Goal: Task Accomplishment & Management: Manage account settings

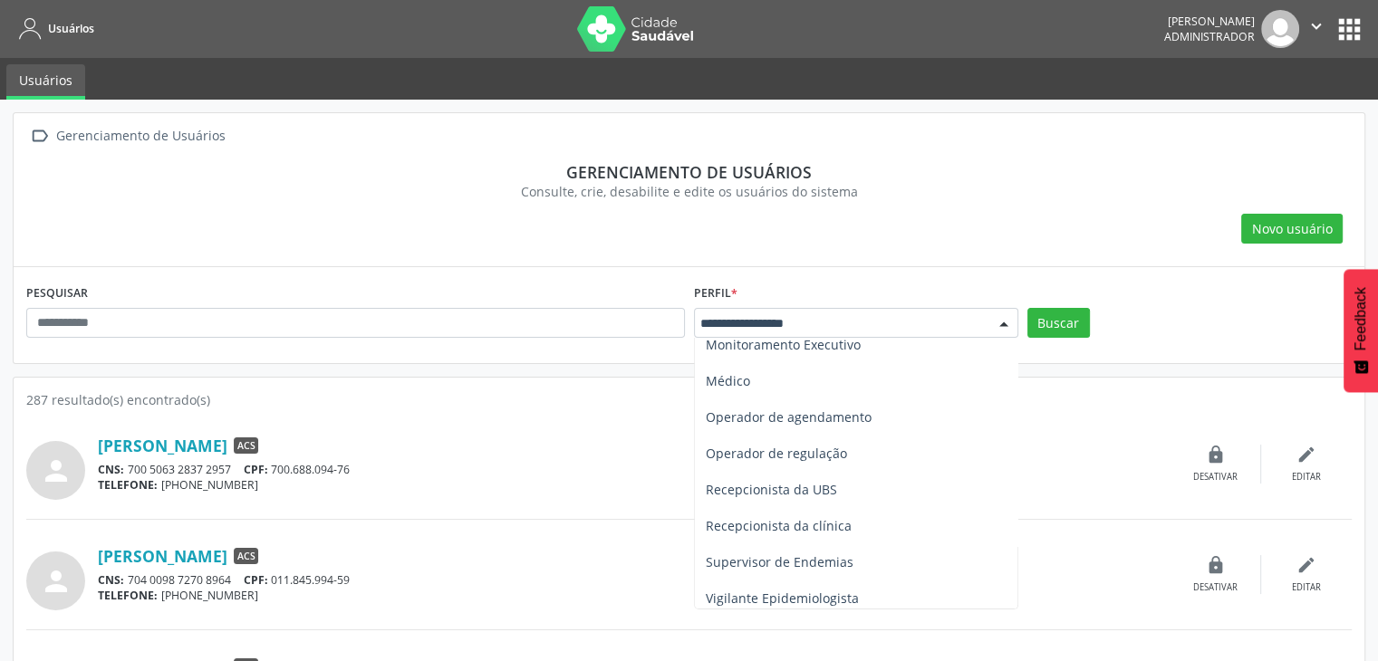
scroll to position [489, 0]
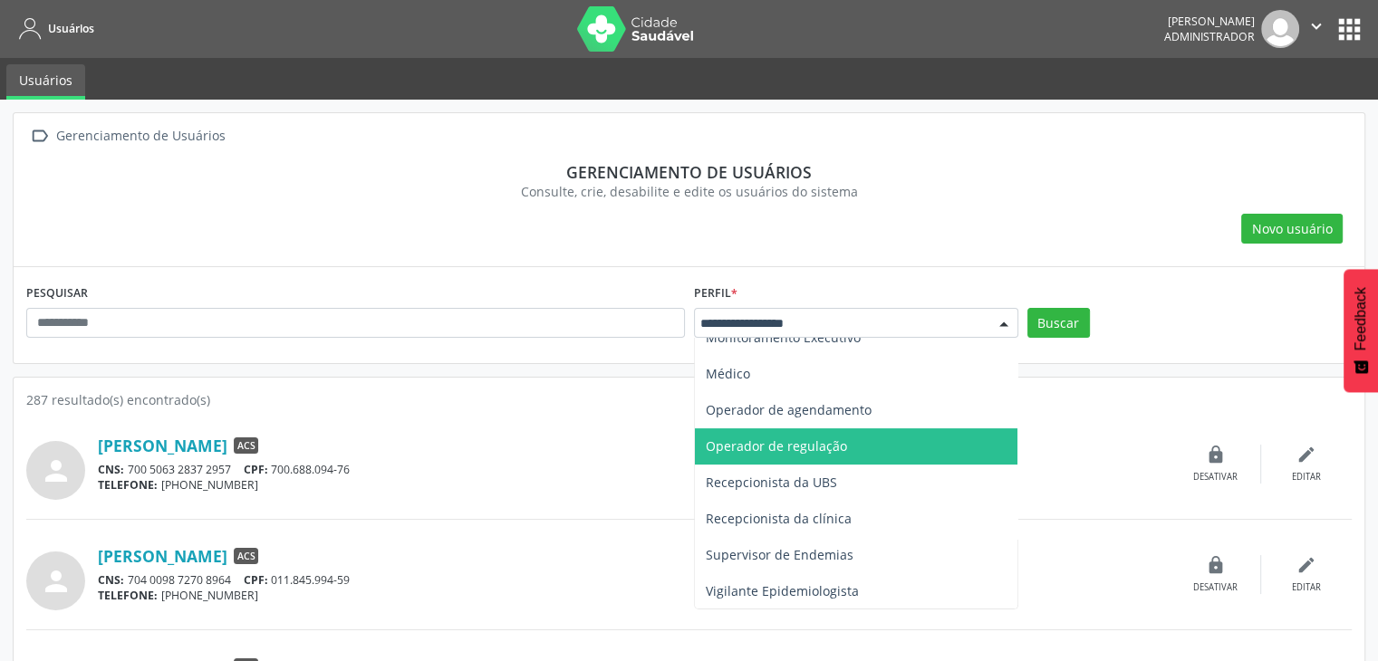
click at [936, 461] on span "Operador de regulação" at bounding box center [856, 446] width 322 height 36
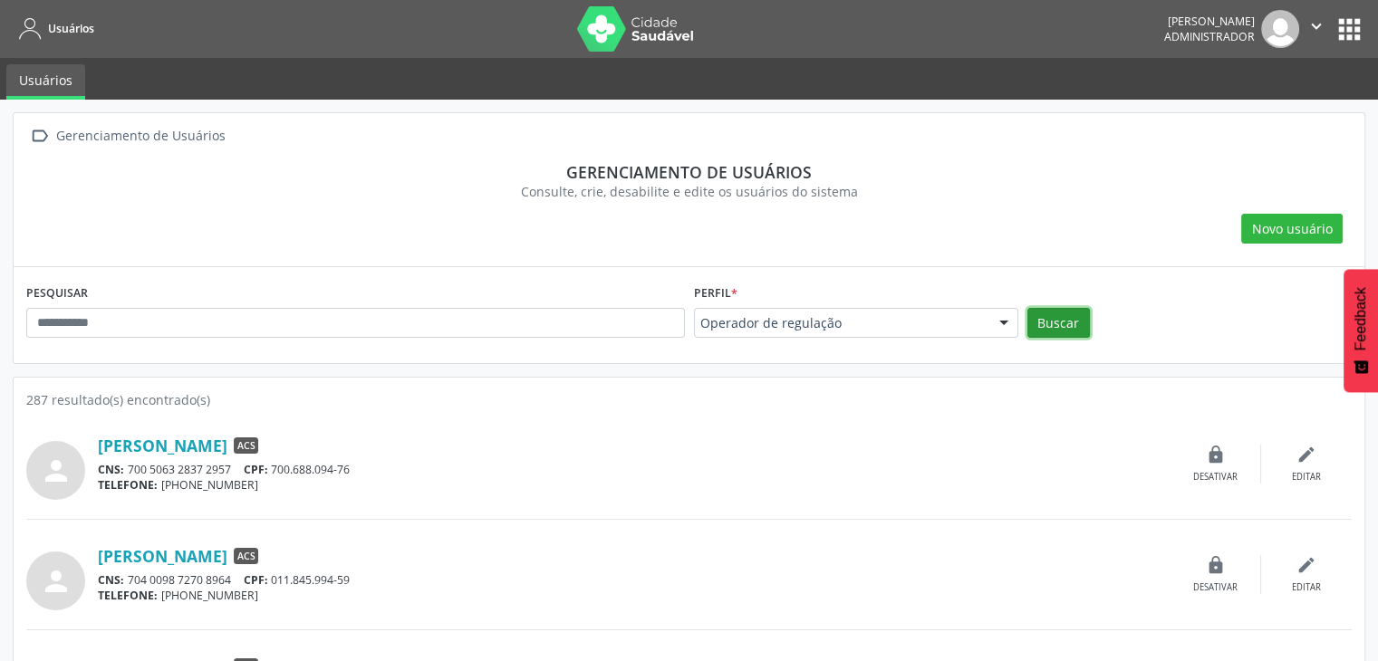
click at [1067, 320] on button "Buscar" at bounding box center [1058, 323] width 63 height 31
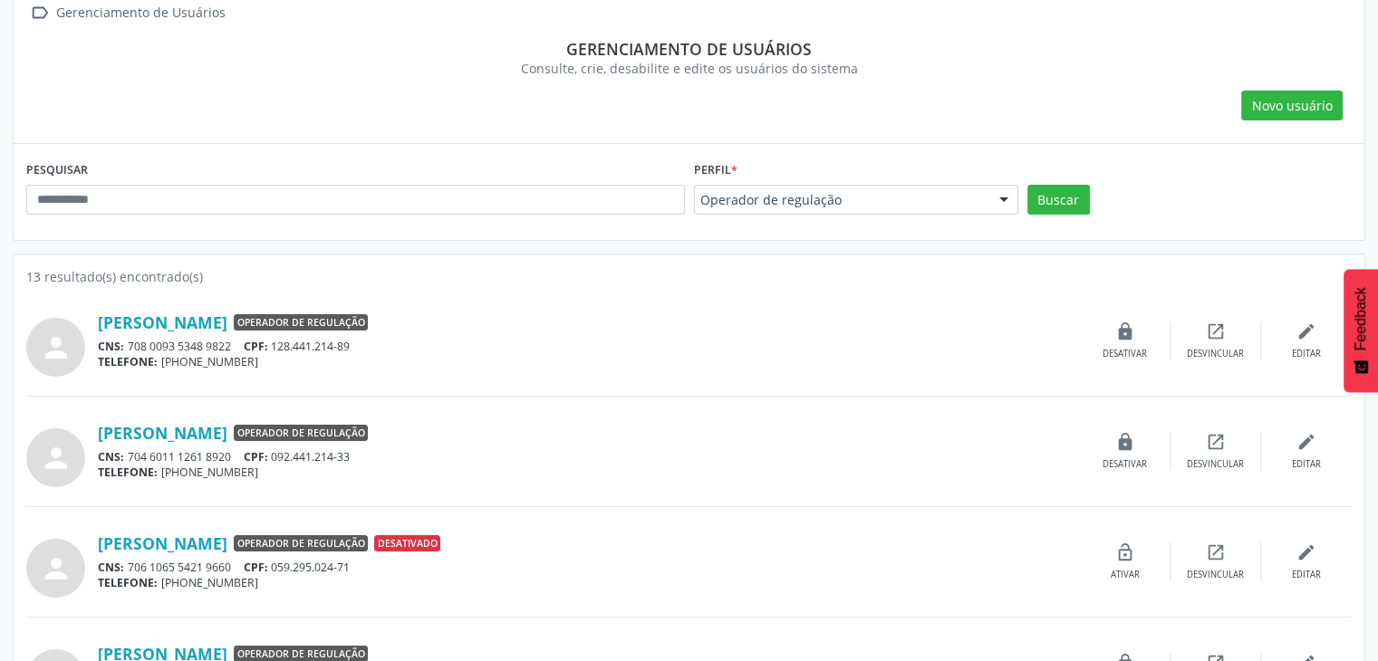
scroll to position [0, 0]
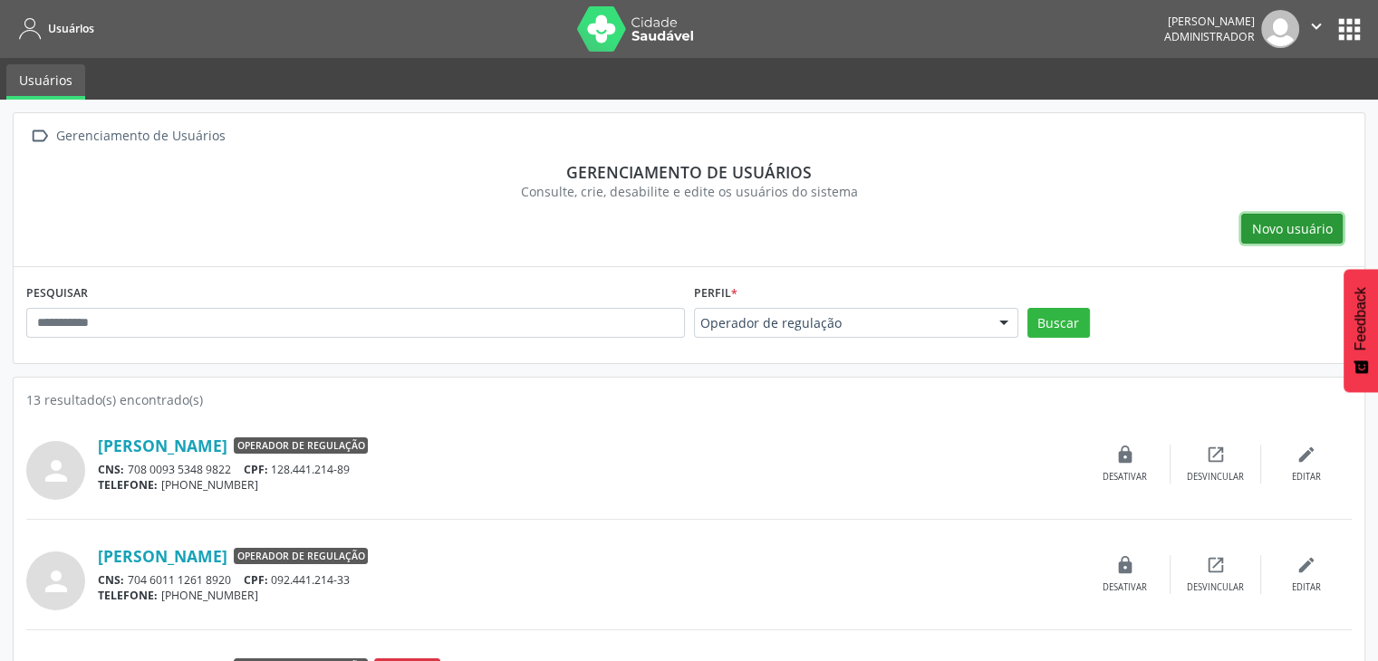
click at [1289, 239] on button "Novo usuário" at bounding box center [1291, 229] width 101 height 31
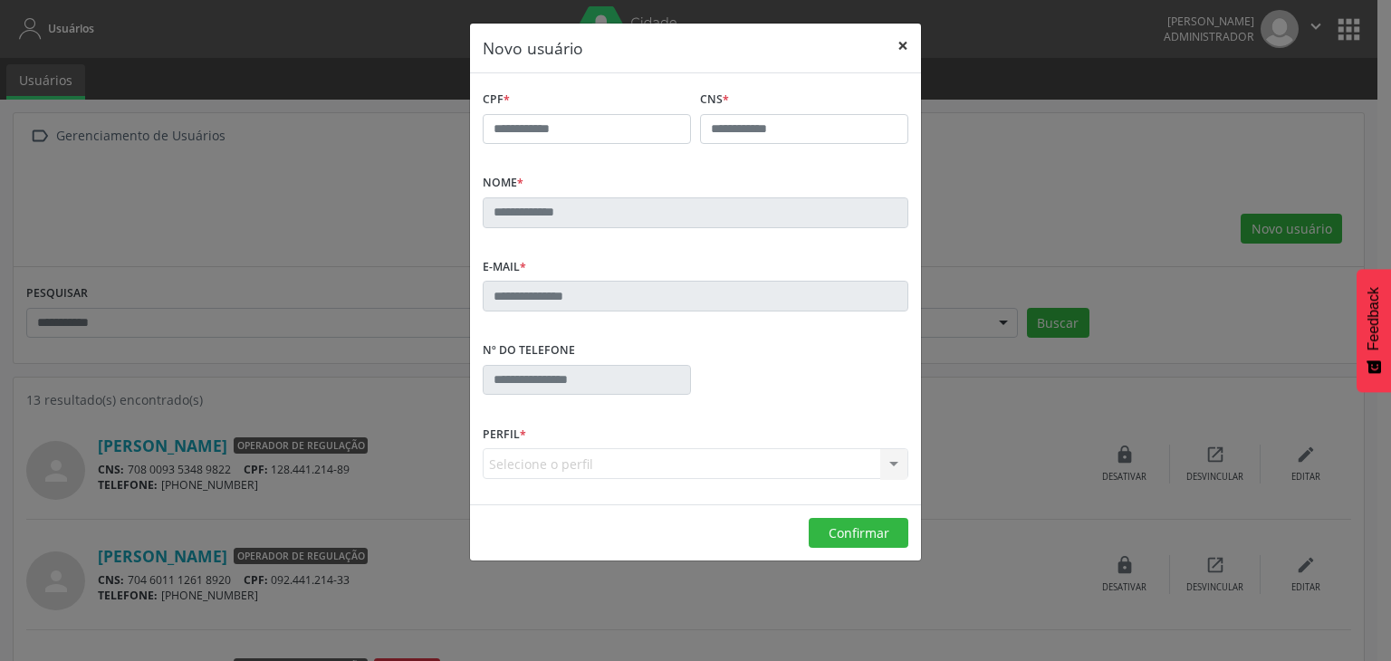
click at [903, 42] on button "×" at bounding box center [903, 46] width 36 height 44
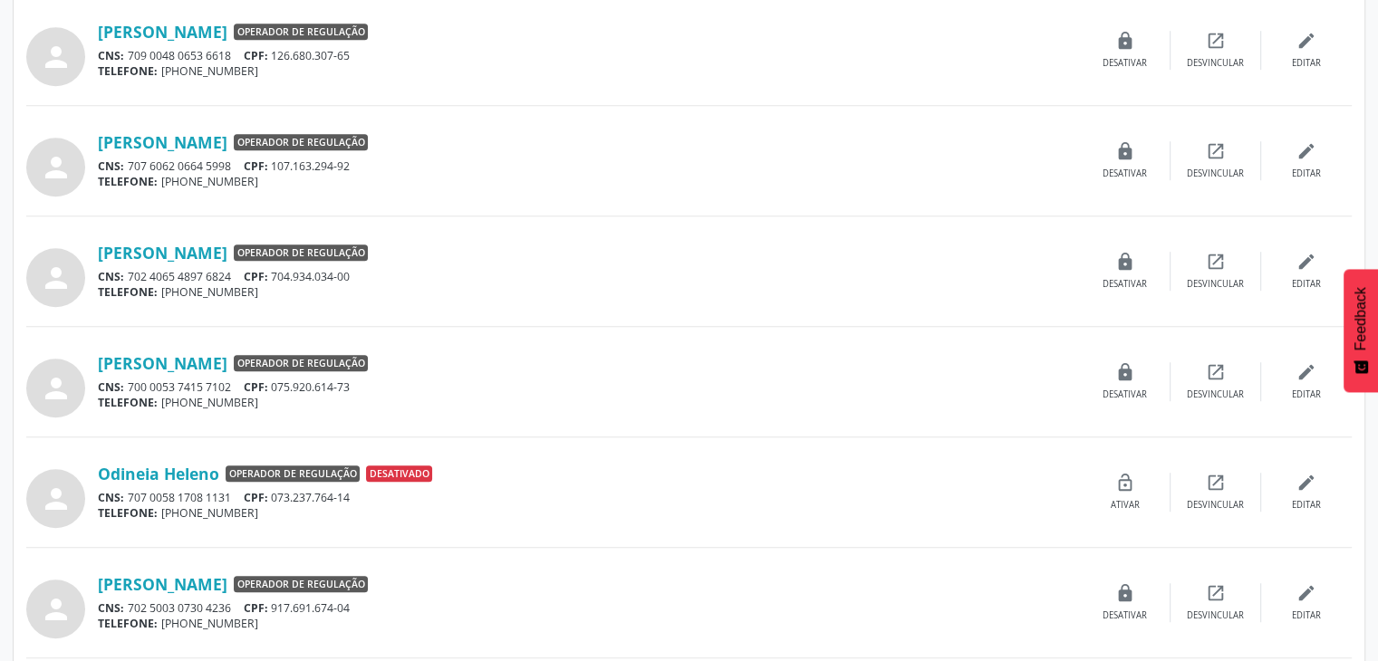
scroll to position [1083, 0]
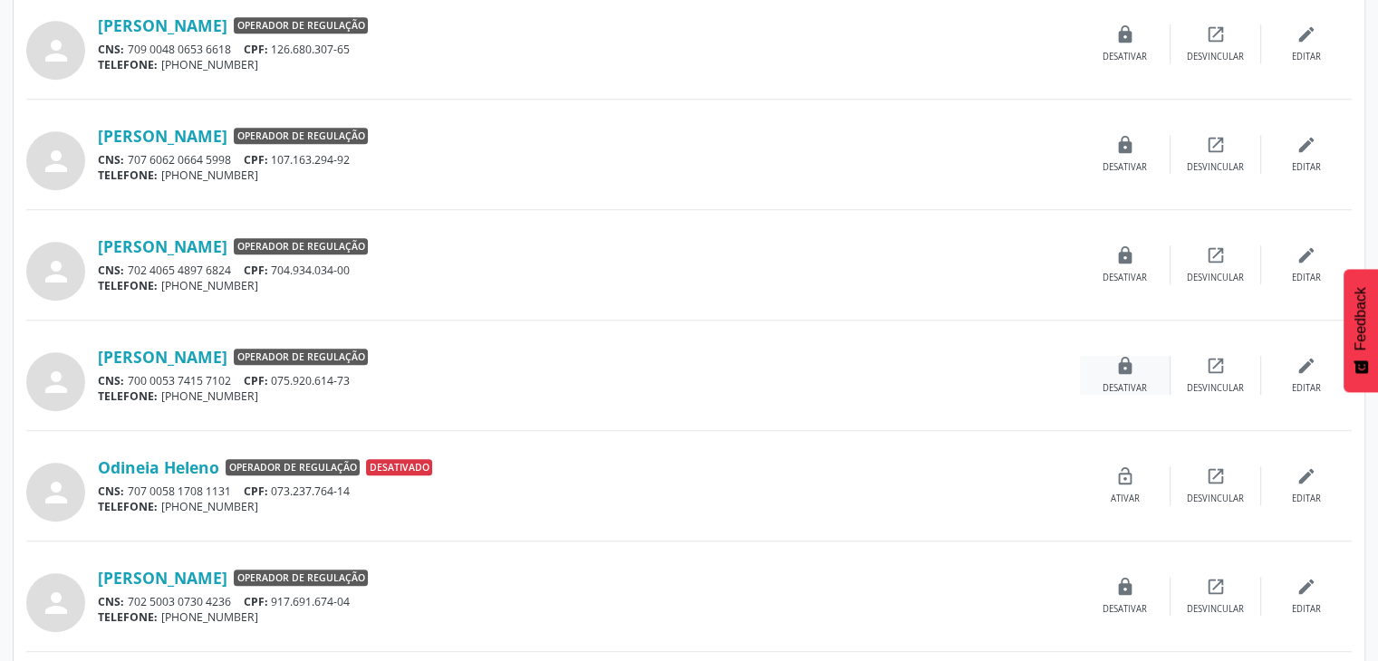
click at [1123, 373] on div "lock Desativar" at bounding box center [1125, 375] width 91 height 39
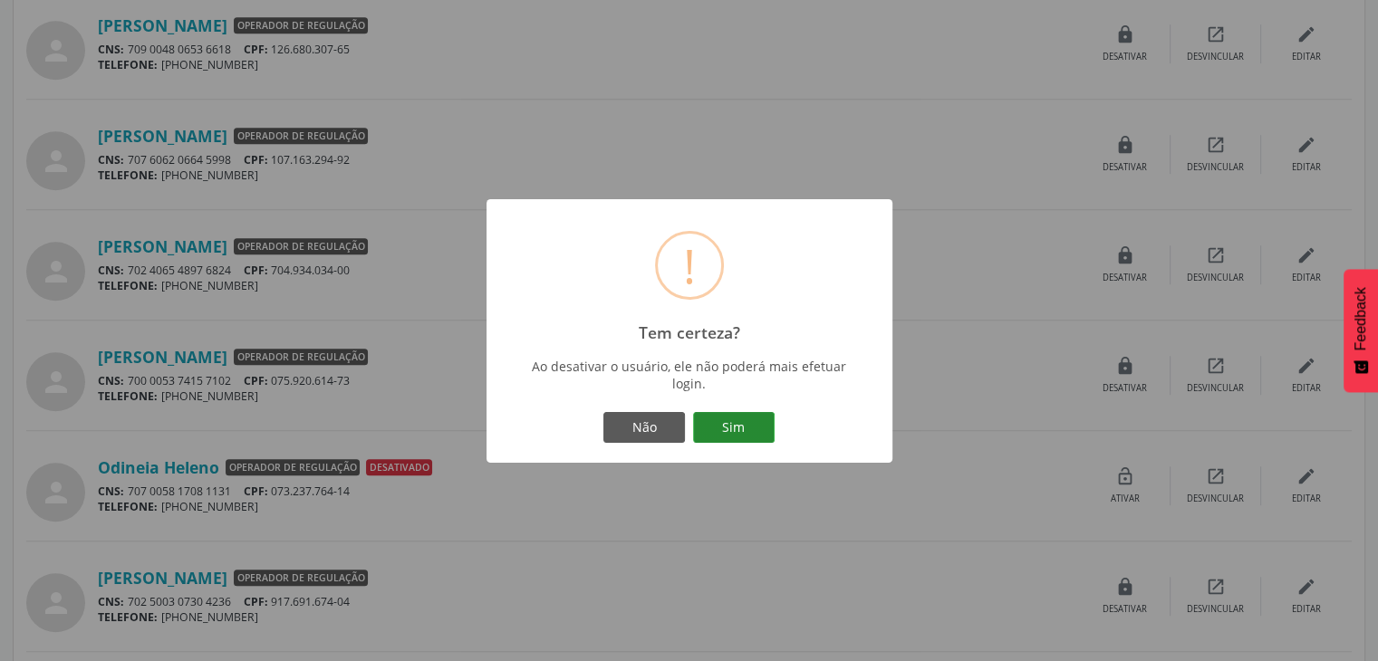
click at [747, 421] on button "Sim" at bounding box center [734, 427] width 82 height 31
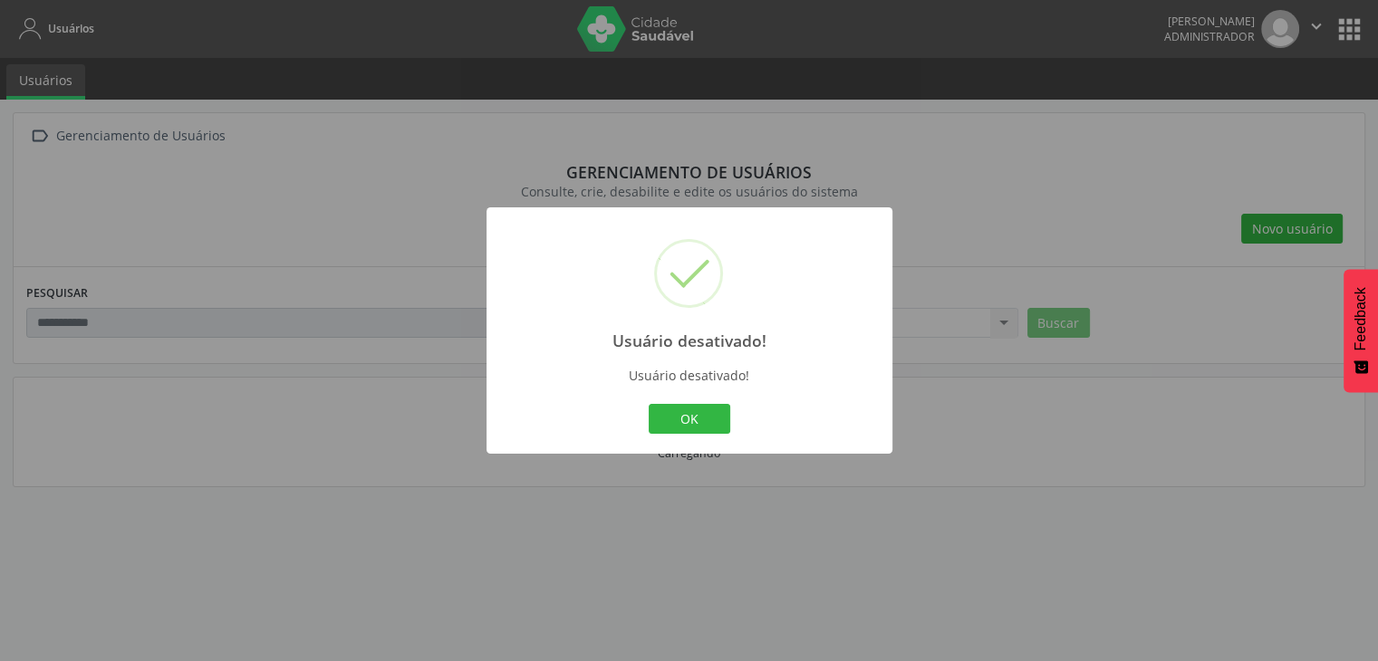
scroll to position [0, 0]
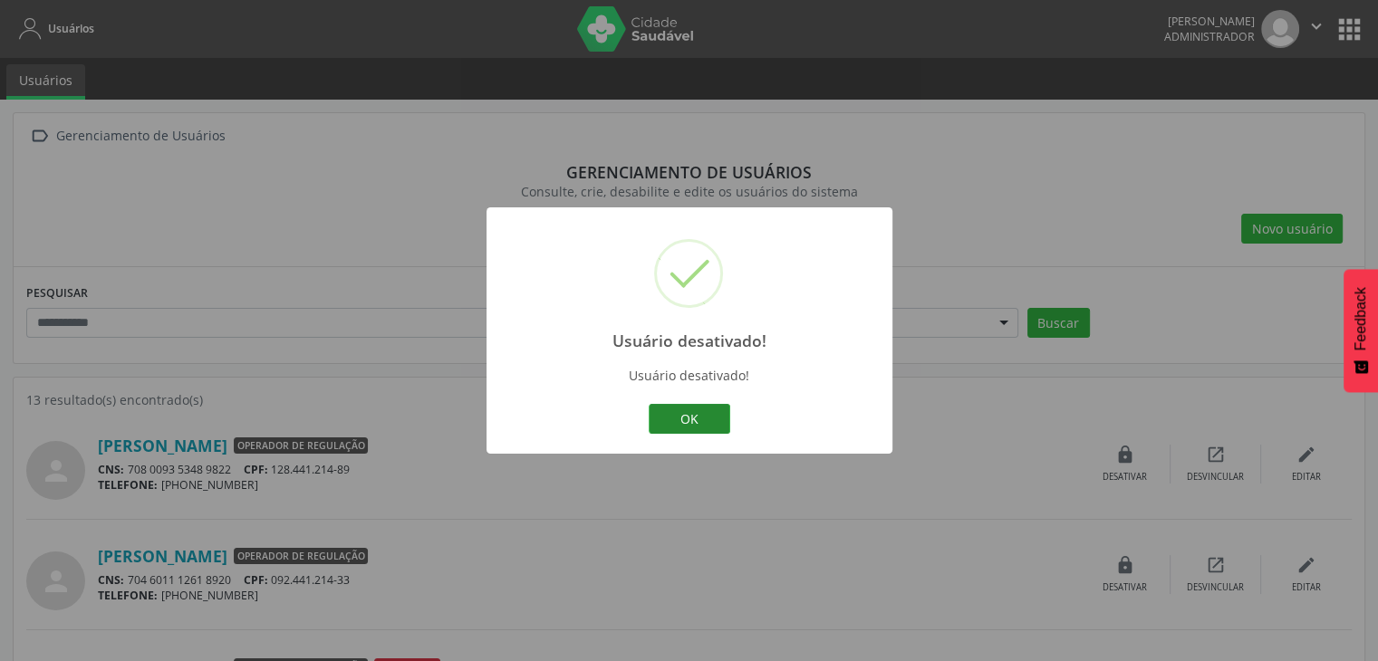
click at [698, 422] on button "OK" at bounding box center [690, 419] width 82 height 31
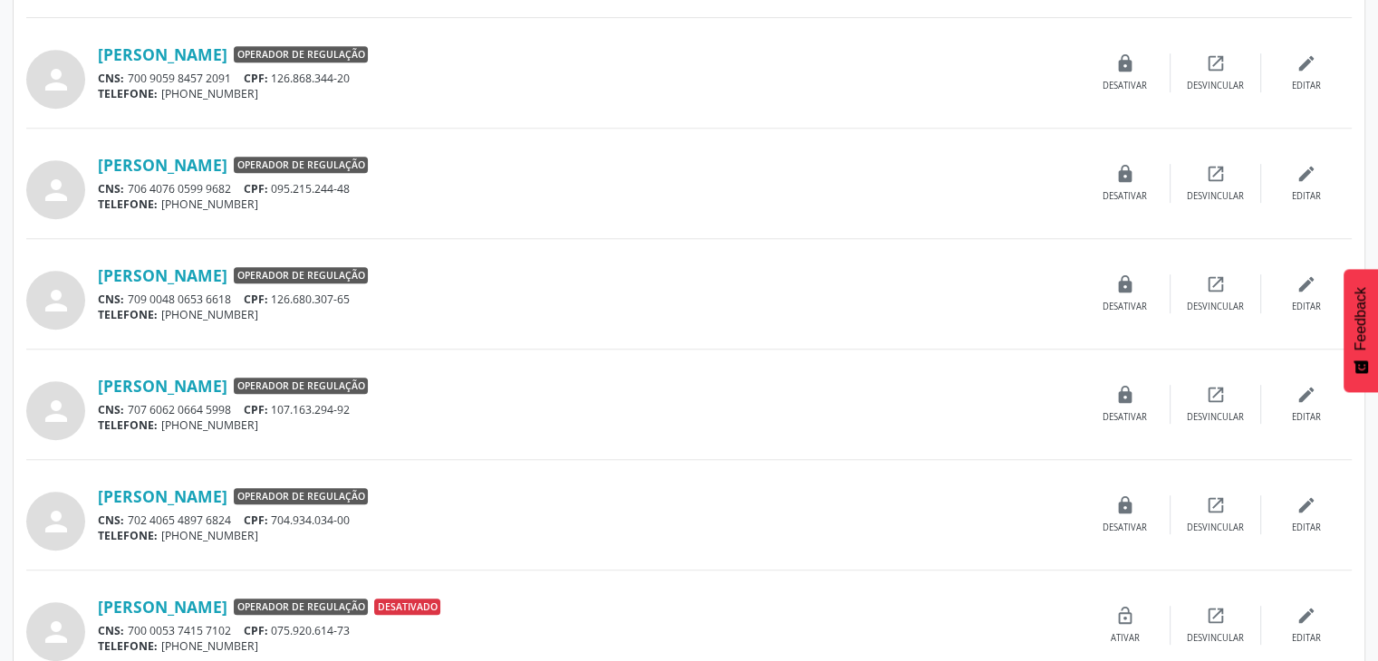
scroll to position [832, 0]
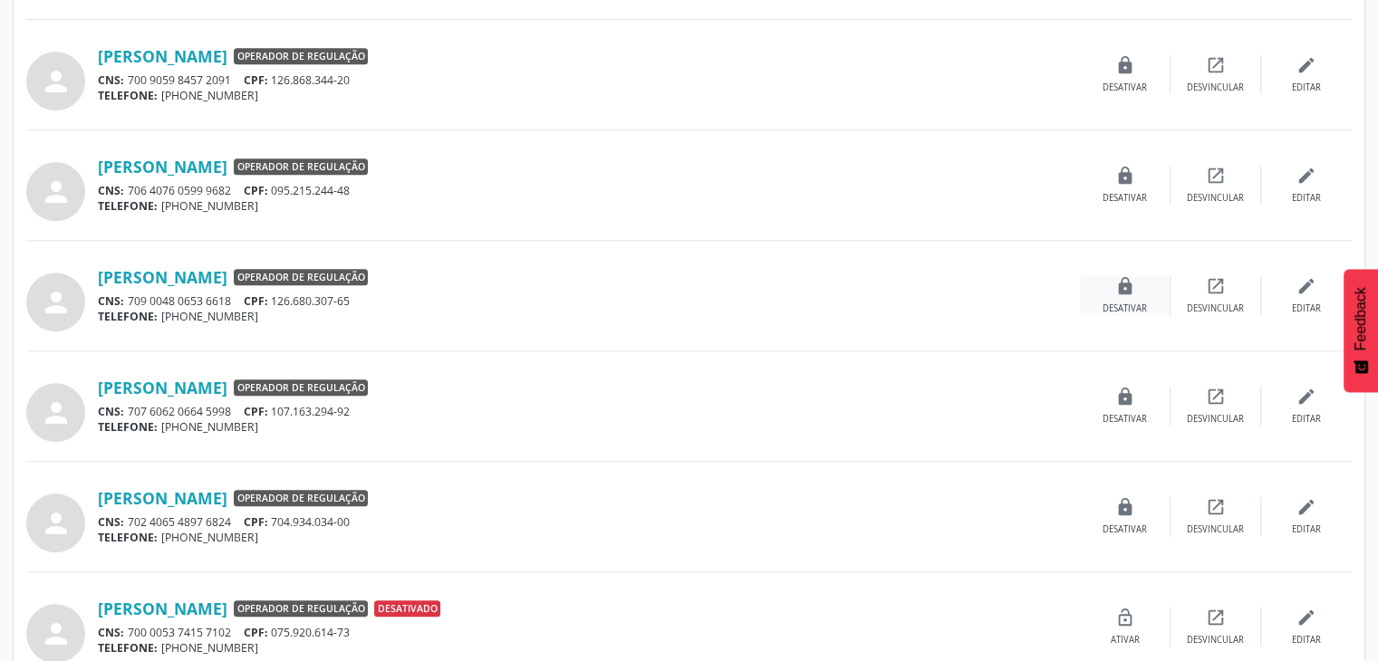
click at [1115, 297] on div "lock Desativar" at bounding box center [1125, 295] width 91 height 39
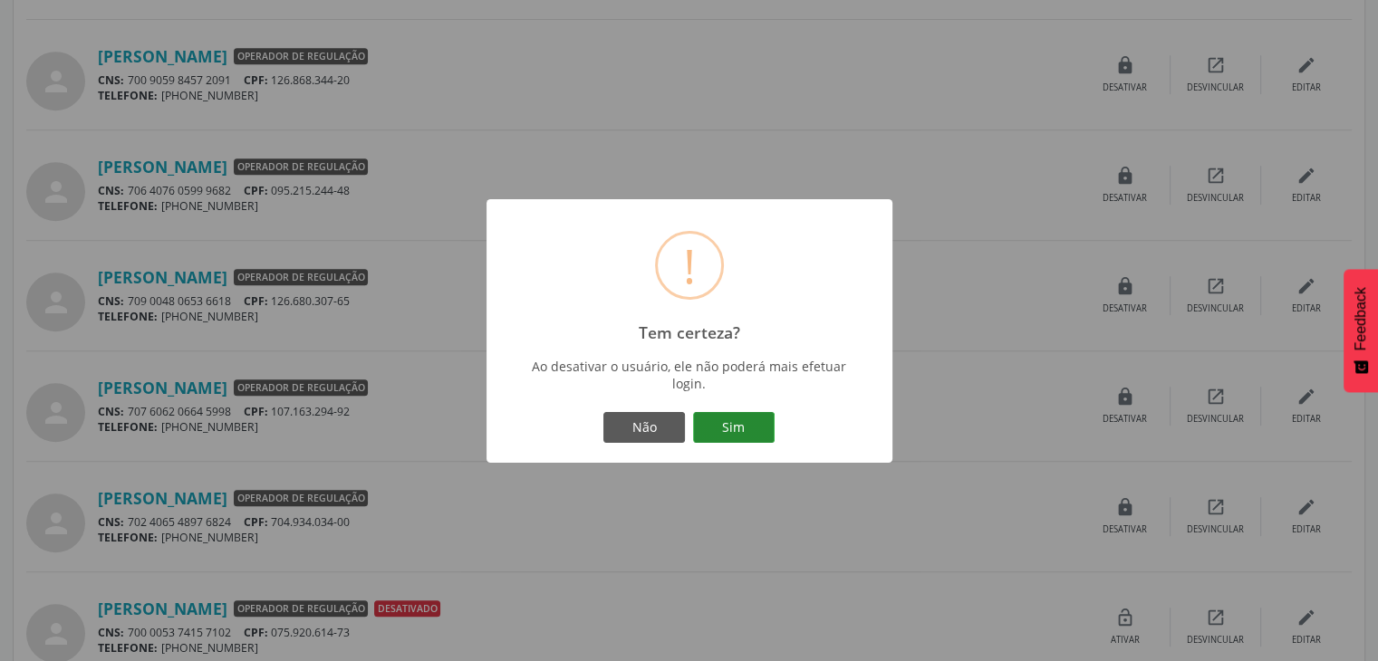
click at [754, 436] on button "Sim" at bounding box center [734, 427] width 82 height 31
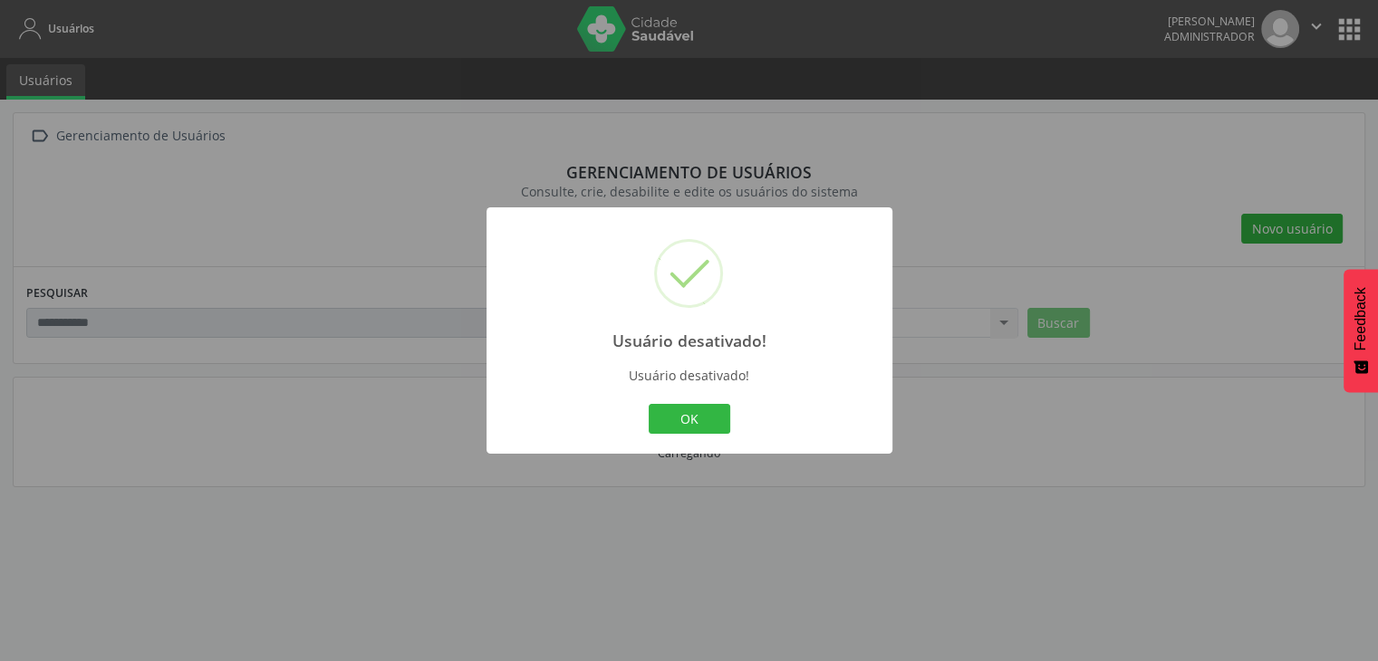
scroll to position [0, 0]
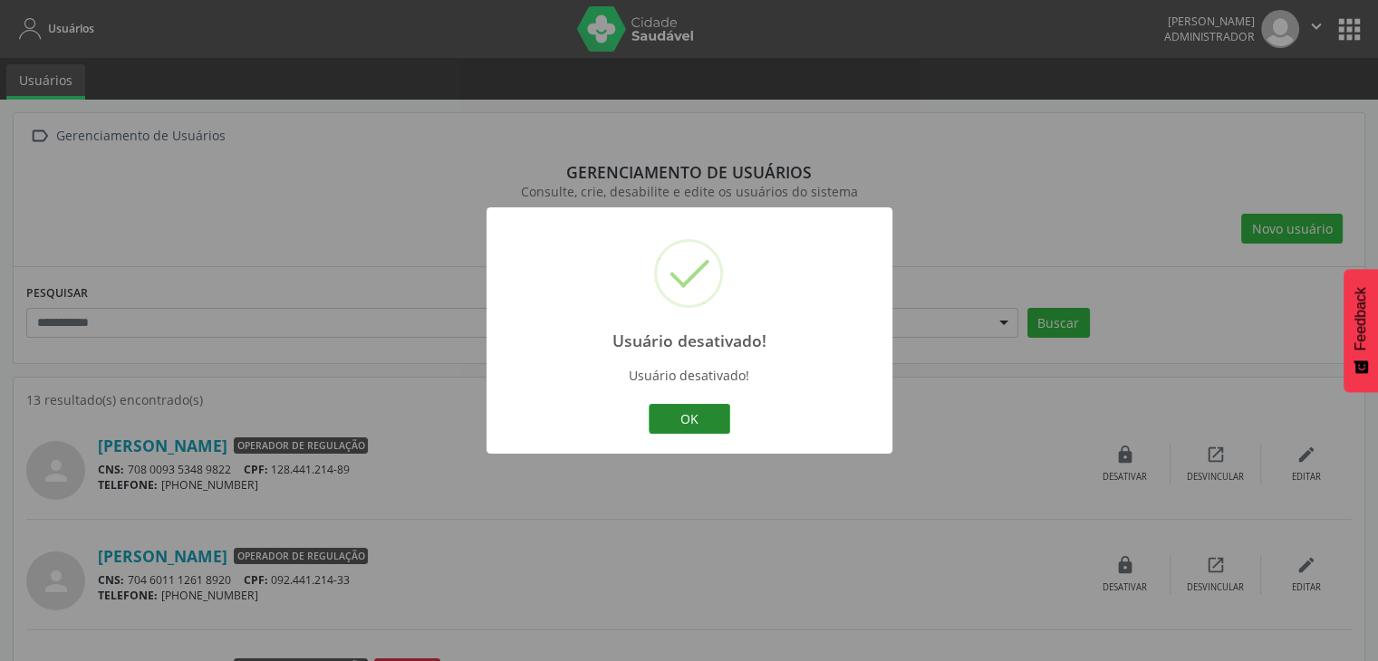
click at [693, 416] on button "OK" at bounding box center [690, 419] width 82 height 31
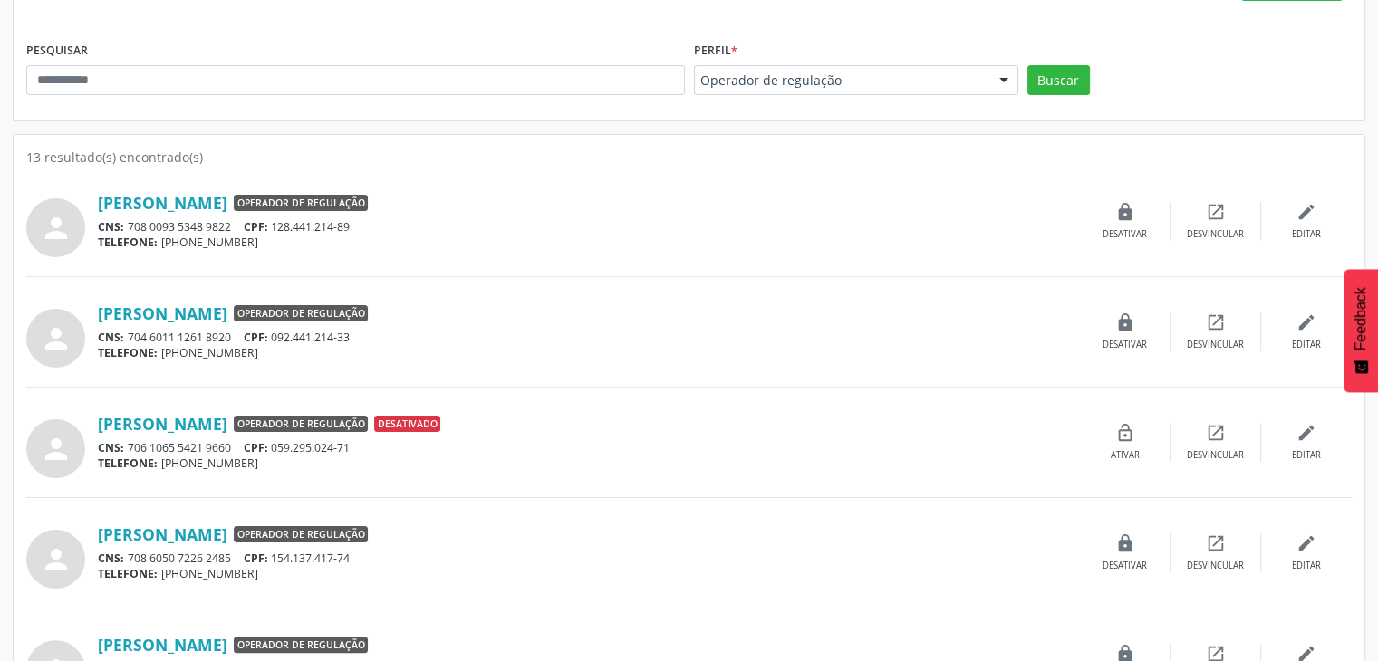
scroll to position [232, 0]
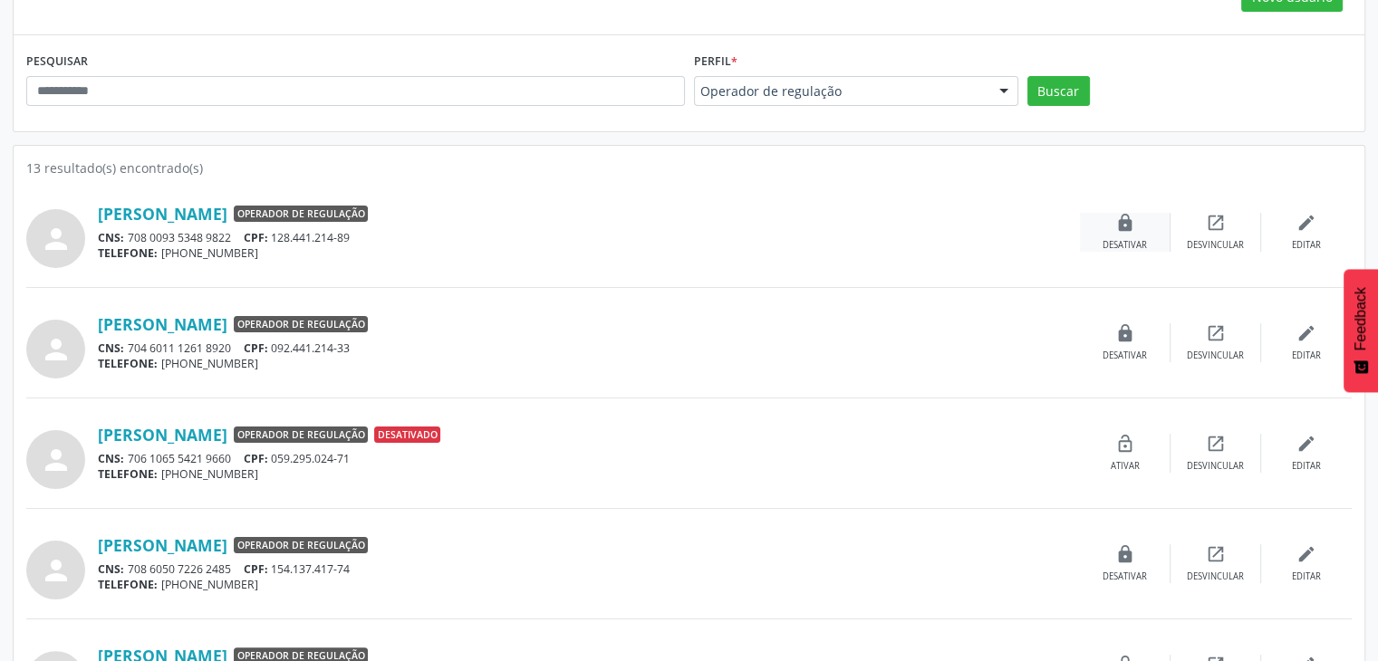
click at [1113, 239] on div "Desativar" at bounding box center [1124, 245] width 44 height 13
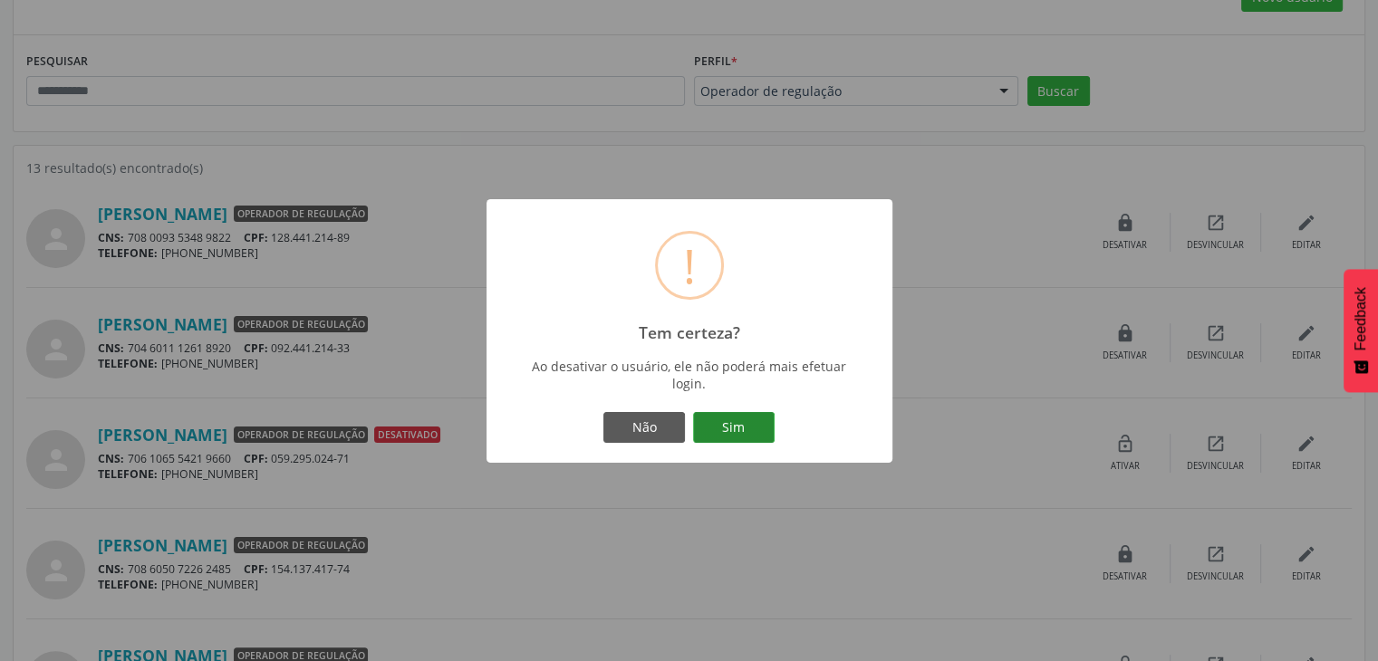
click at [743, 432] on button "Sim" at bounding box center [734, 427] width 82 height 31
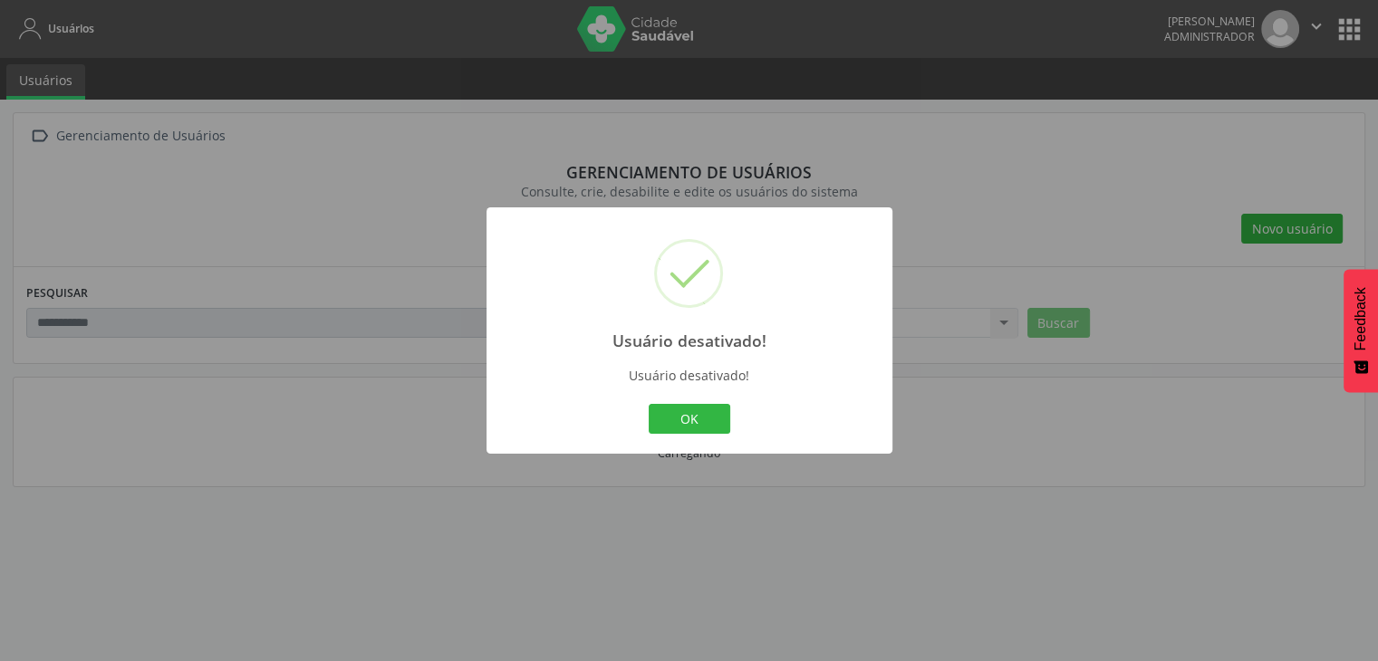
scroll to position [0, 0]
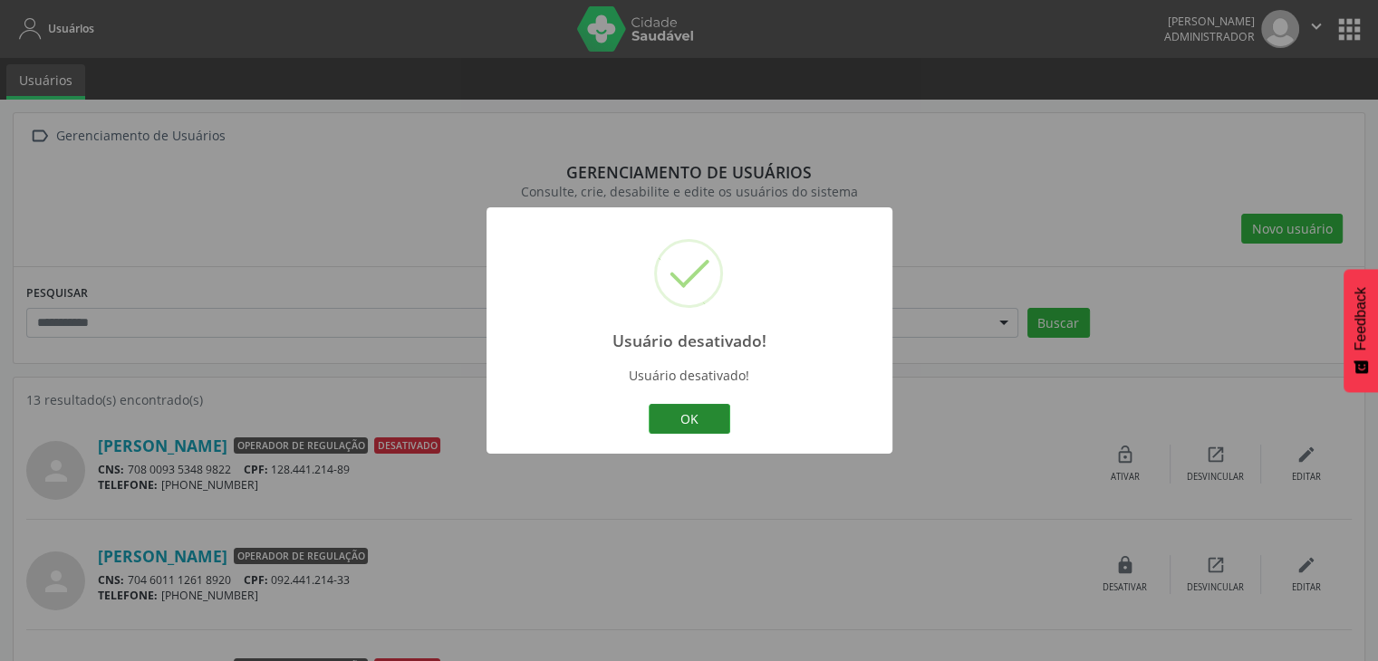
click at [671, 422] on button "OK" at bounding box center [690, 419] width 82 height 31
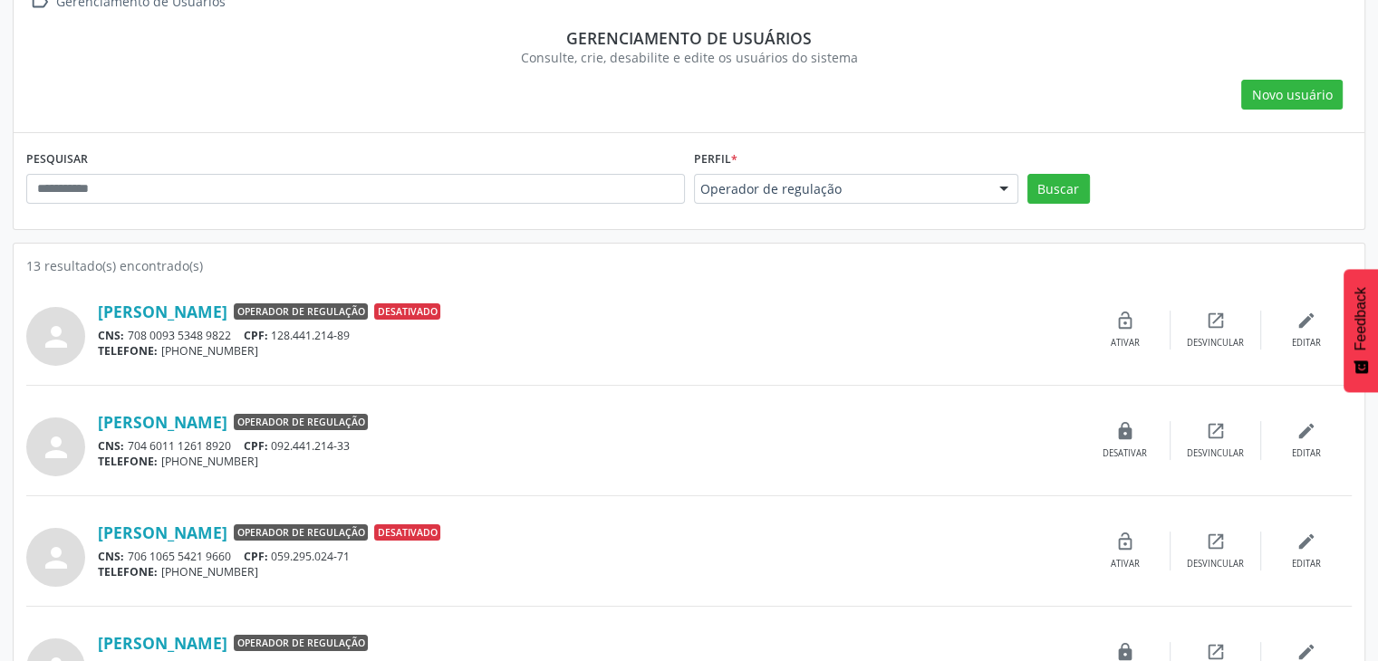
scroll to position [136, 0]
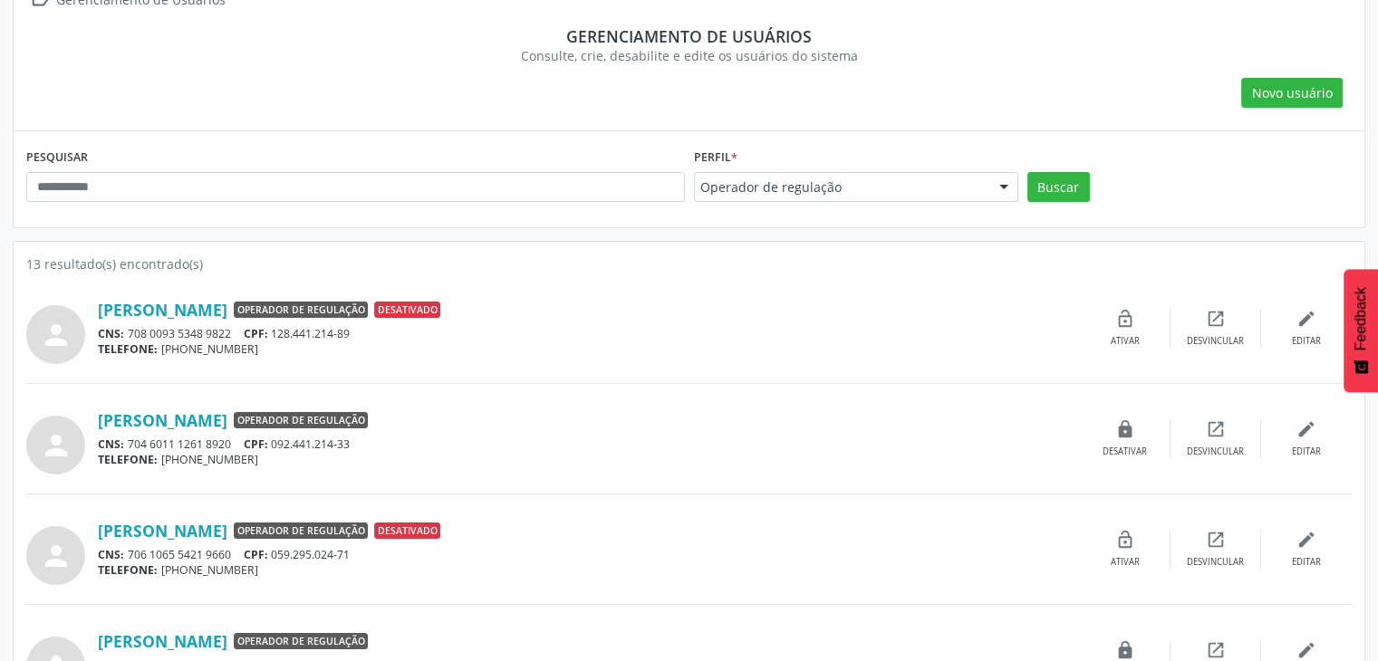
click at [1281, 91] on span "Novo usuário" at bounding box center [1292, 92] width 81 height 19
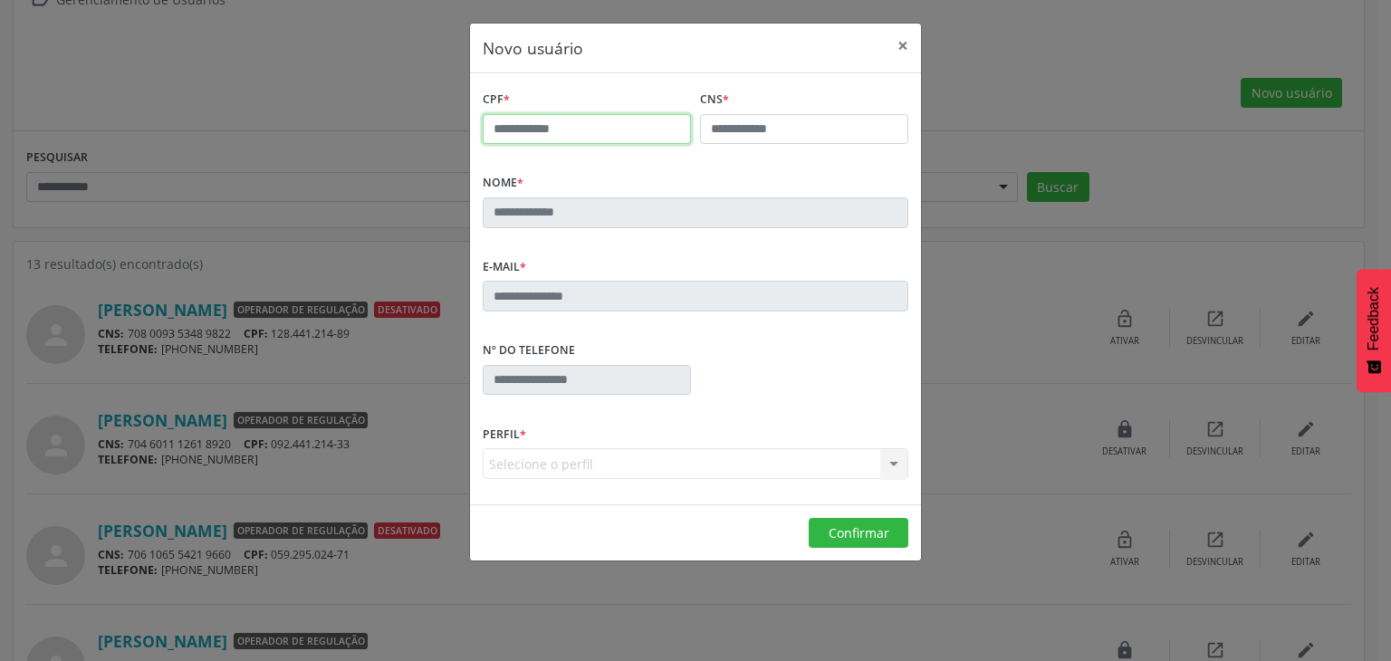
click at [655, 131] on input "text" at bounding box center [587, 129] width 208 height 31
click at [900, 42] on button "×" at bounding box center [903, 46] width 36 height 44
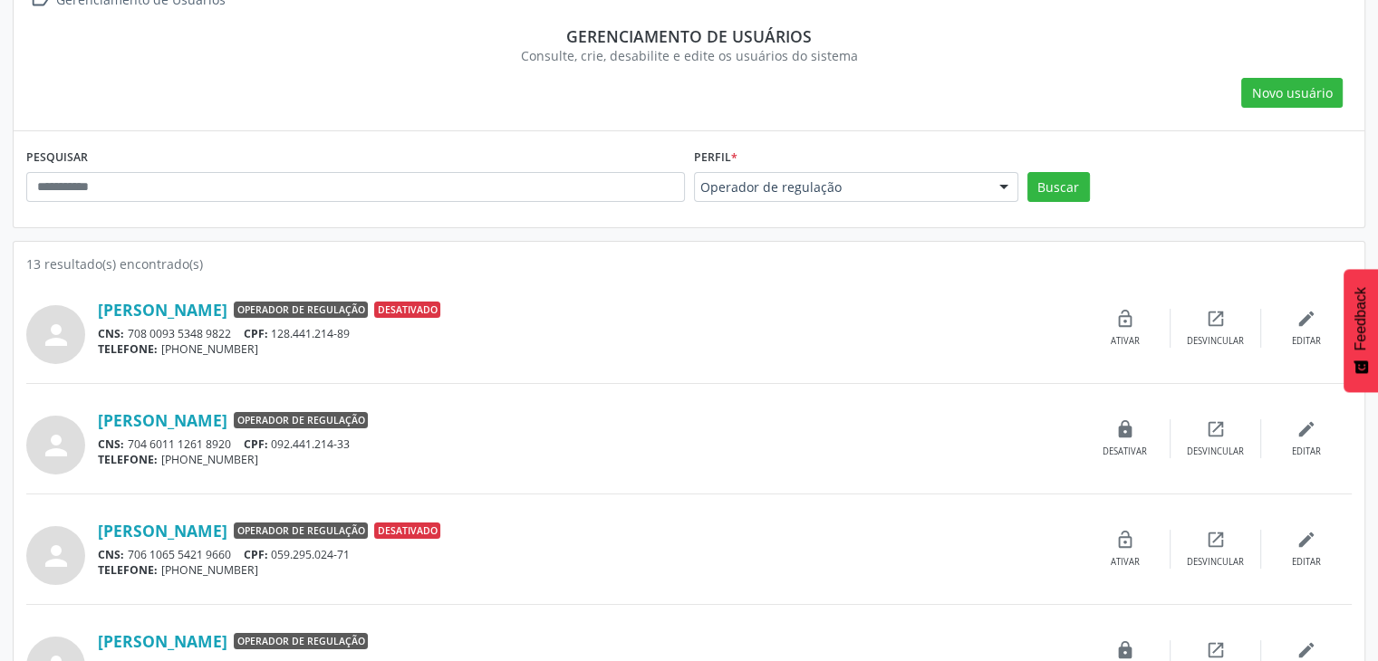
click at [934, 366] on div "person [PERSON_NAME] Operador de regulação Desativado CNS: 708 0093 5348 9822 C…" at bounding box center [688, 338] width 1325 height 91
click at [1291, 102] on button "Novo usuário" at bounding box center [1291, 93] width 101 height 31
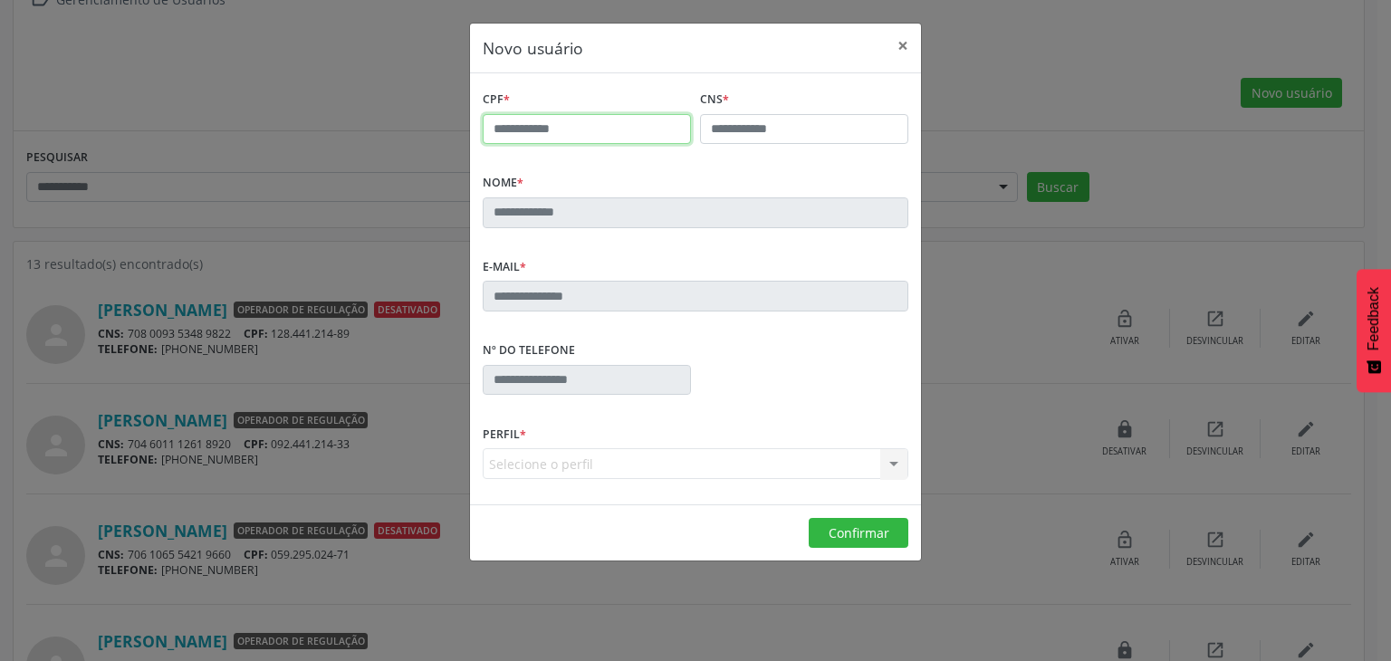
click at [665, 126] on input "text" at bounding box center [587, 129] width 208 height 31
type input "**********"
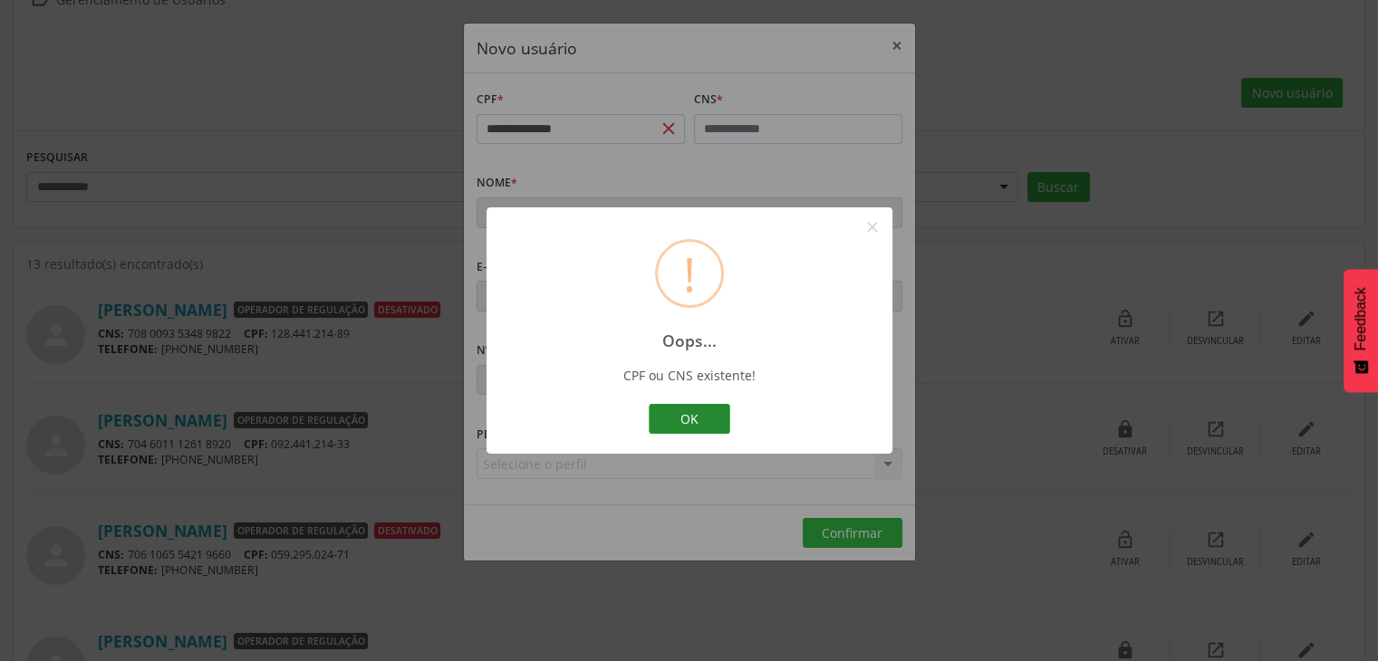
click at [690, 419] on button "OK" at bounding box center [690, 419] width 82 height 31
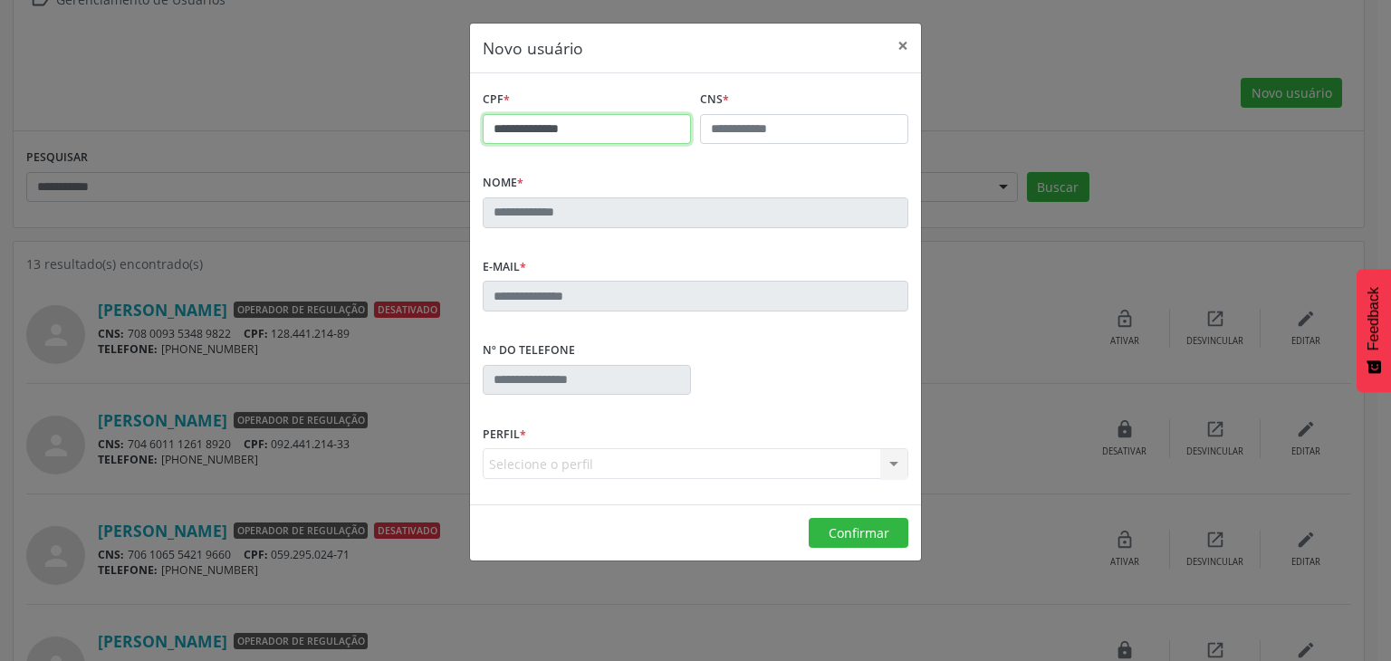
drag, startPoint x: 598, startPoint y: 128, endPoint x: 468, endPoint y: 139, distance: 130.0
click at [469, 139] on div "**********" at bounding box center [695, 293] width 453 height 540
click at [902, 46] on button "×" at bounding box center [903, 46] width 36 height 44
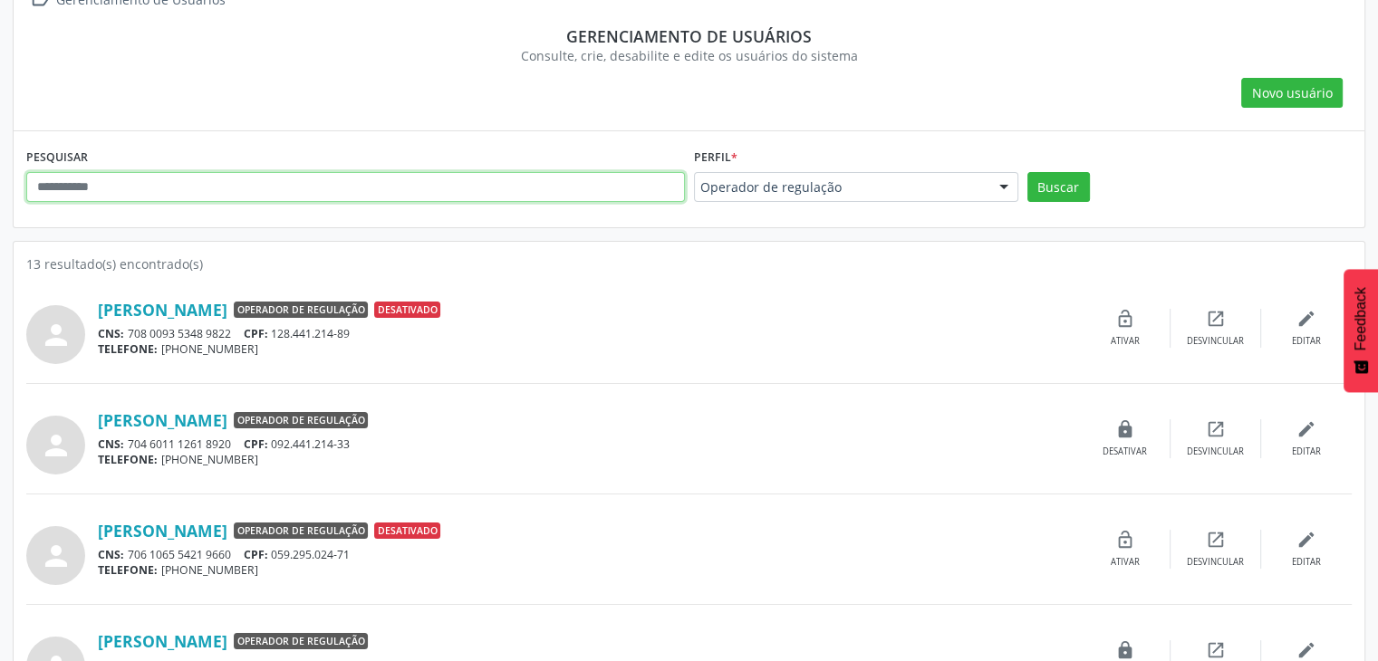
click at [446, 189] on input "text" at bounding box center [355, 187] width 659 height 31
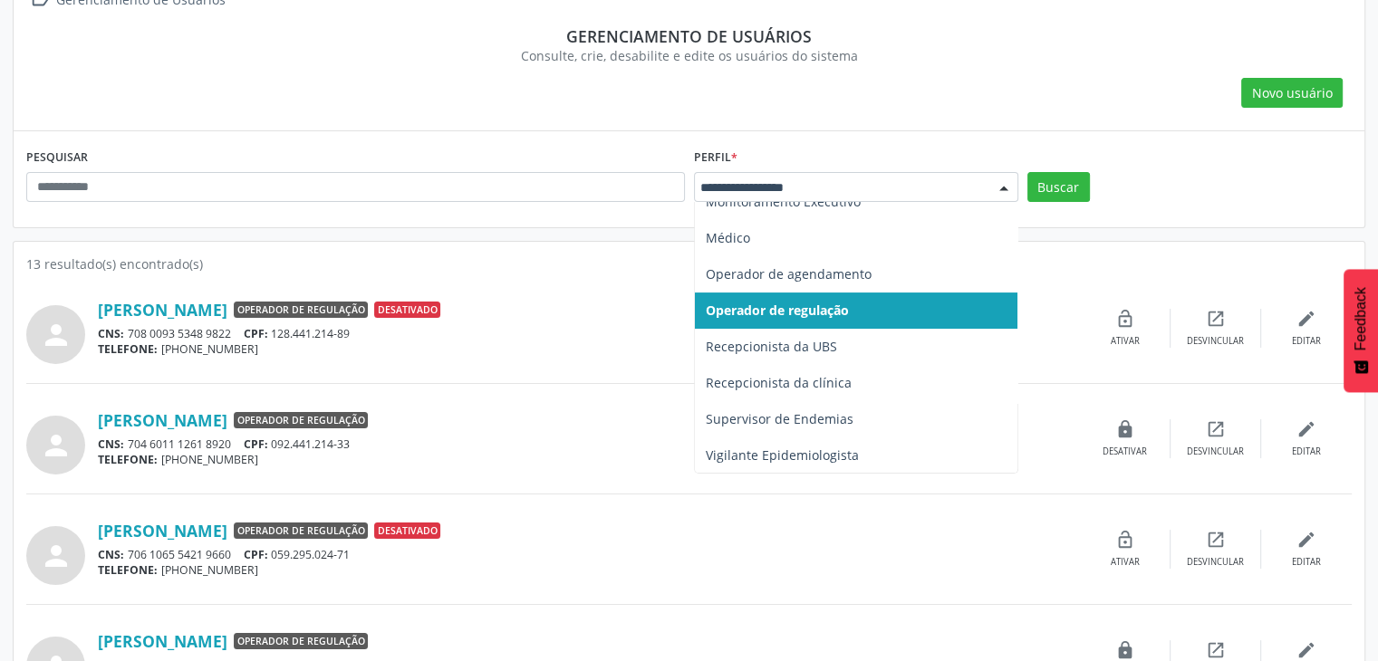
click at [861, 197] on div at bounding box center [856, 187] width 324 height 31
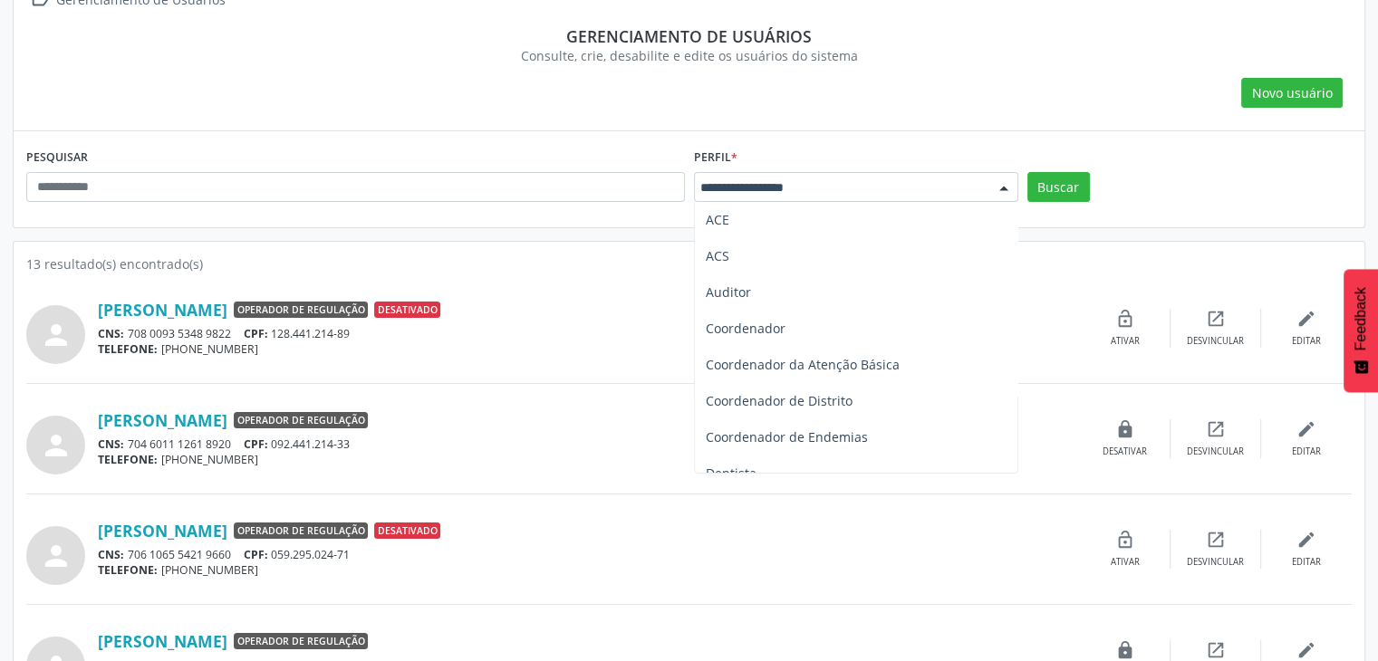
scroll to position [0, 0]
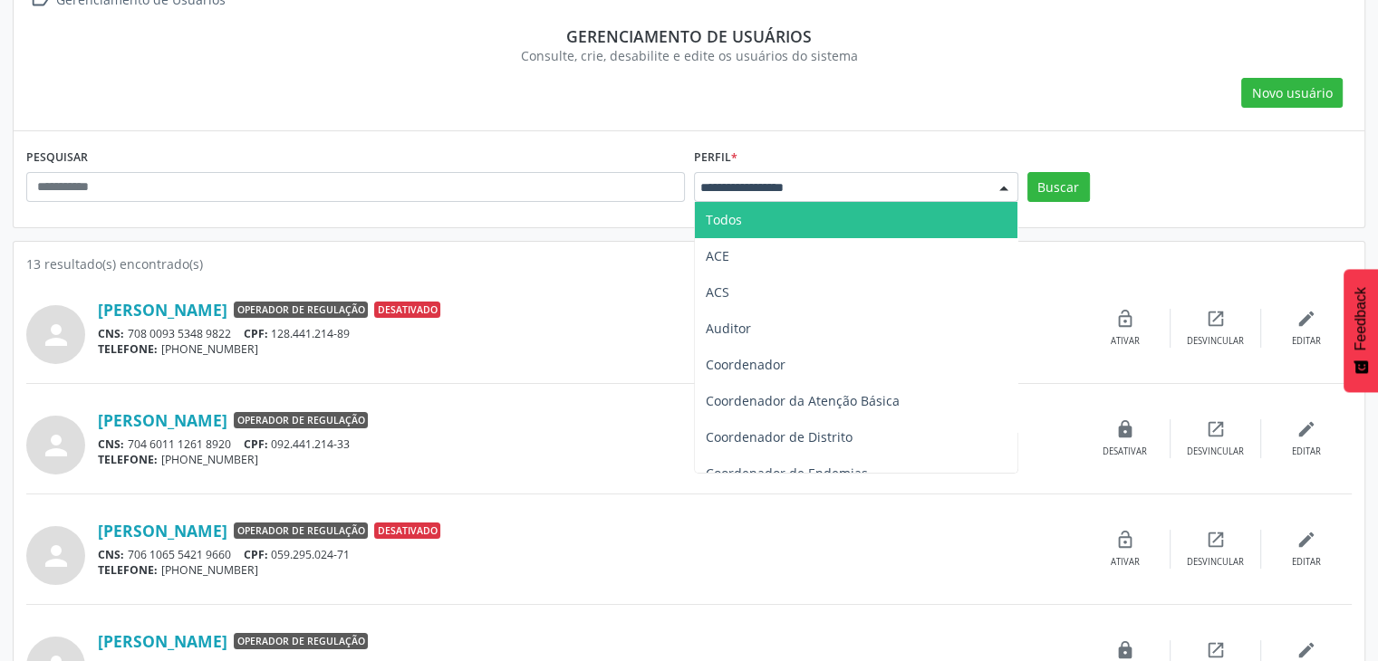
click at [830, 217] on span "Todos" at bounding box center [856, 220] width 322 height 36
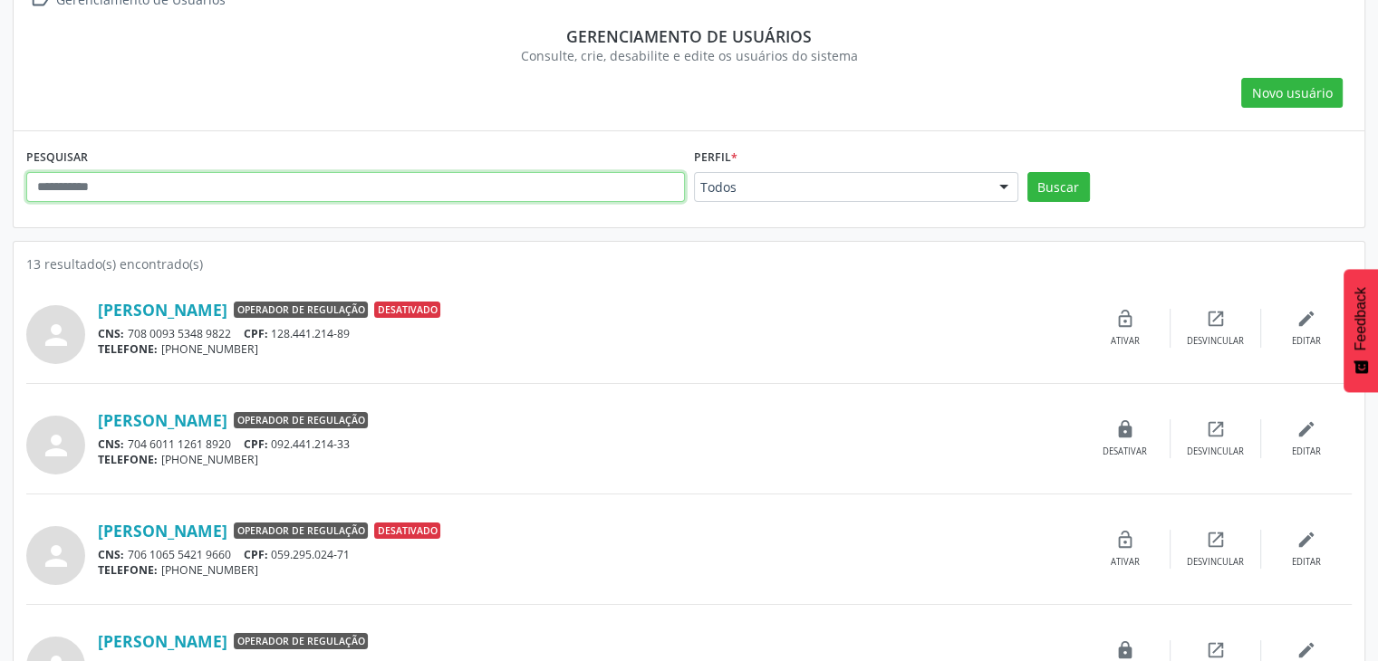
click at [576, 187] on input "text" at bounding box center [355, 187] width 659 height 31
type input "**********"
click at [1027, 172] on button "Buscar" at bounding box center [1058, 187] width 63 height 31
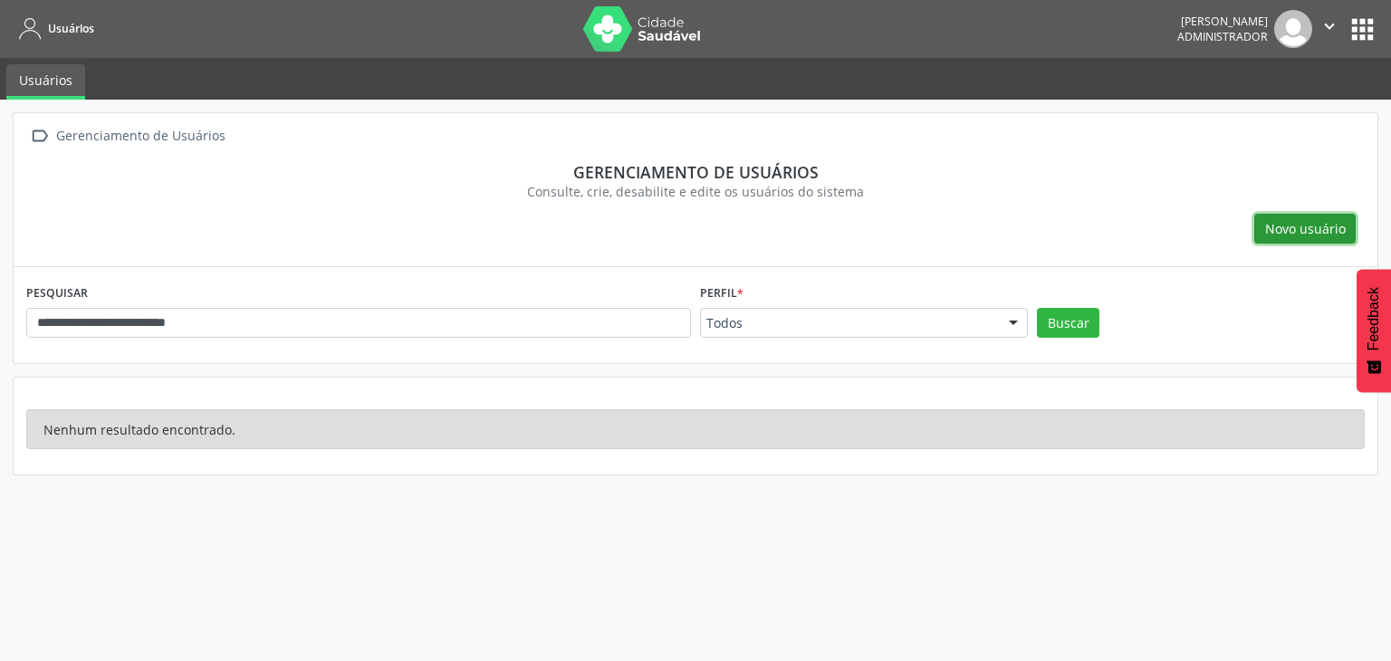
click at [1304, 226] on span "Novo usuário" at bounding box center [1306, 228] width 81 height 19
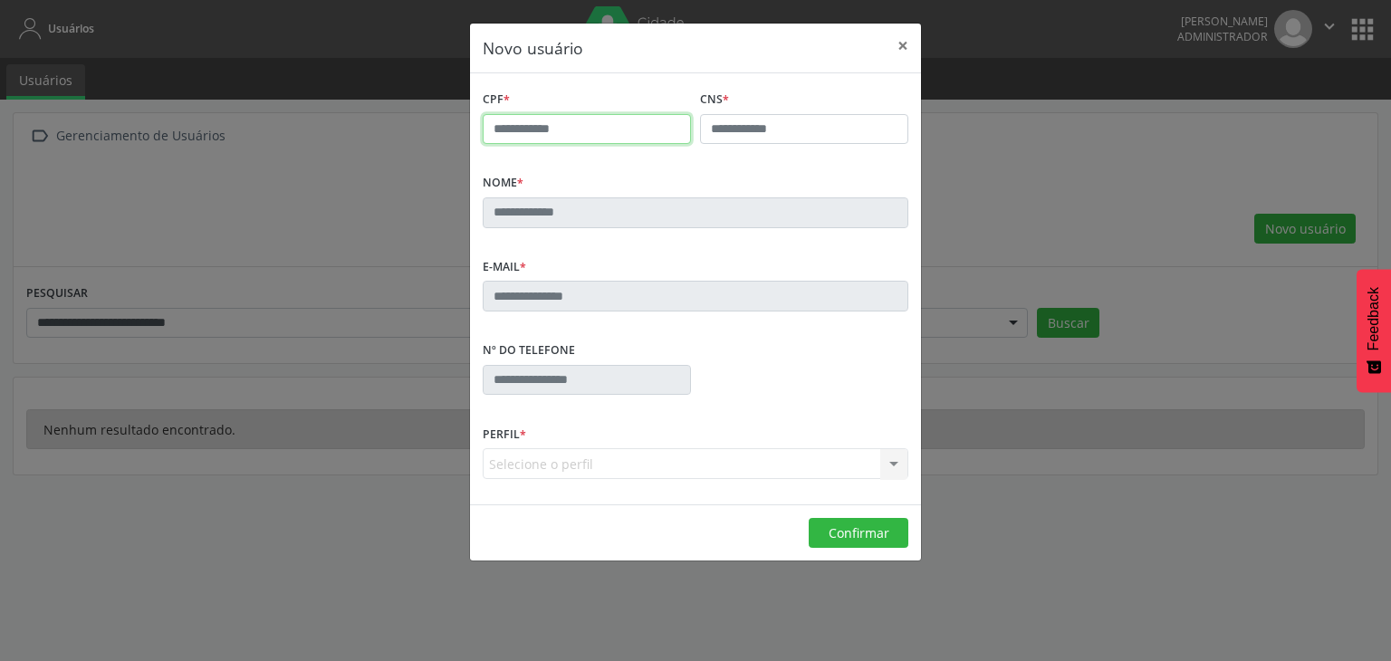
click at [659, 123] on input "text" at bounding box center [587, 129] width 208 height 31
type input "**********"
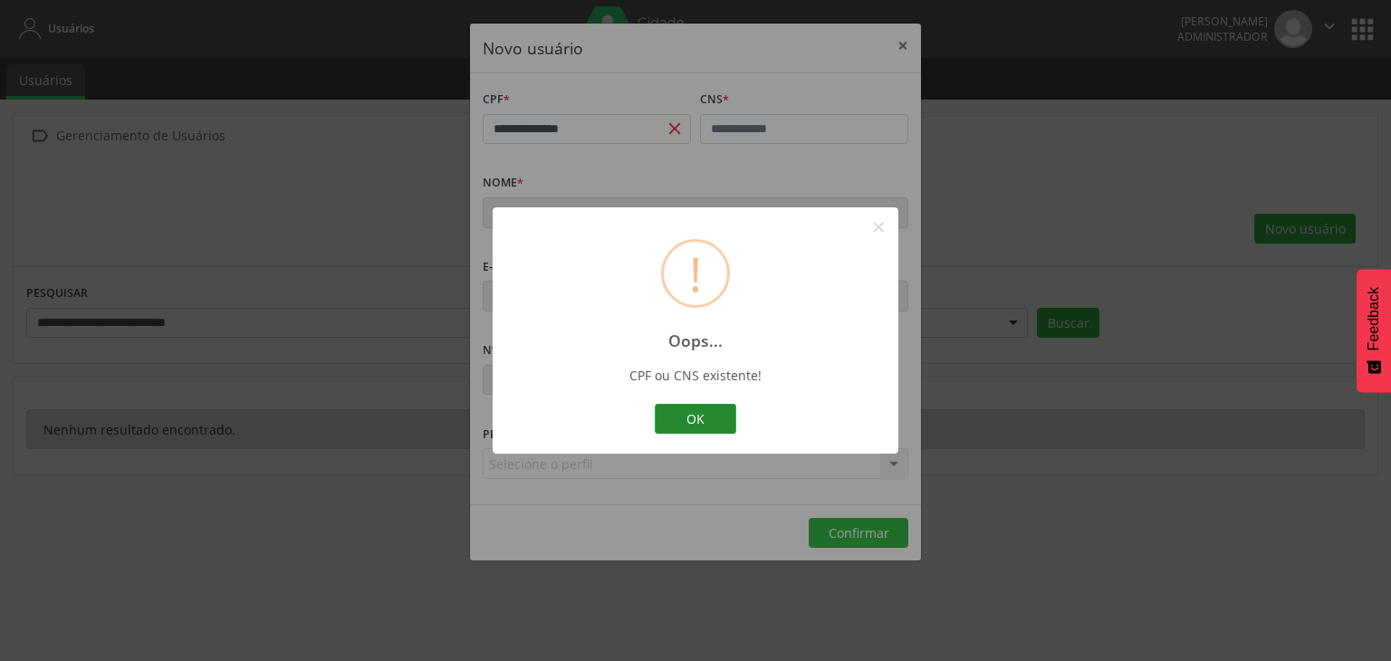
click at [727, 424] on button "OK" at bounding box center [696, 419] width 82 height 31
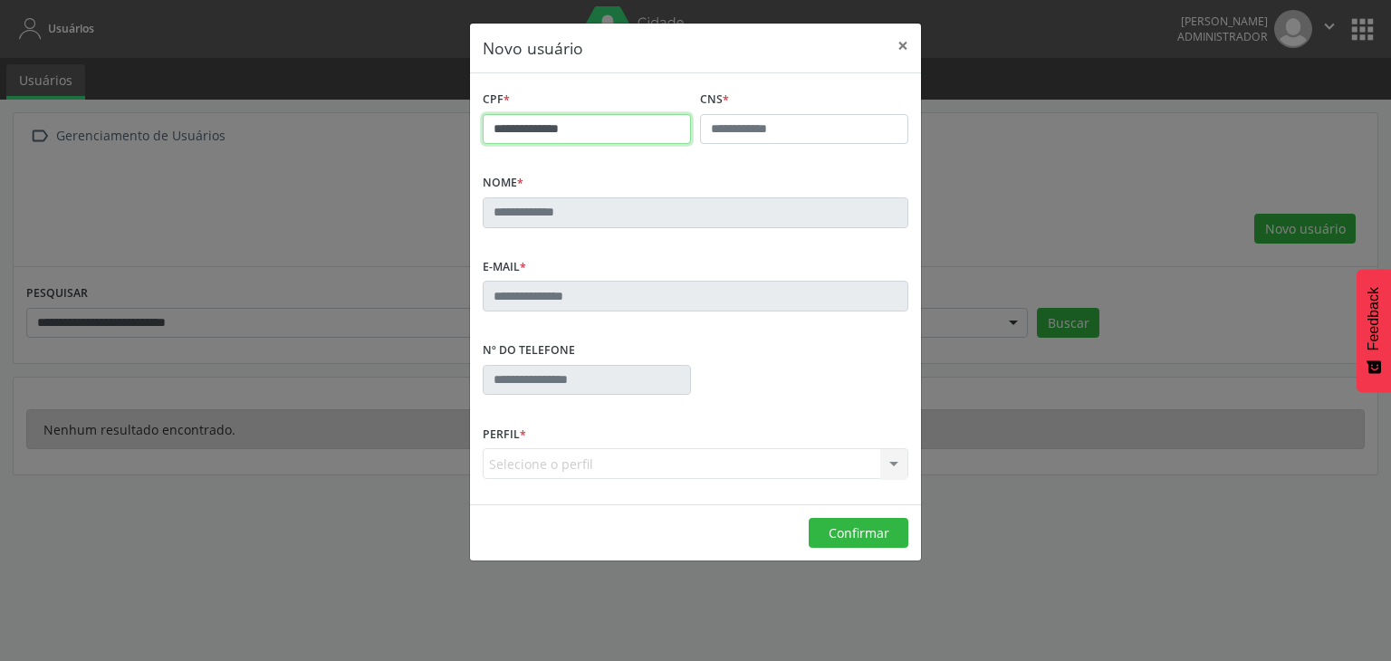
drag, startPoint x: 593, startPoint y: 132, endPoint x: 463, endPoint y: 134, distance: 130.5
click at [463, 134] on div "**********" at bounding box center [695, 330] width 1391 height 661
click at [904, 43] on button "×" at bounding box center [903, 46] width 36 height 44
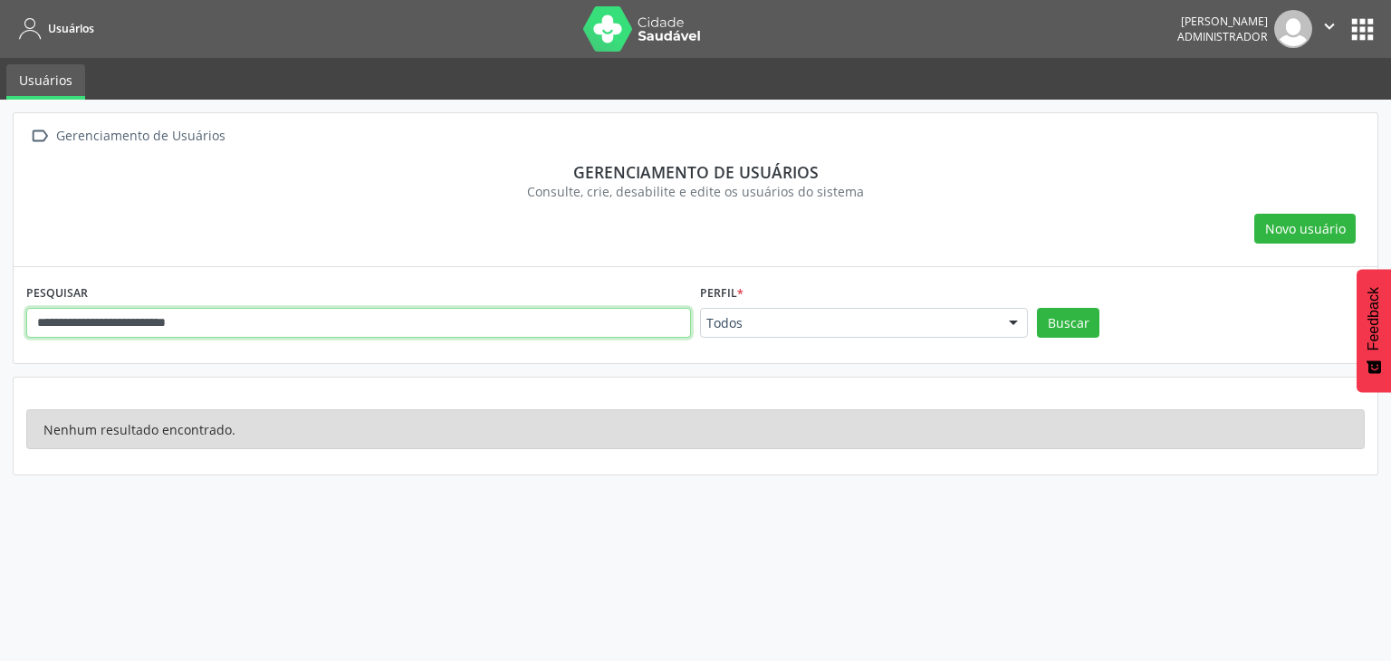
click at [318, 334] on input "**********" at bounding box center [358, 323] width 665 height 31
paste input "**********"
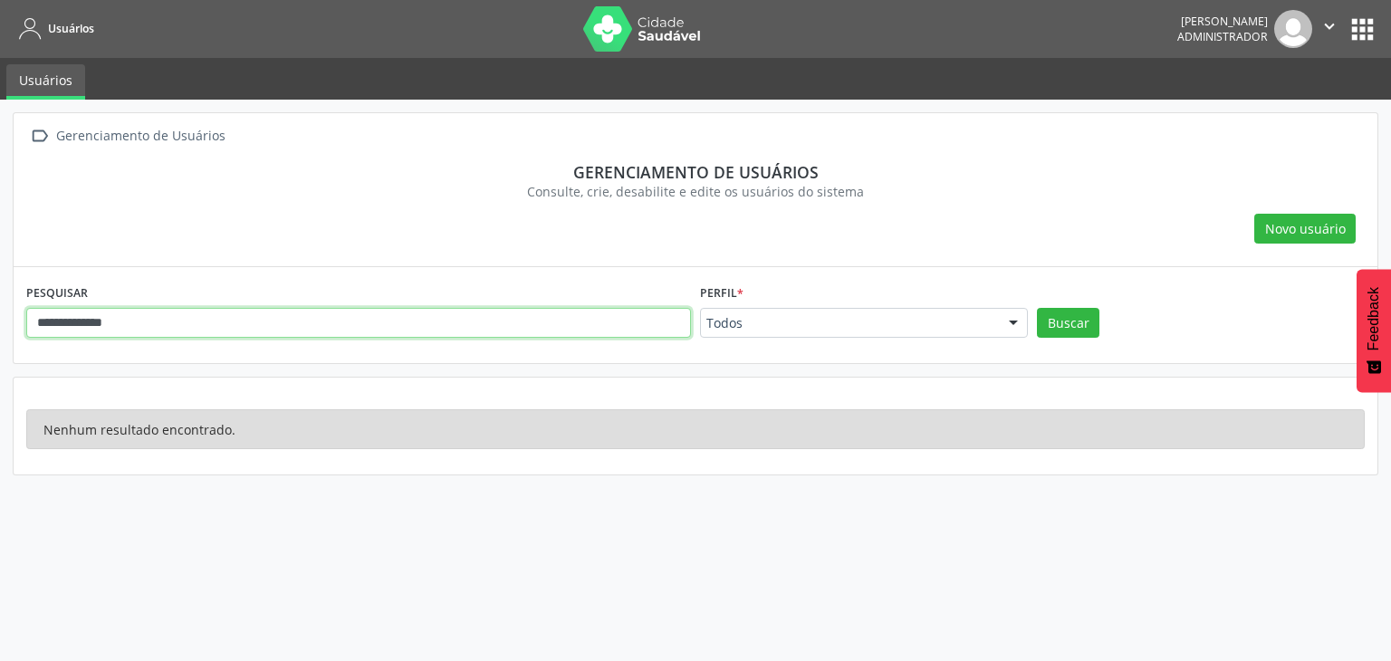
type input "**********"
click at [1037, 308] on button "Buscar" at bounding box center [1068, 323] width 63 height 31
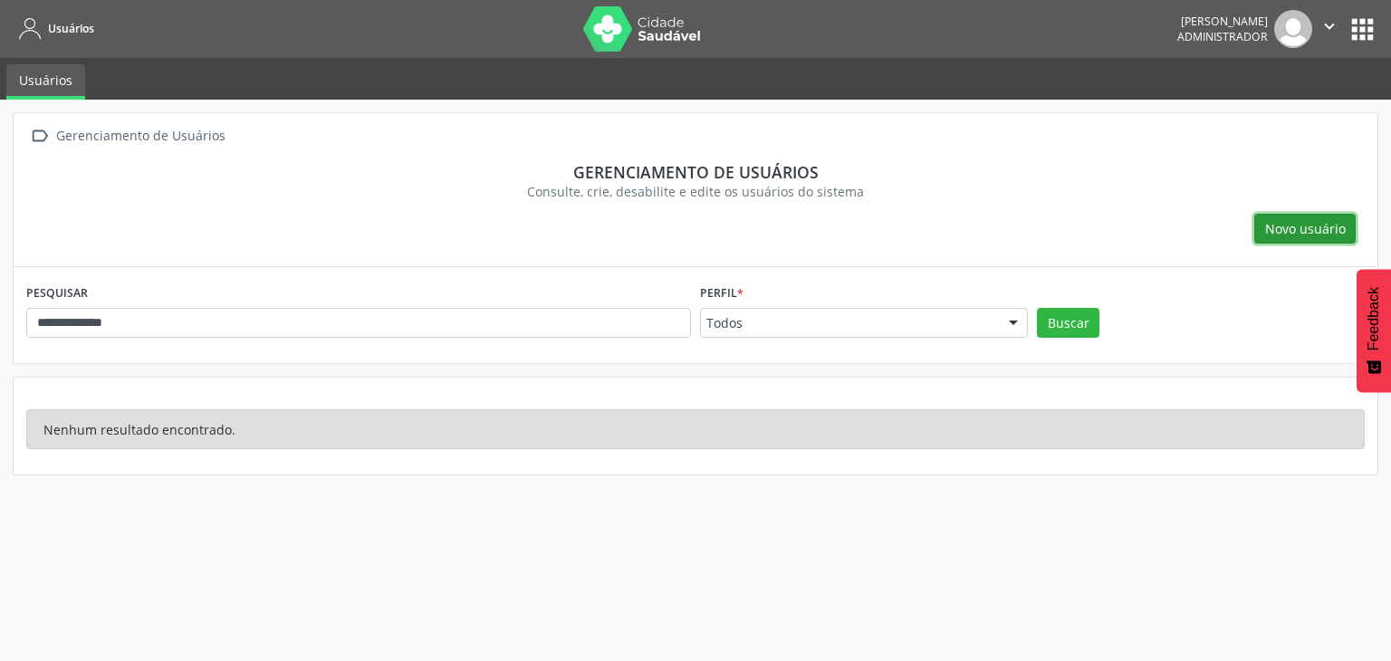
click at [1286, 226] on span "Novo usuário" at bounding box center [1306, 228] width 81 height 19
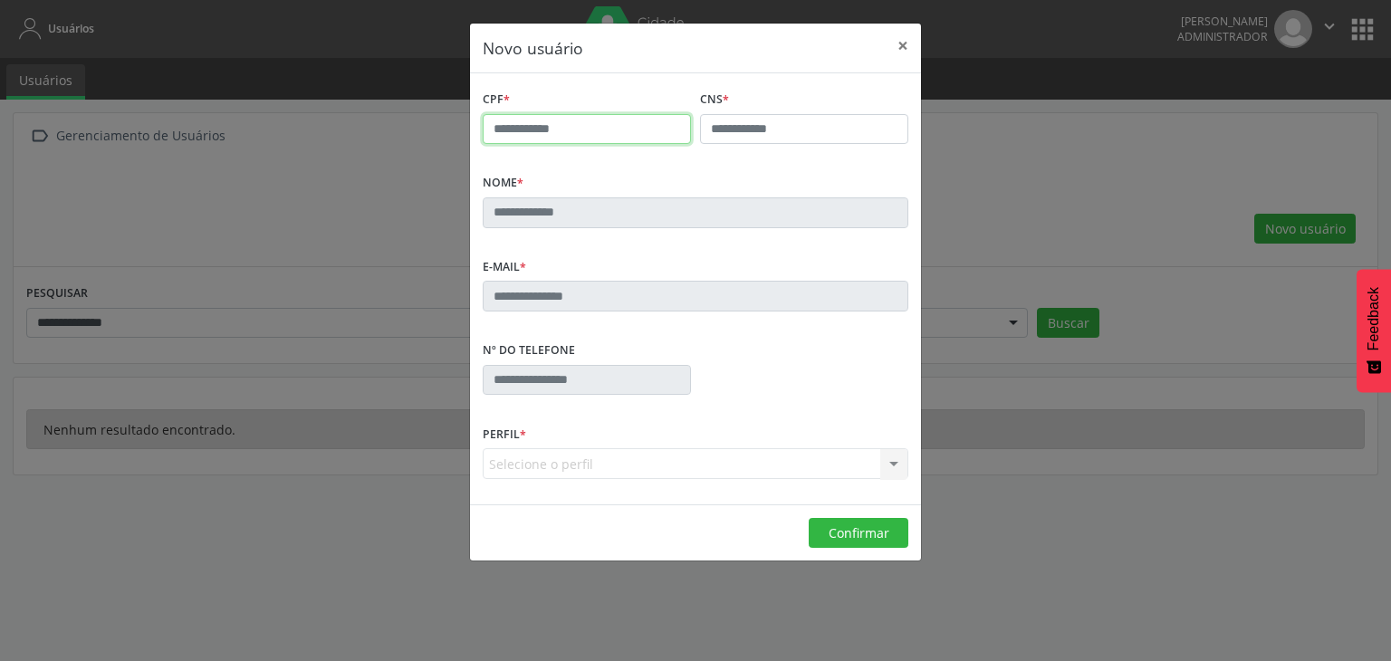
click at [574, 118] on input "text" at bounding box center [587, 129] width 208 height 31
type input "**********"
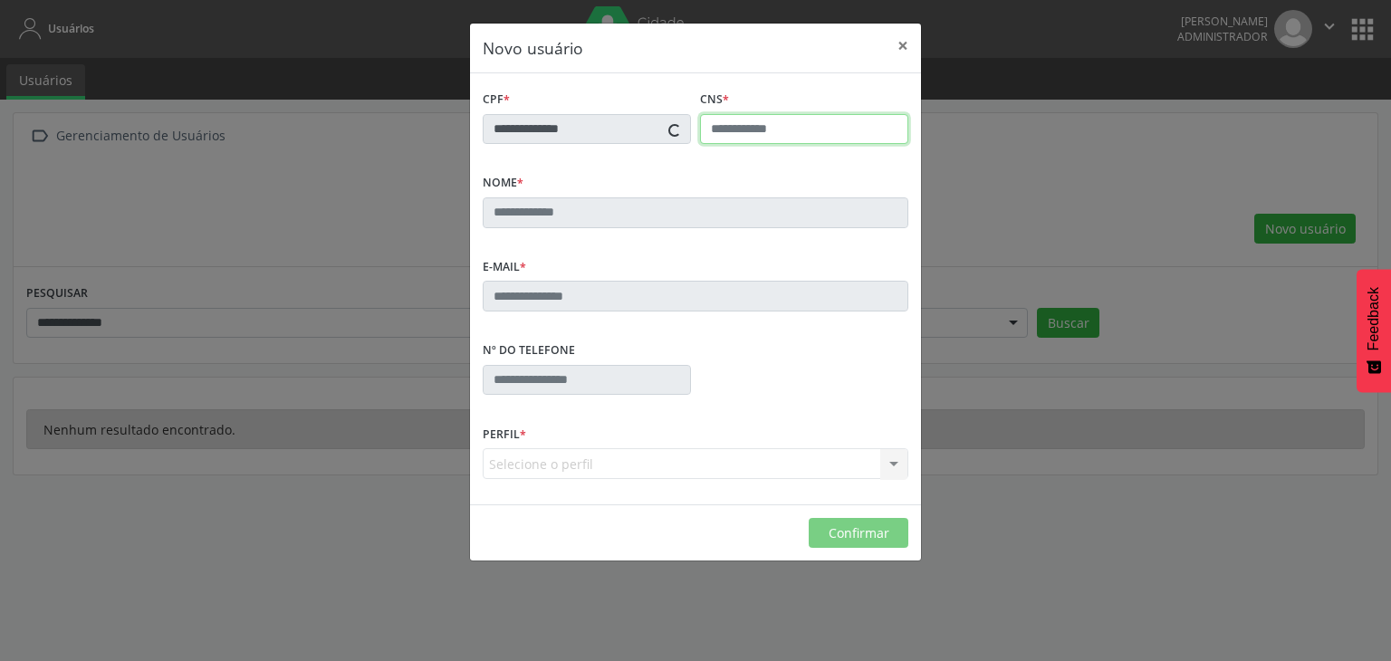
click at [743, 125] on input "text" at bounding box center [804, 129] width 208 height 31
type input "**********"
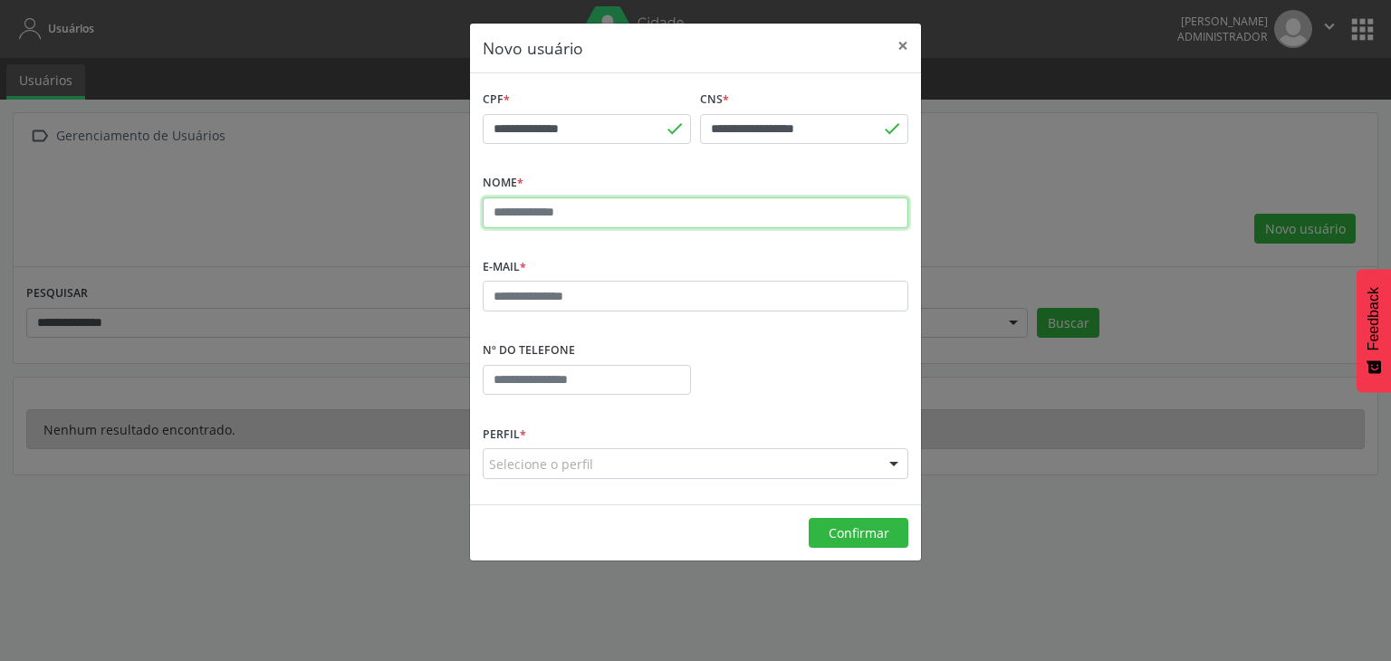
click at [678, 225] on input "text" at bounding box center [696, 212] width 426 height 31
type input "**********"
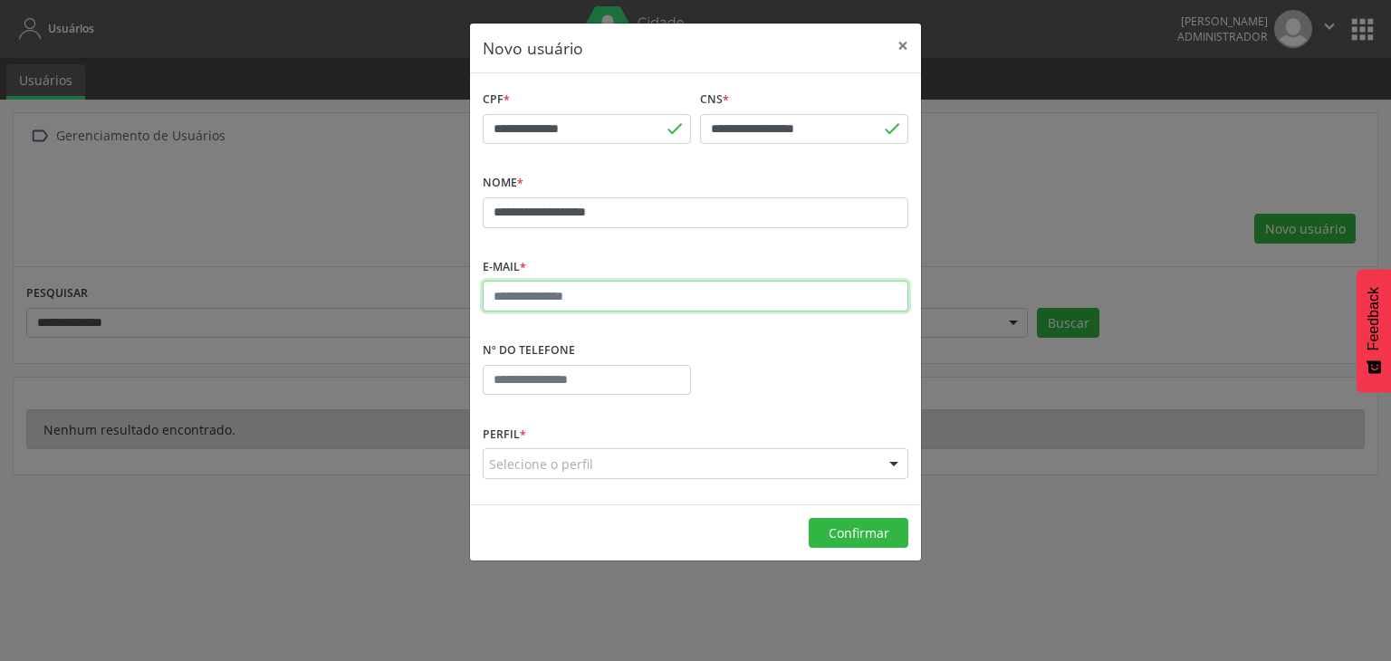
click at [648, 295] on input "text" at bounding box center [696, 296] width 426 height 31
type input "**********"
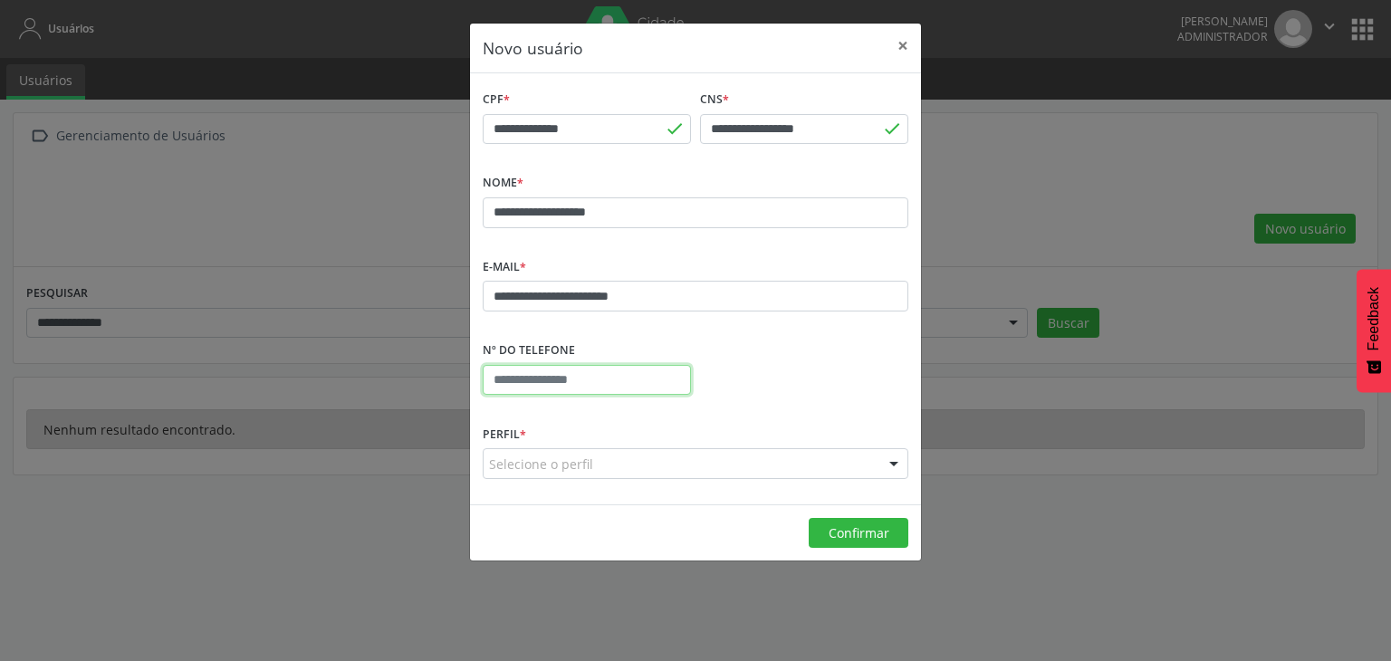
click at [641, 386] on input "text" at bounding box center [587, 380] width 208 height 31
type input "**********"
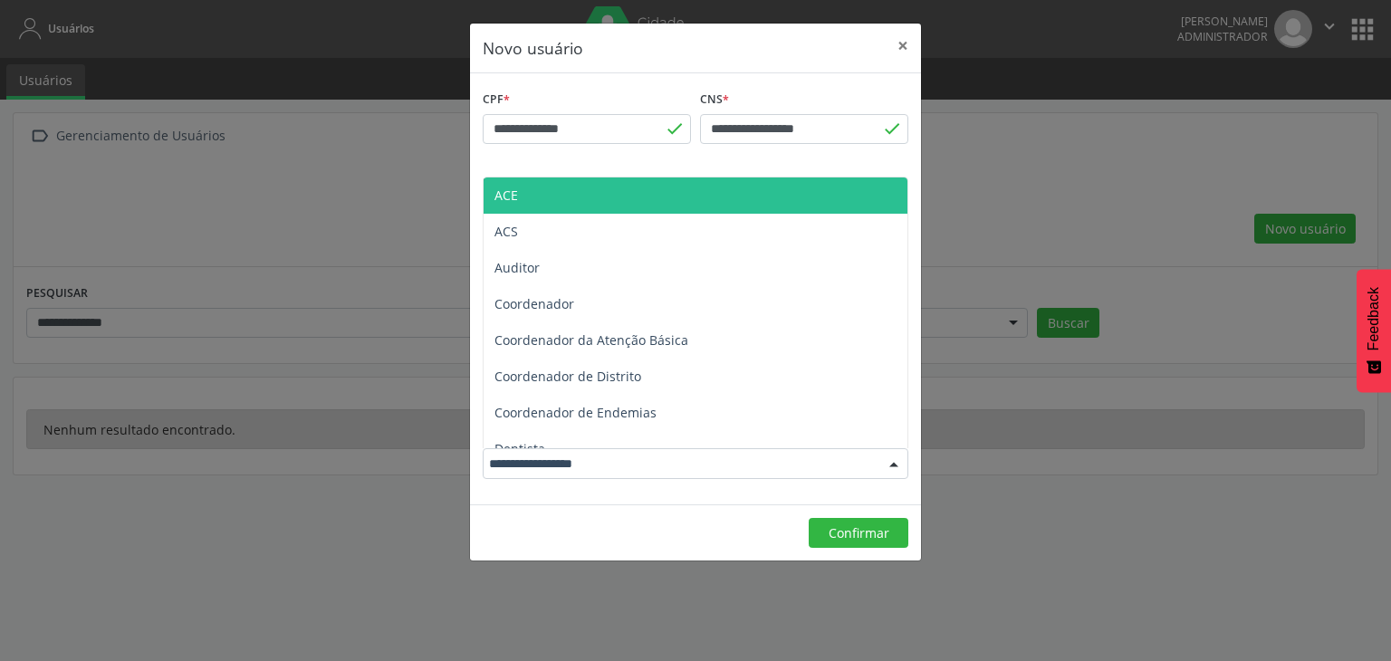
click at [643, 472] on div at bounding box center [696, 463] width 426 height 31
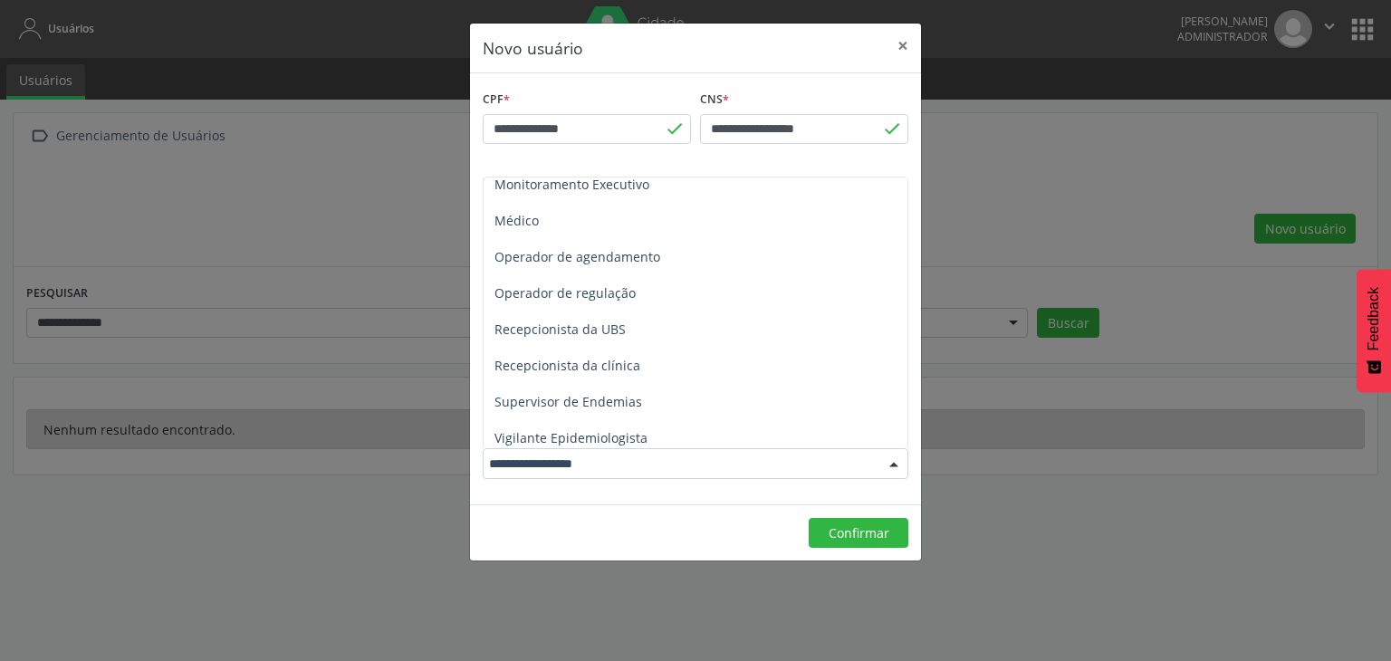
scroll to position [453, 0]
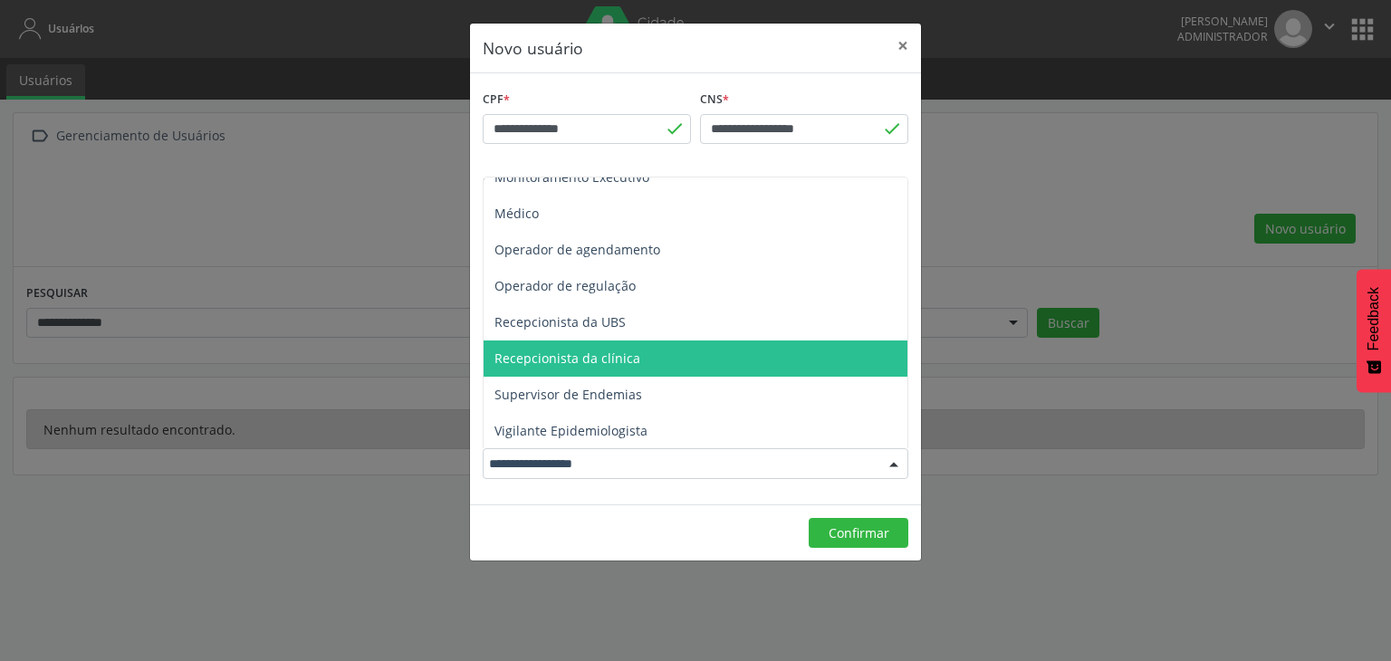
click at [706, 362] on span "Recepcionista da clínica" at bounding box center [696, 359] width 424 height 36
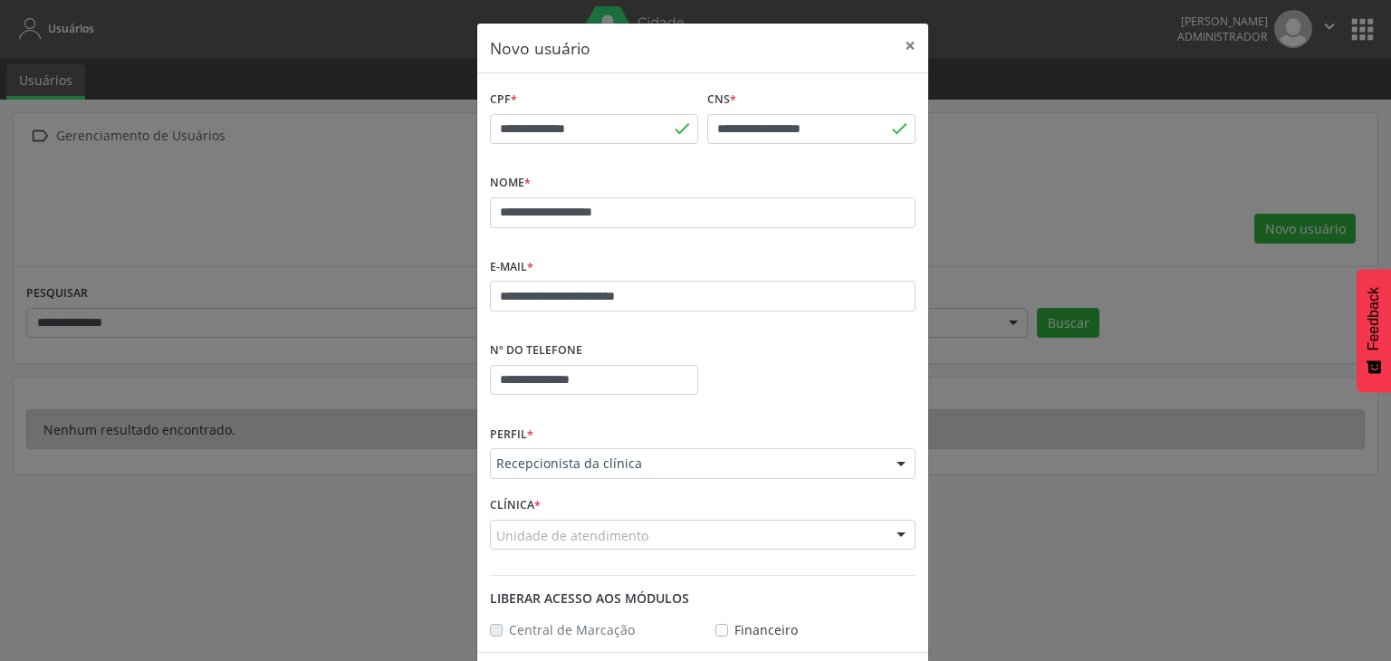
scroll to position [69, 0]
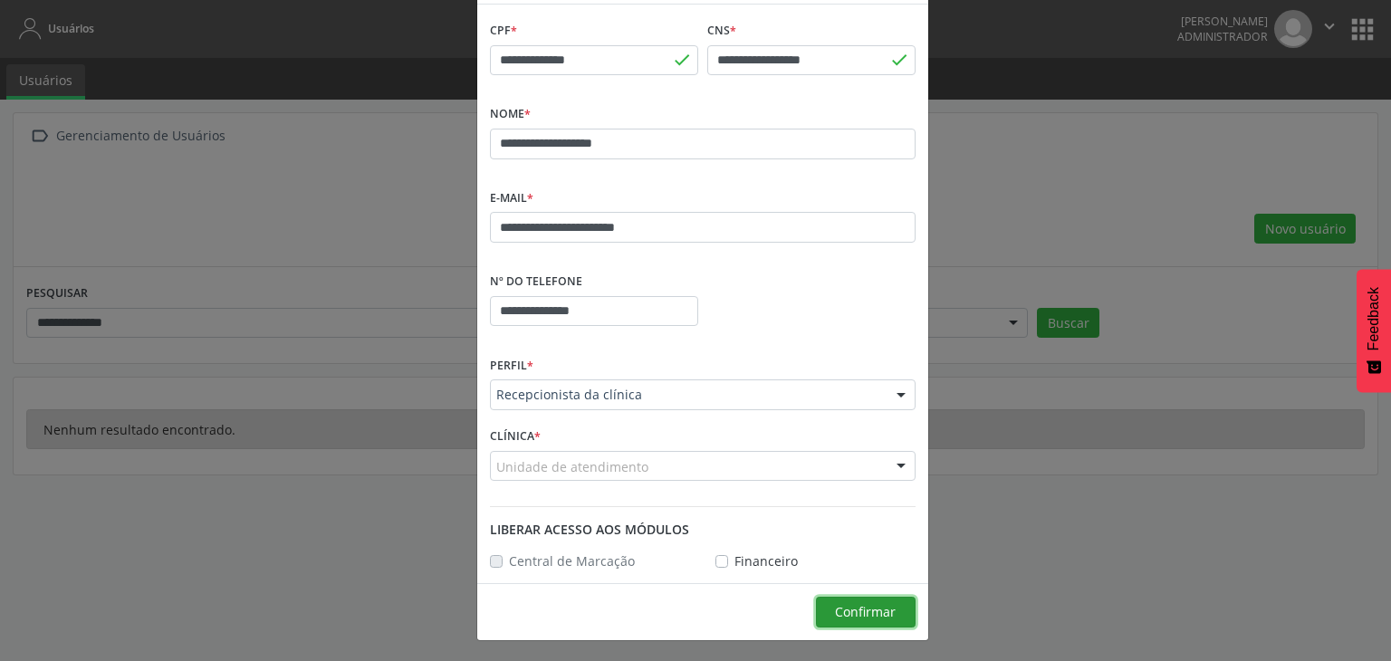
click at [848, 614] on span "Confirmar" at bounding box center [865, 611] width 61 height 17
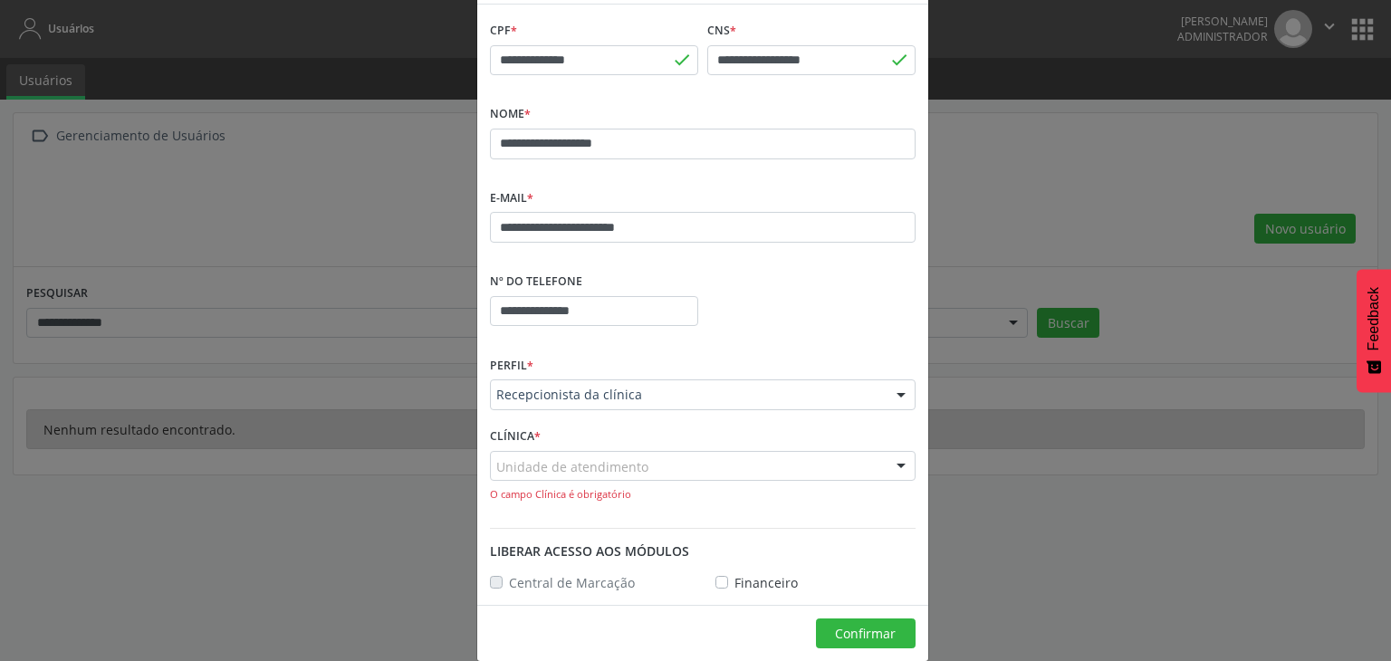
click at [693, 459] on div "Unidade de atendimento" at bounding box center [703, 466] width 426 height 31
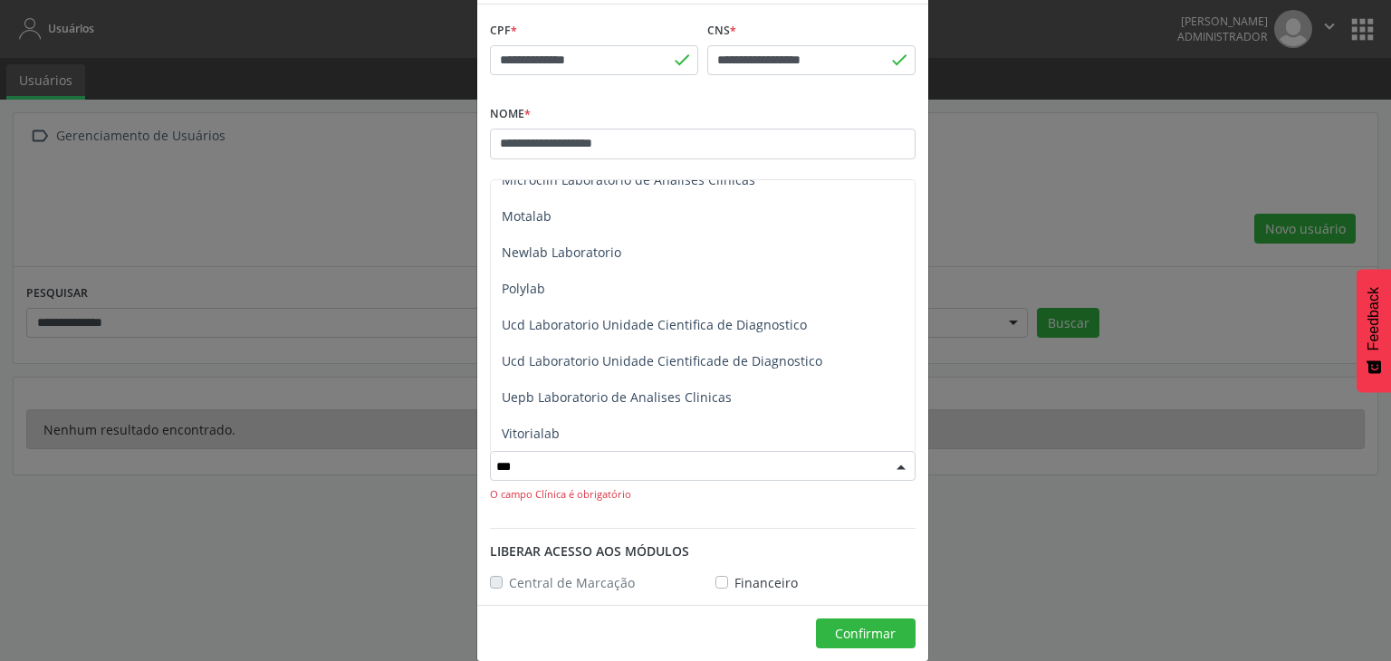
type input "****"
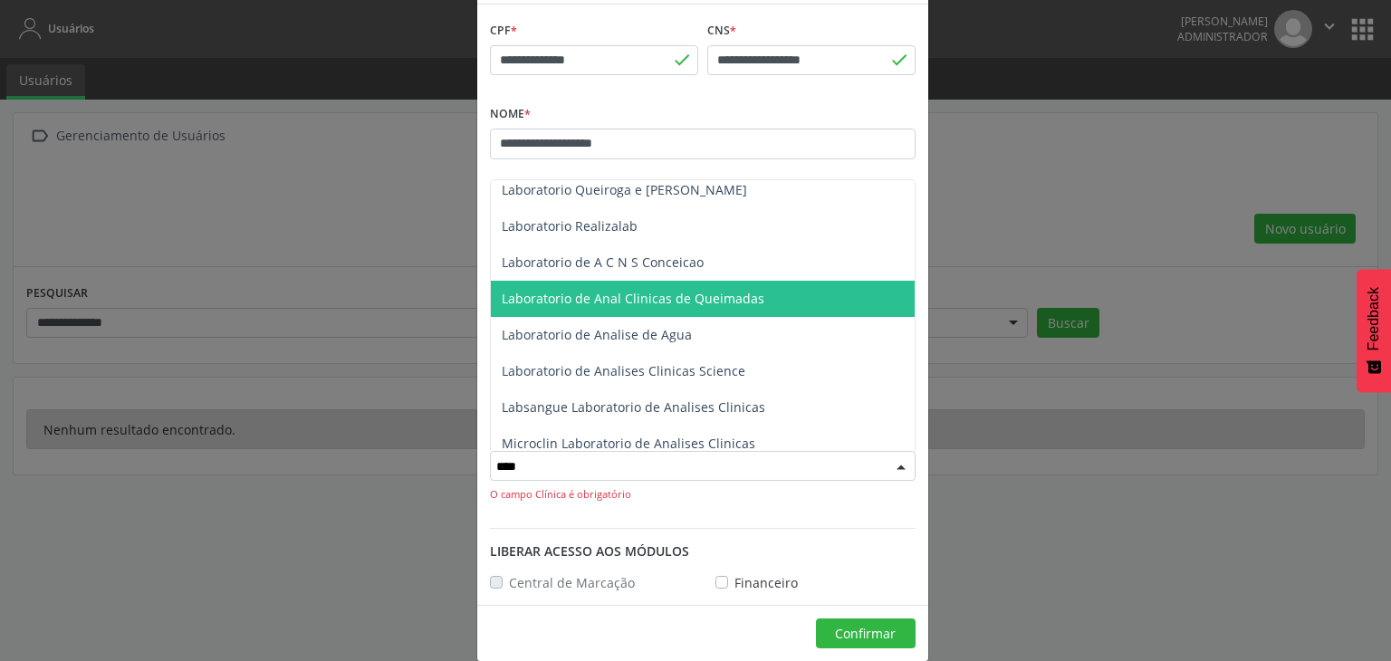
scroll to position [299, 0]
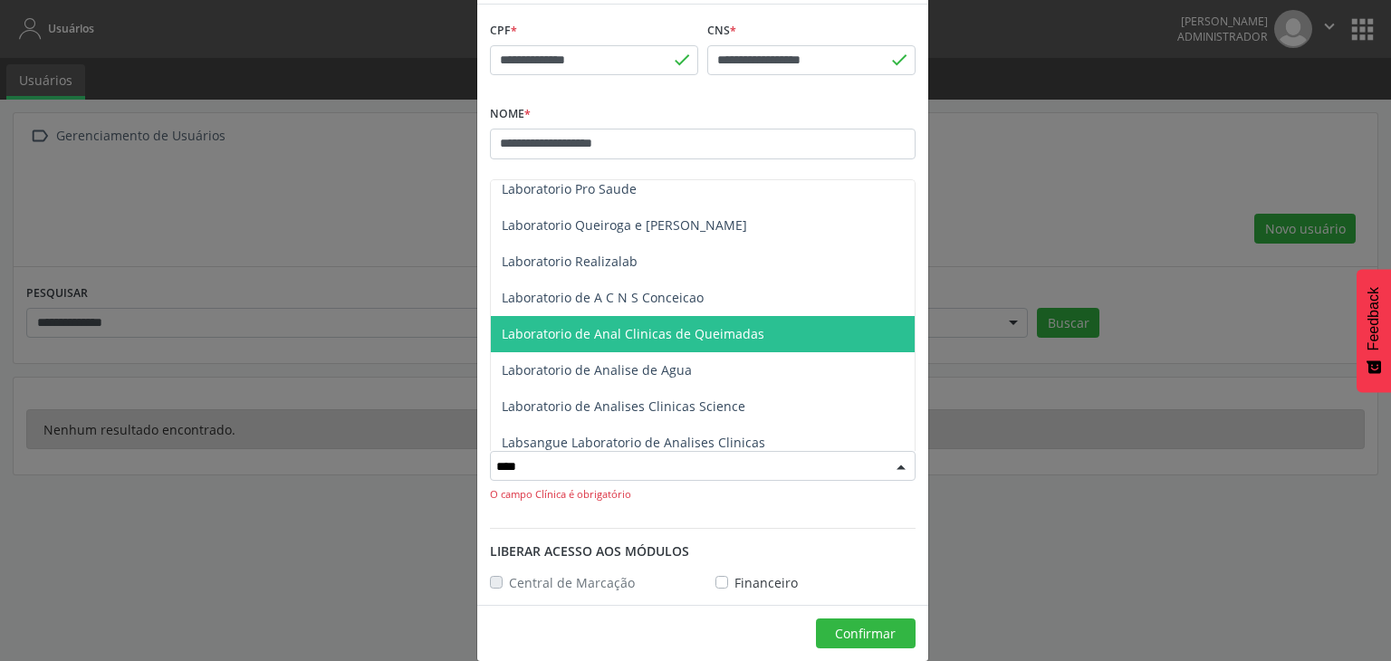
click at [683, 337] on span "Laboratorio de Anal Clinicas de Queimadas" at bounding box center [633, 333] width 263 height 17
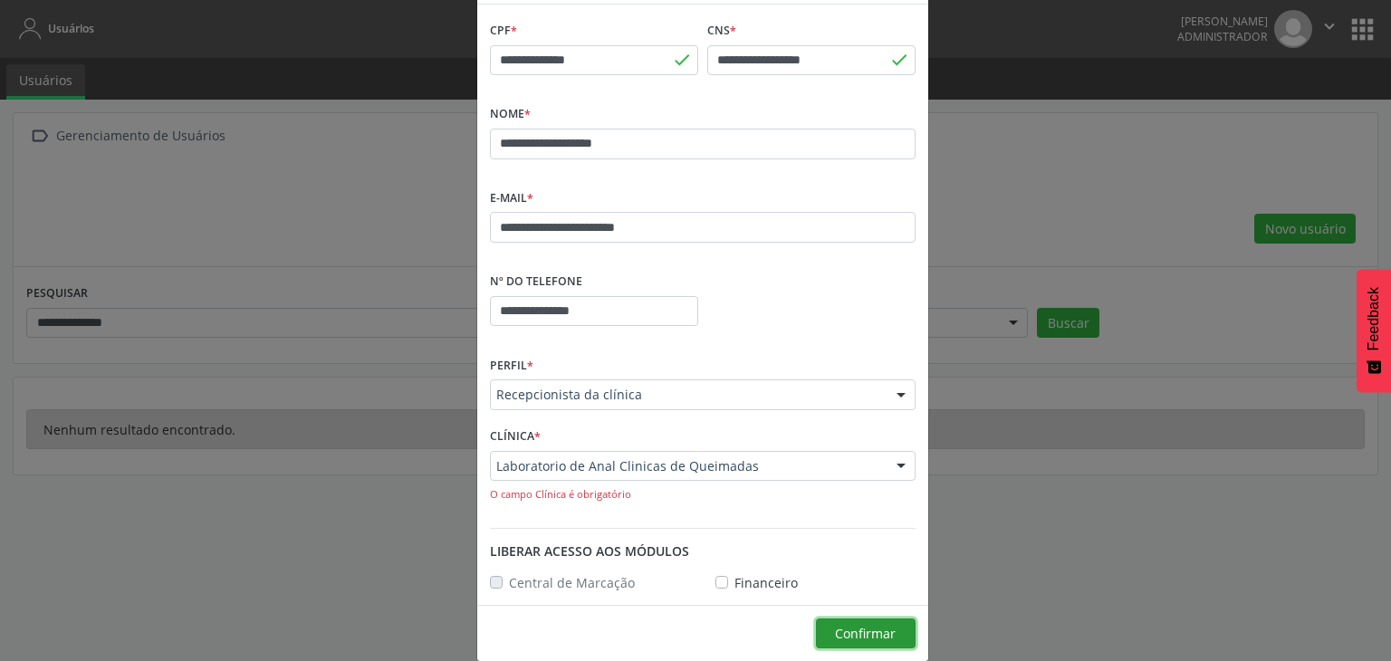
click at [852, 642] on button "Confirmar" at bounding box center [866, 634] width 100 height 31
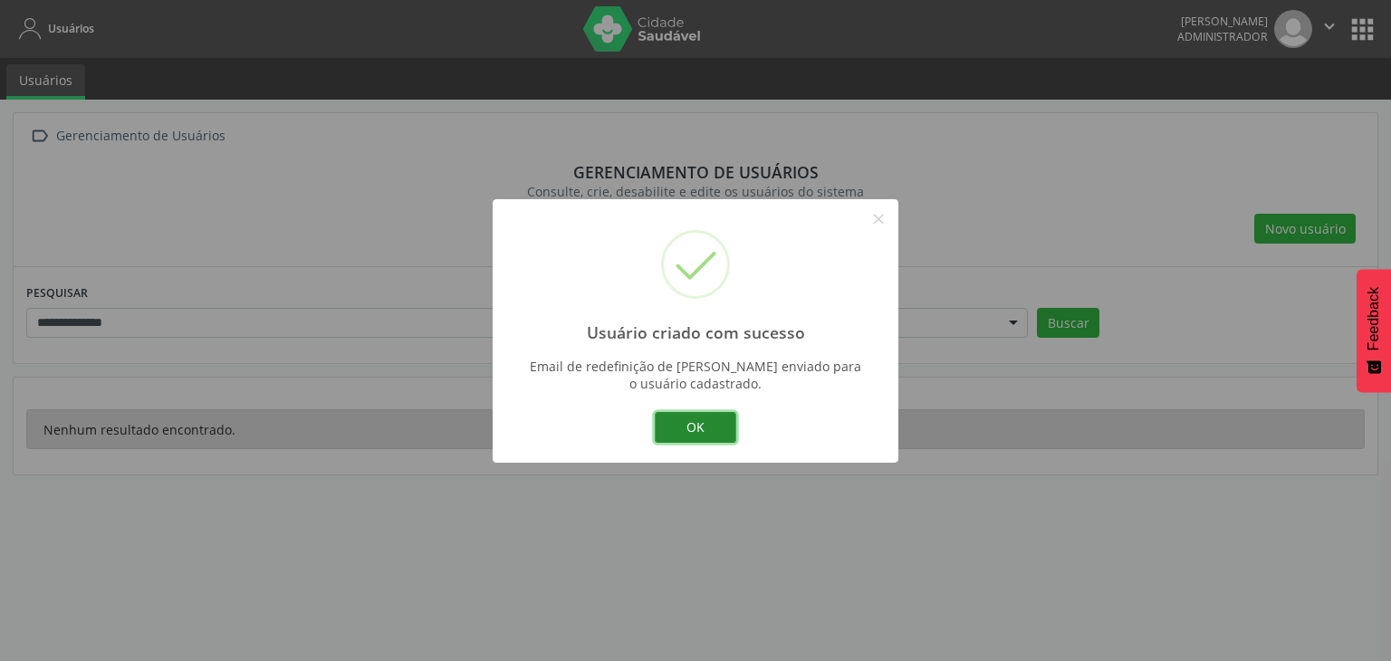
click at [682, 426] on button "OK" at bounding box center [696, 427] width 82 height 31
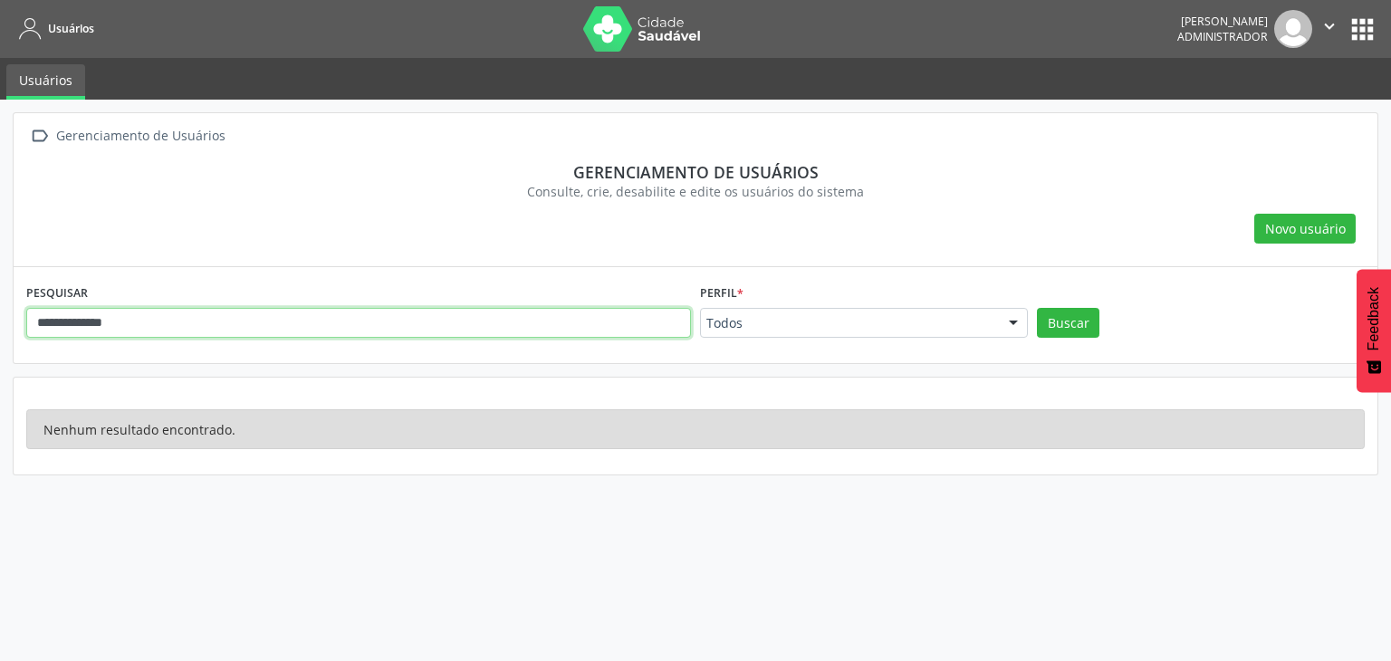
click at [359, 333] on input "**********" at bounding box center [358, 323] width 665 height 31
type input "*******"
click at [1037, 308] on button "Buscar" at bounding box center [1068, 323] width 63 height 31
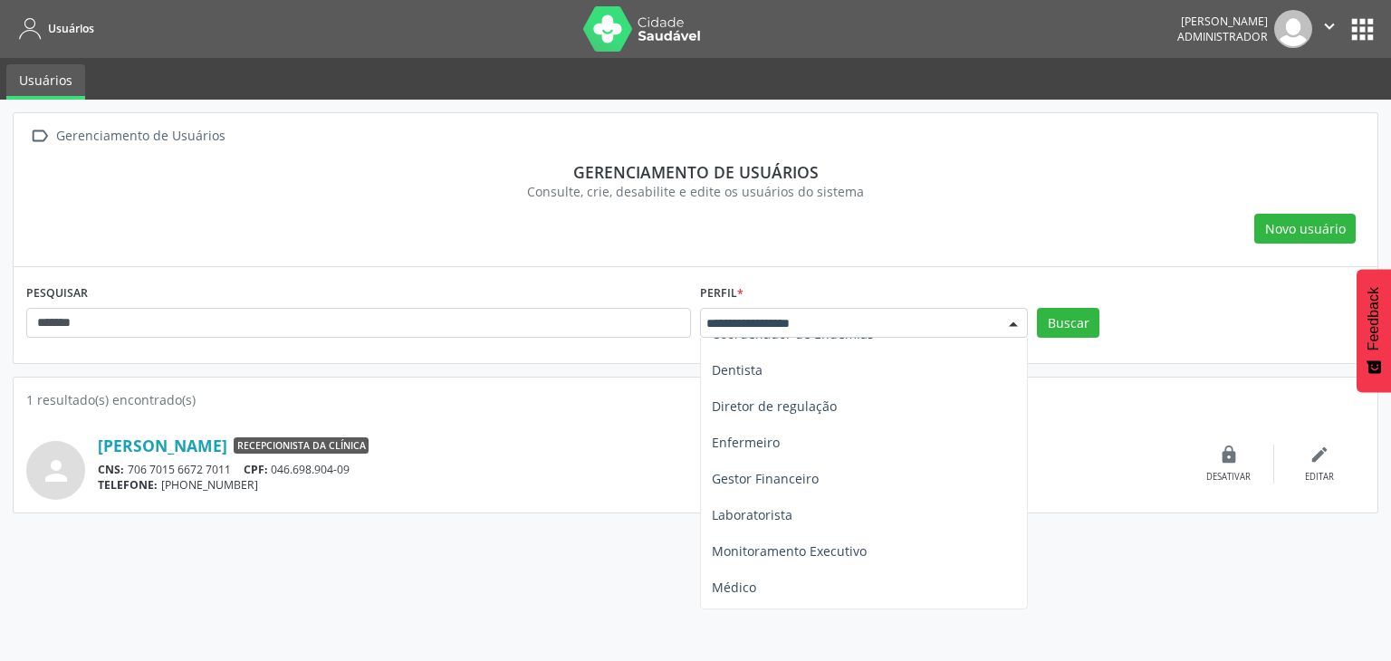
scroll to position [317, 0]
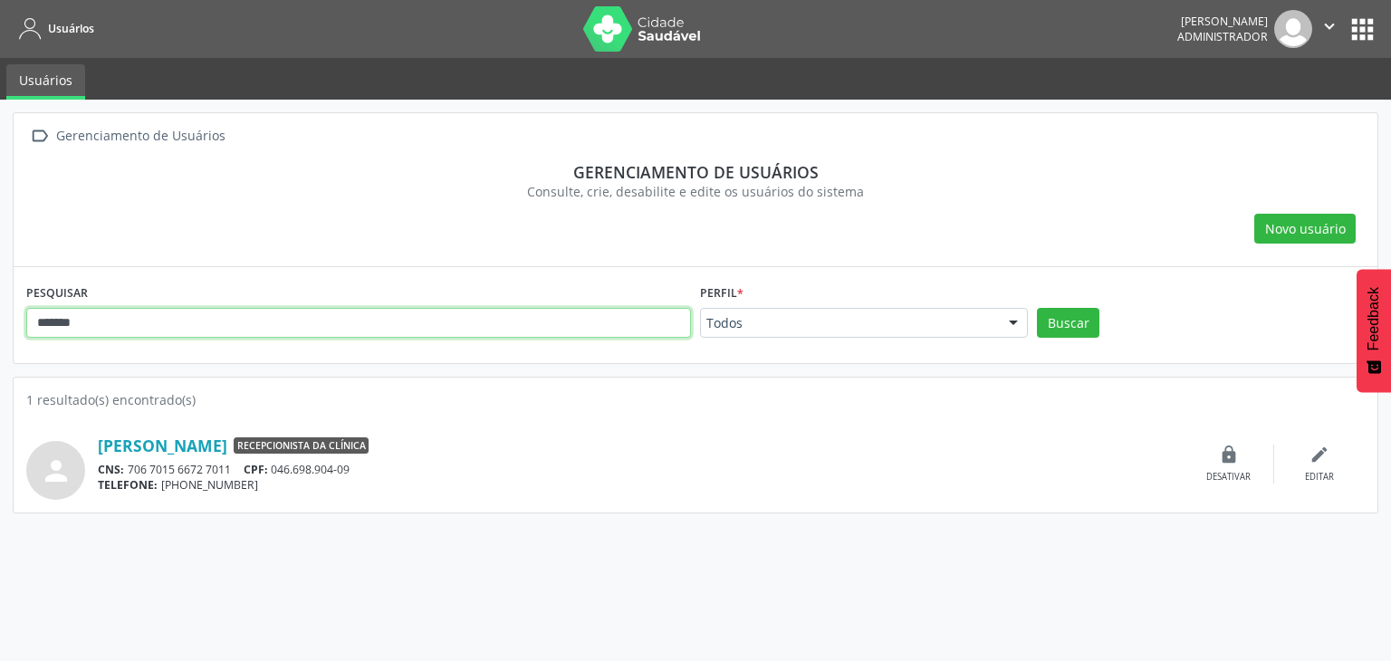
click at [292, 313] on input "*******" at bounding box center [358, 323] width 665 height 31
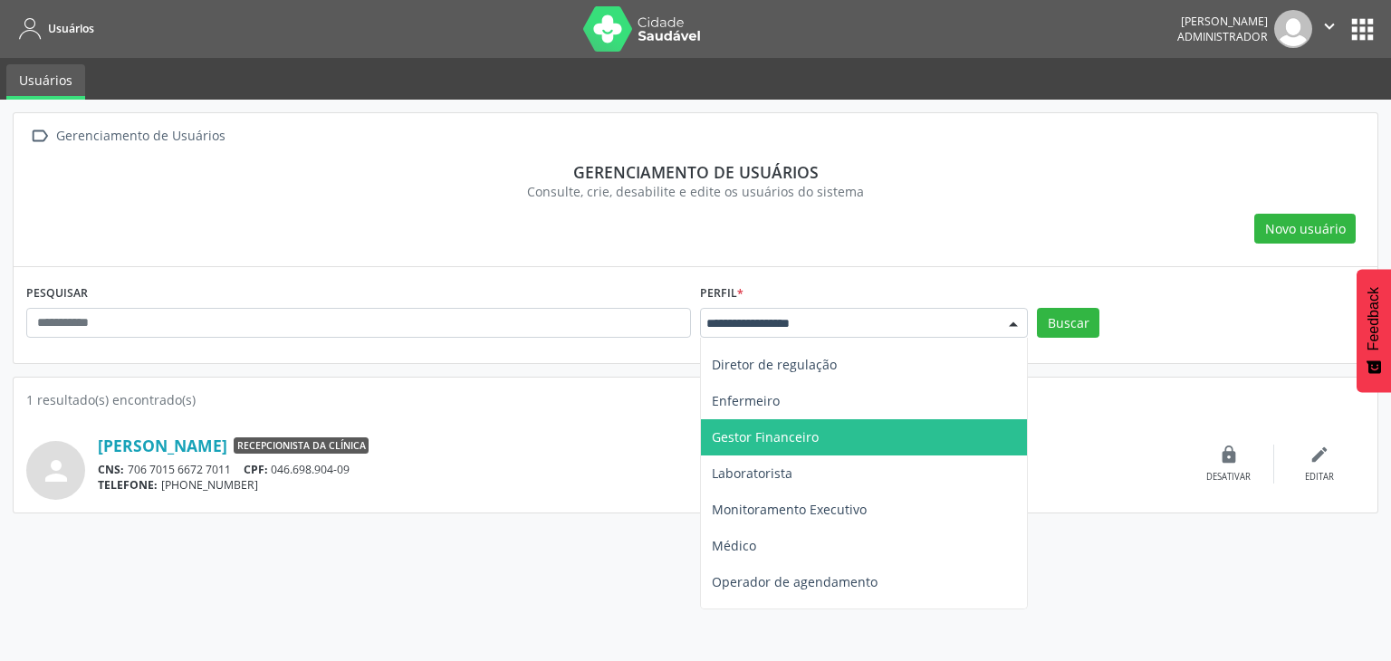
click at [738, 332] on div at bounding box center [864, 323] width 328 height 31
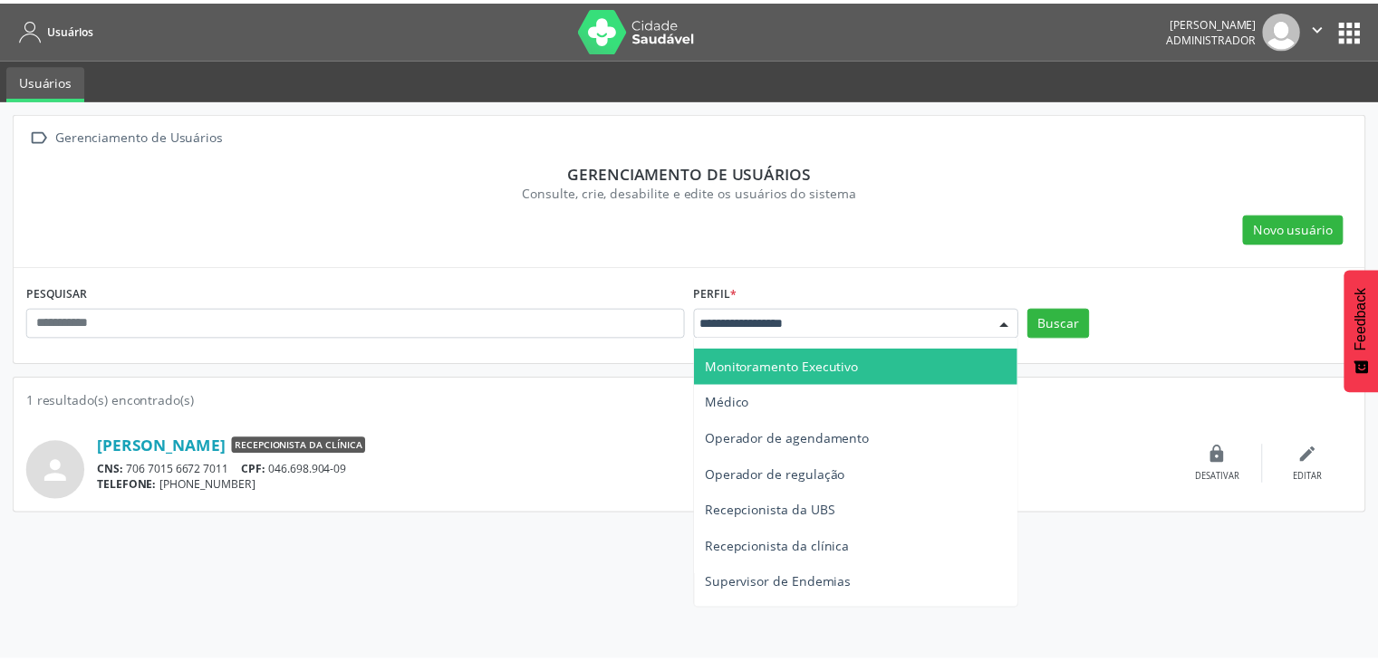
scroll to position [489, 0]
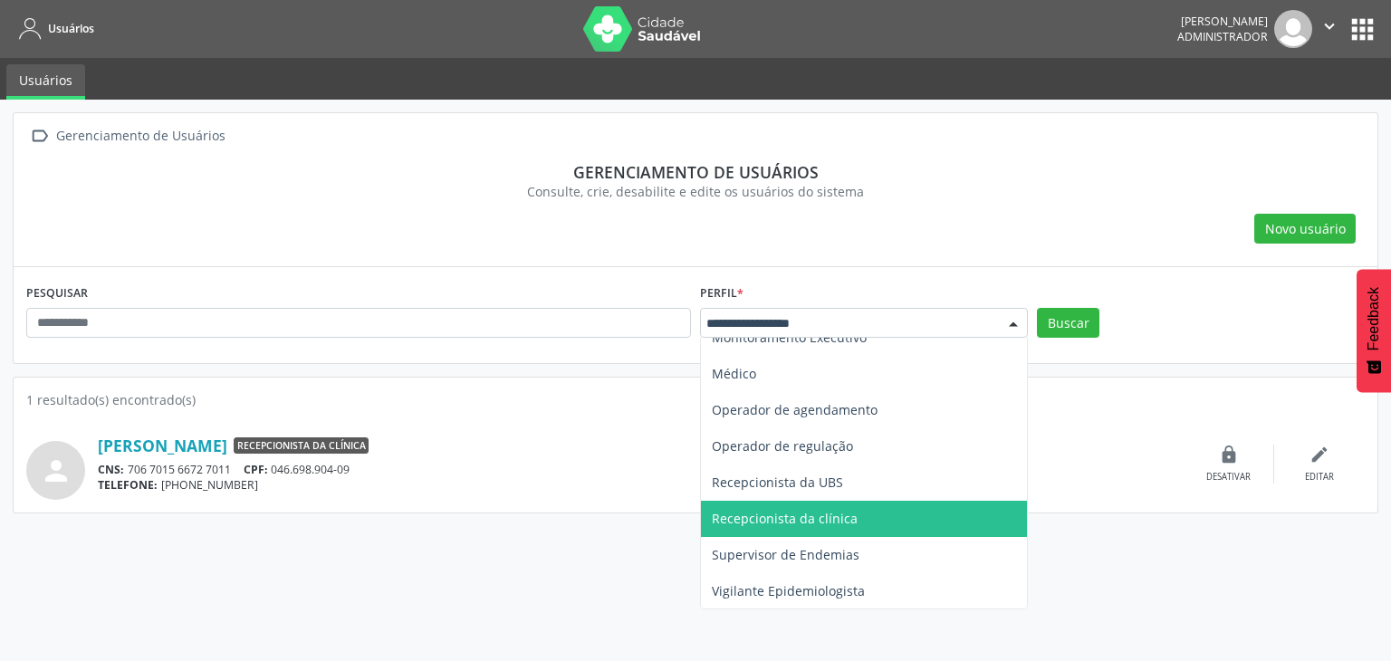
click at [890, 523] on span "Recepcionista da clínica" at bounding box center [864, 519] width 326 height 36
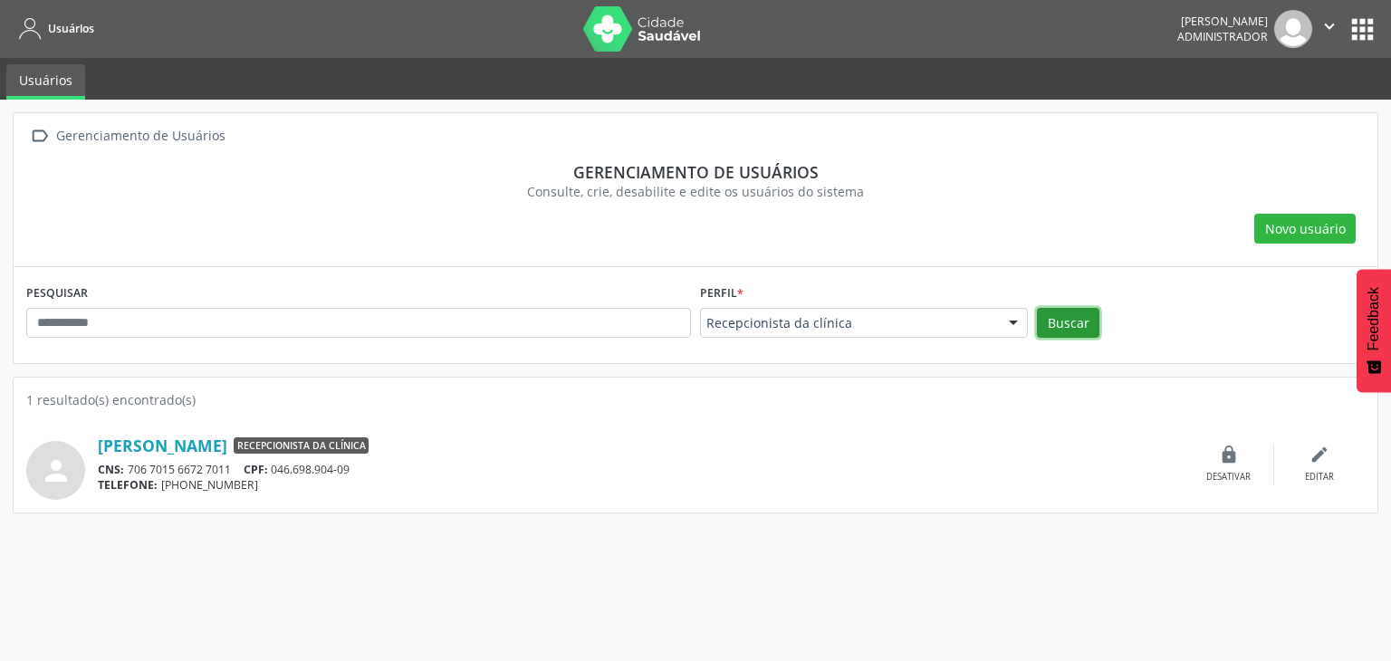
click at [1062, 322] on button "Buscar" at bounding box center [1068, 323] width 63 height 31
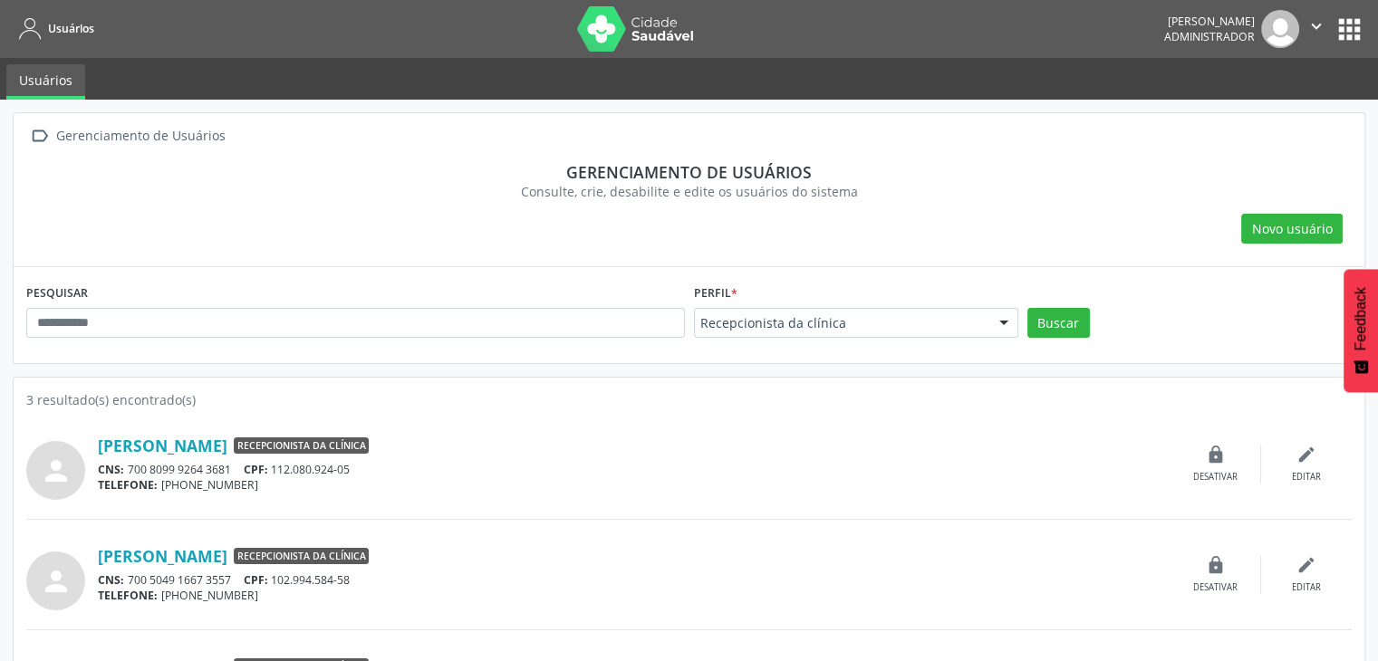
scroll to position [84, 0]
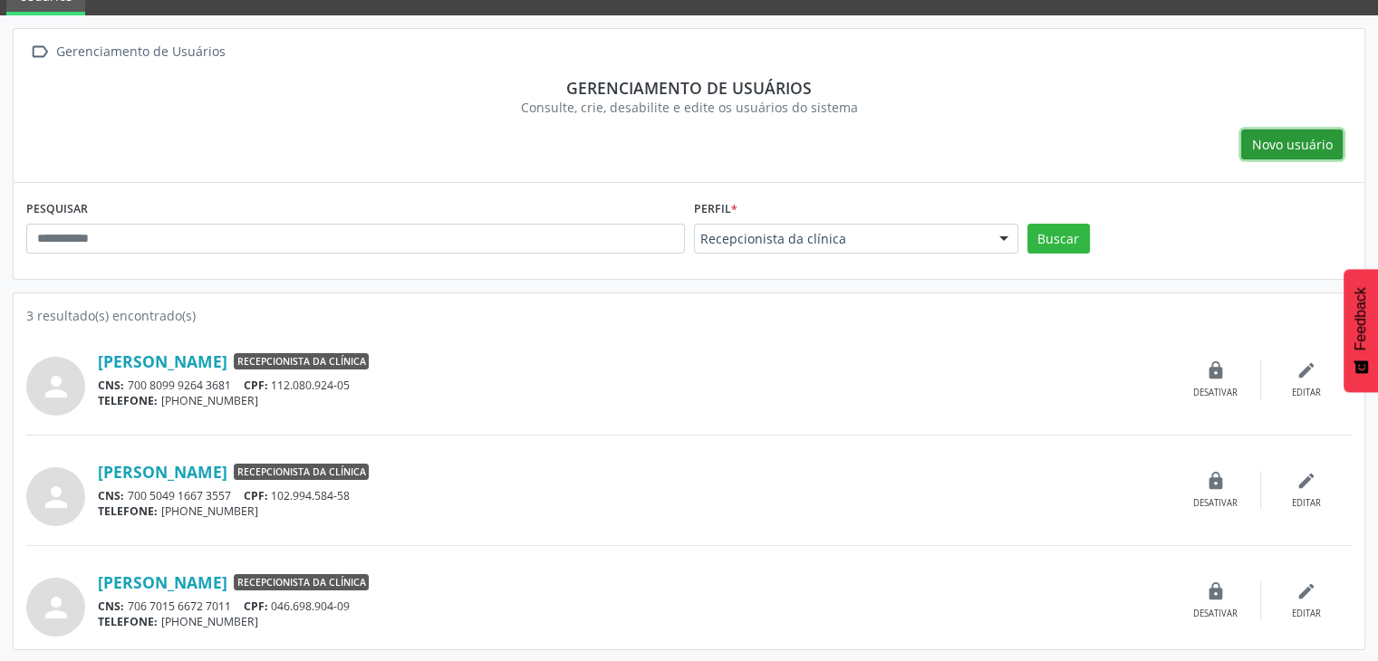
click at [1276, 149] on span "Novo usuário" at bounding box center [1292, 144] width 81 height 19
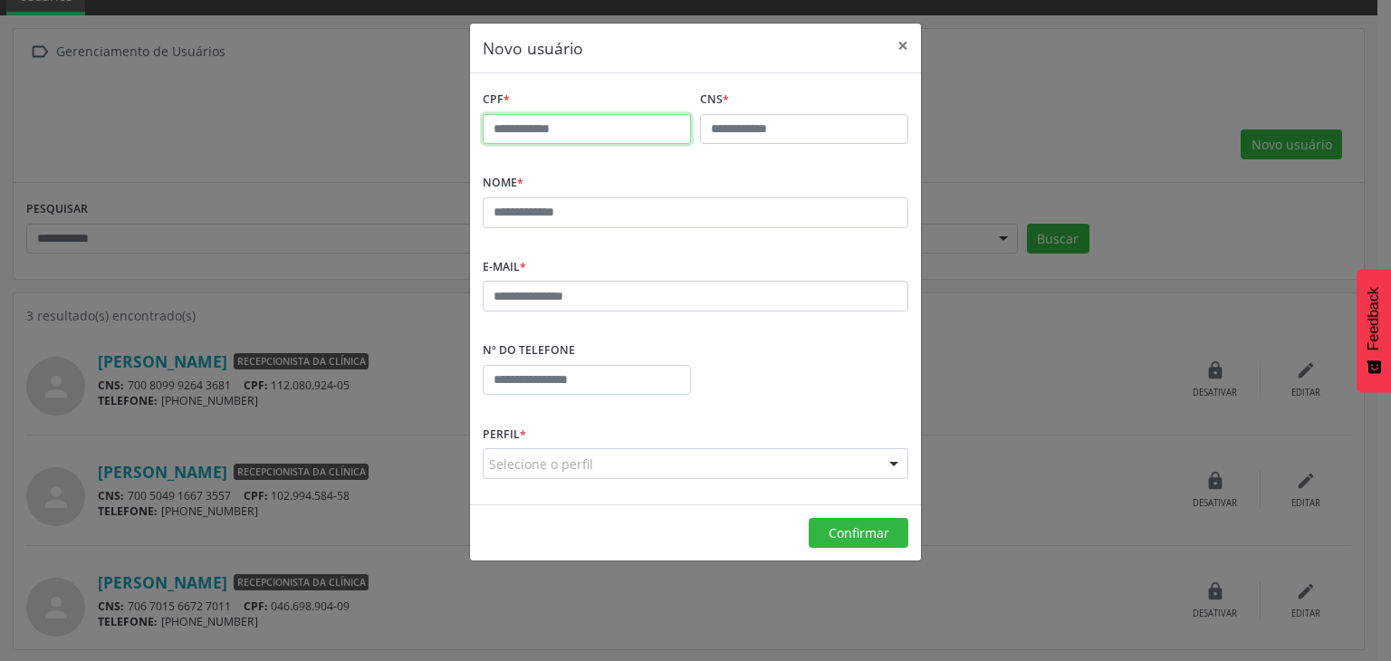
click at [639, 129] on input "text" at bounding box center [587, 129] width 208 height 31
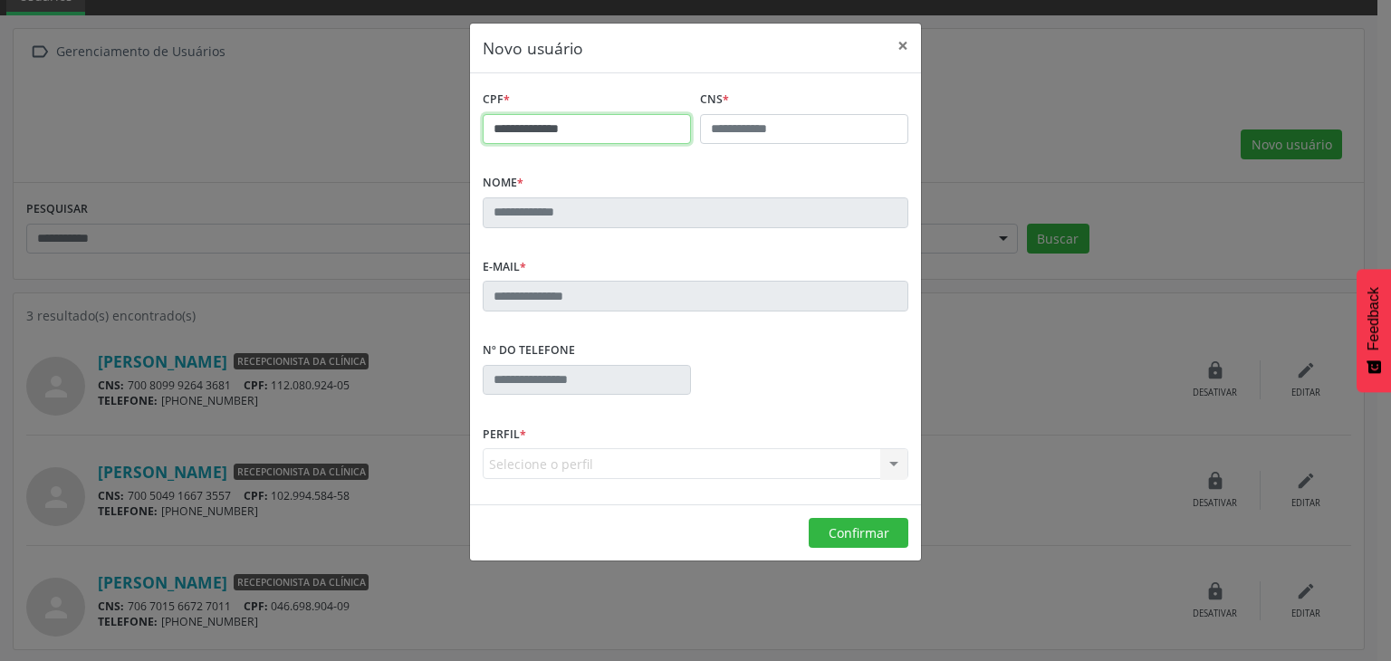
type input "**********"
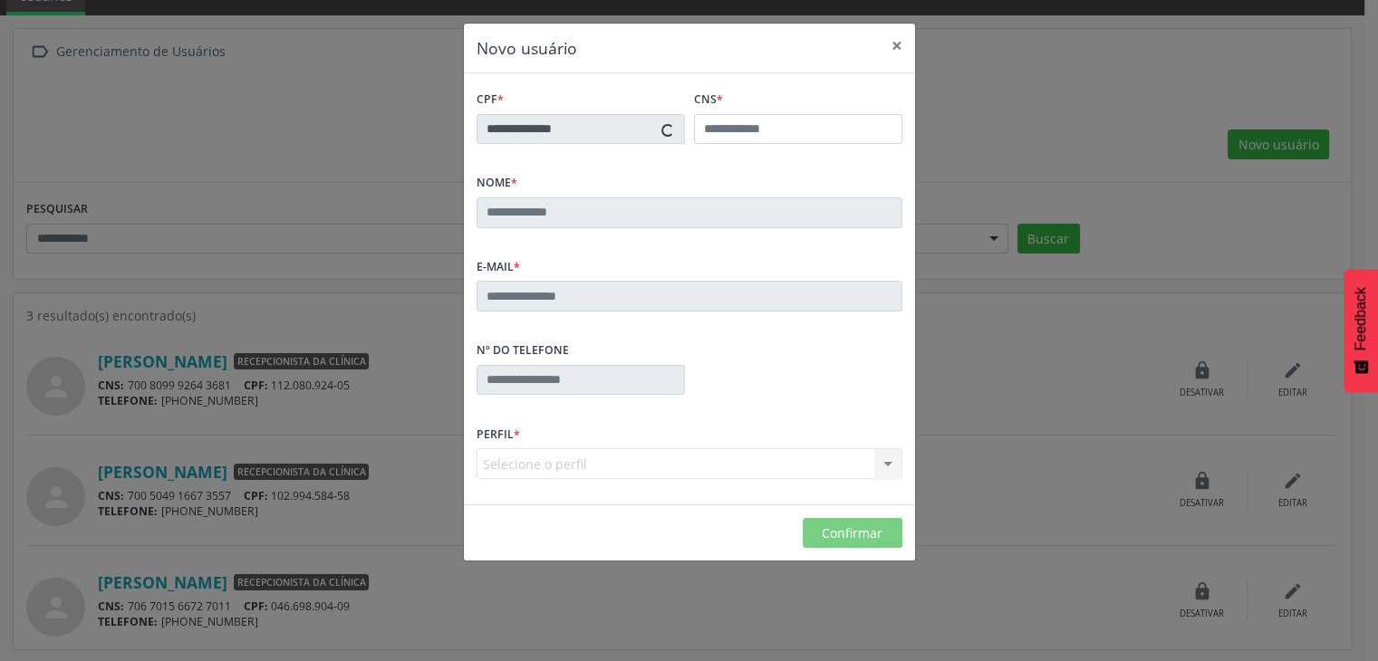
click at [761, 133] on body "Usuários [PERSON_NAME] Administrador  Configurações Sair apps Usuários  Geren…" at bounding box center [689, 246] width 1378 height 661
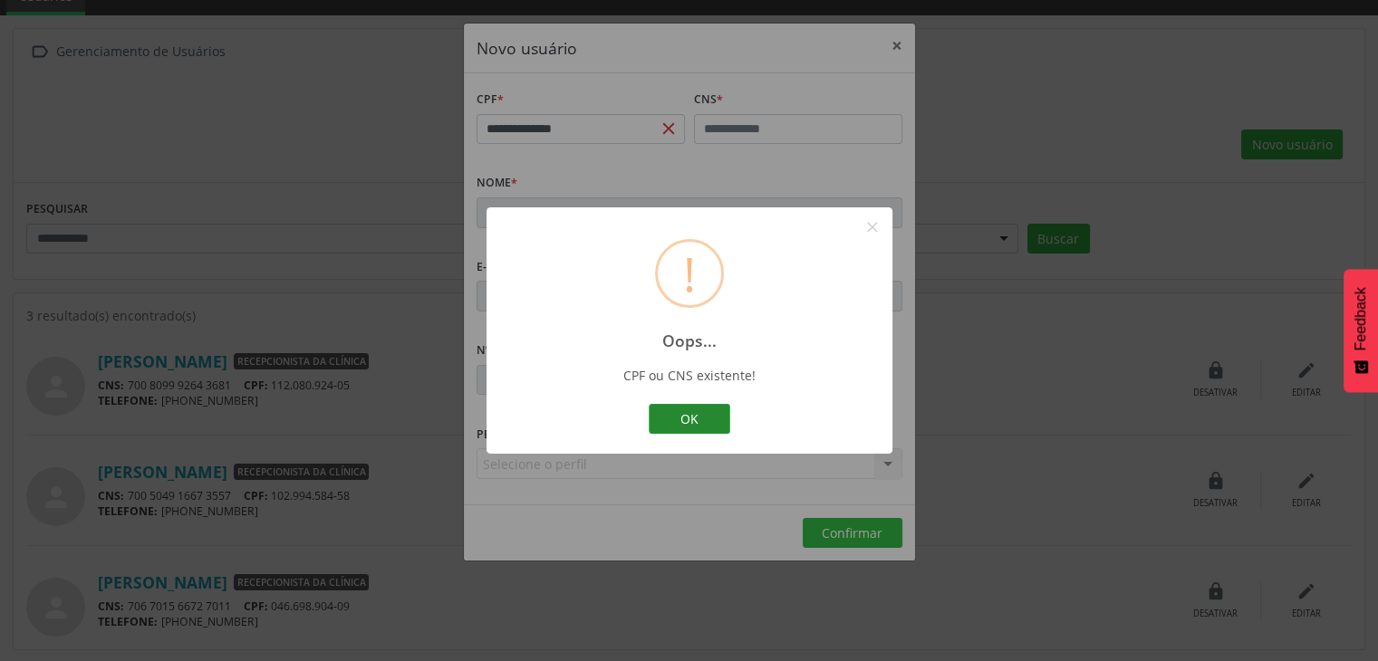
click at [704, 420] on button "OK" at bounding box center [690, 419] width 82 height 31
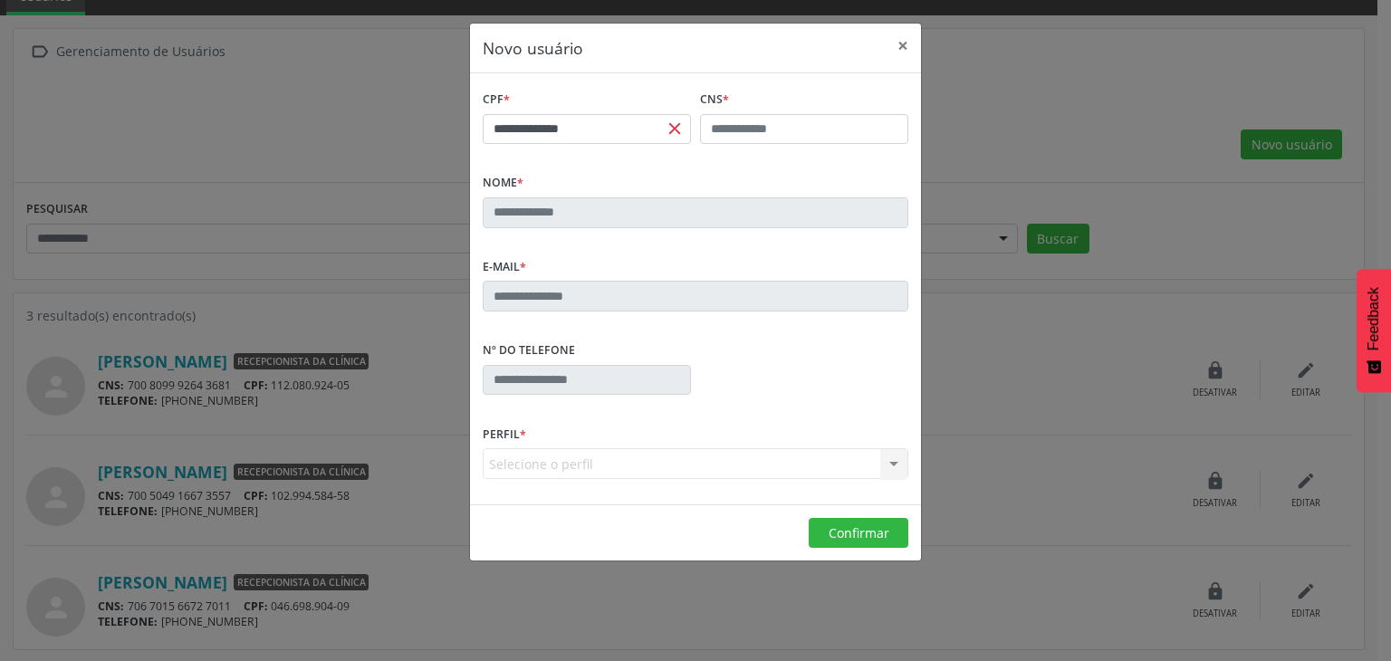
click at [671, 129] on span "close" at bounding box center [675, 129] width 20 height 20
click at [904, 48] on button "×" at bounding box center [903, 46] width 36 height 44
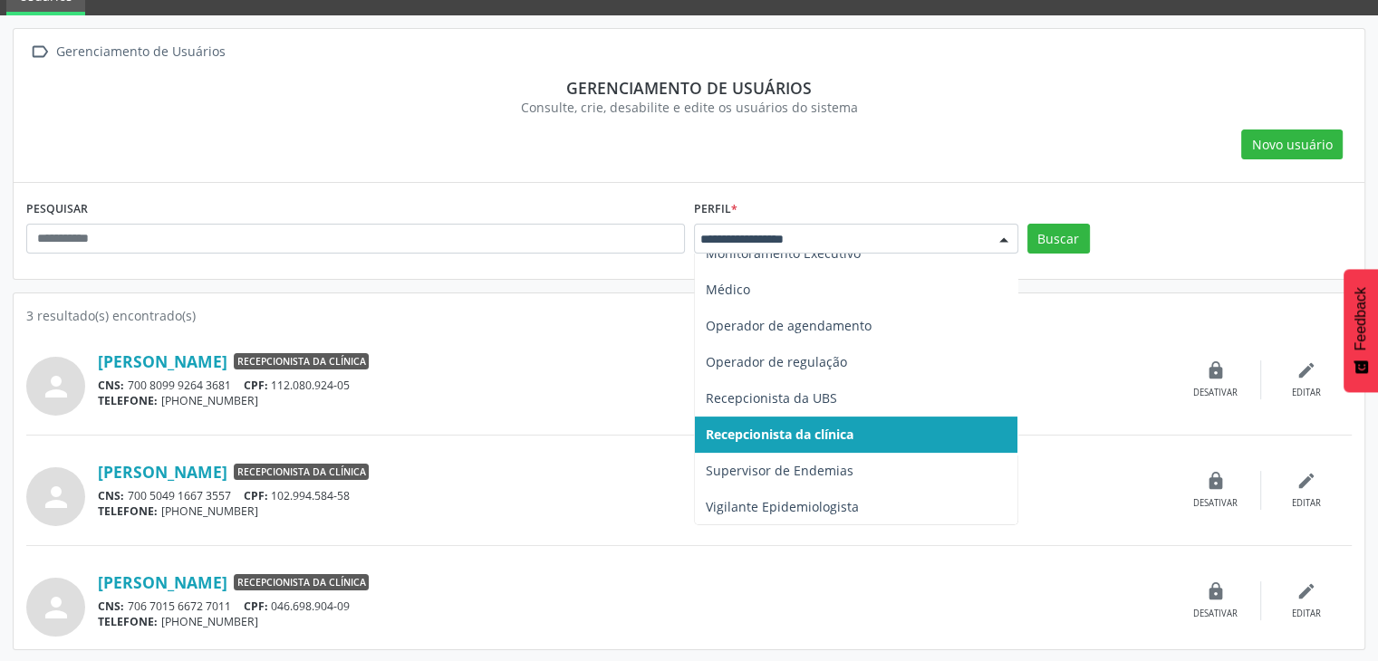
click at [953, 249] on div at bounding box center [856, 239] width 324 height 31
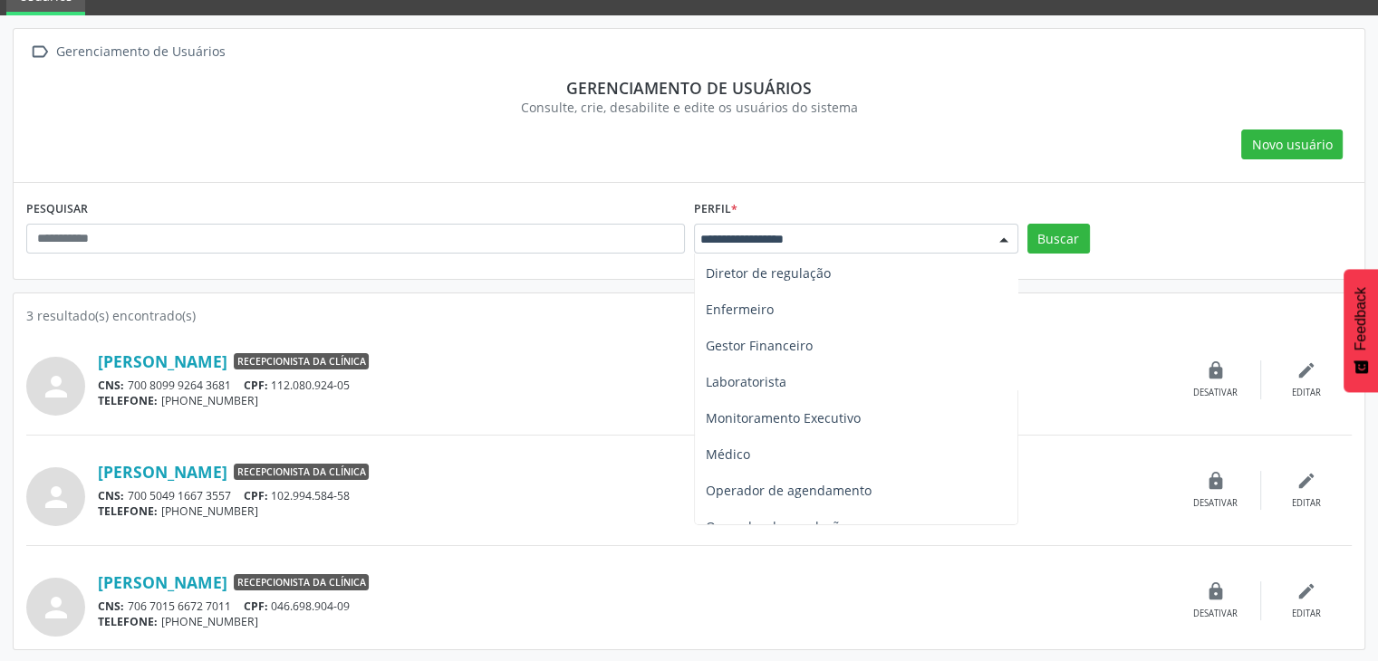
scroll to position [326, 0]
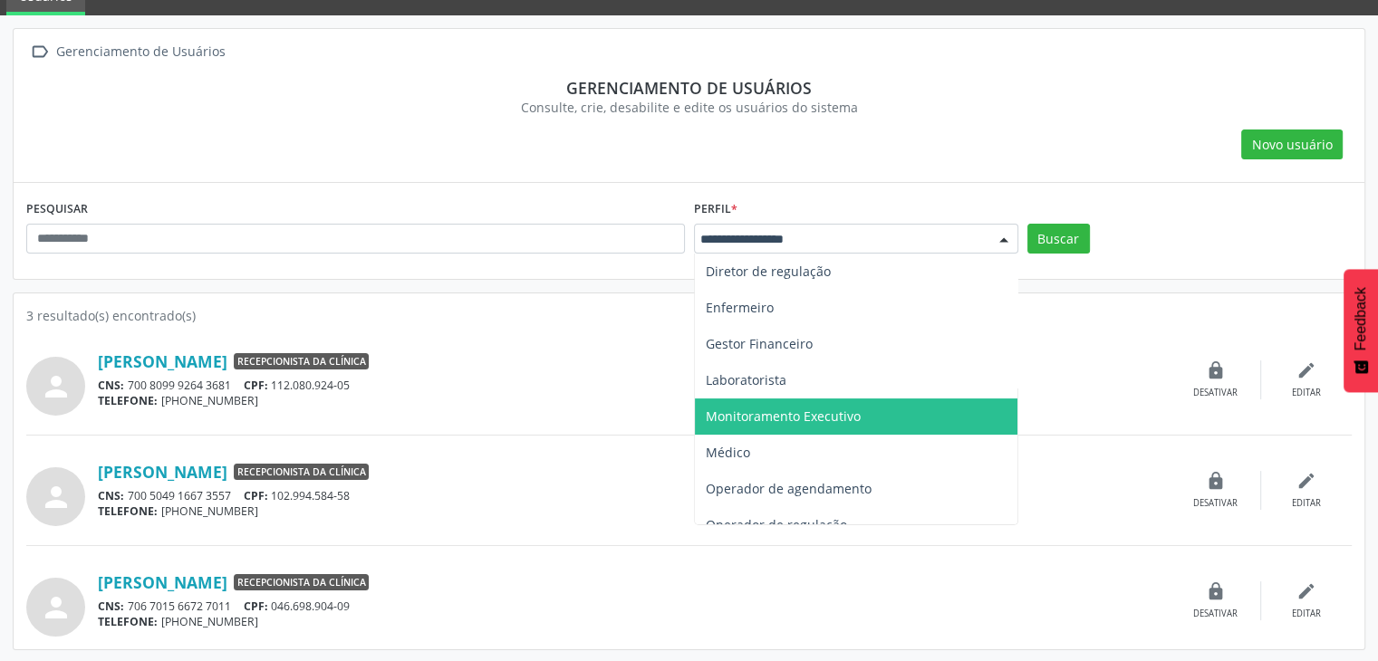
click at [848, 416] on span "Monitoramento Executivo" at bounding box center [783, 416] width 155 height 17
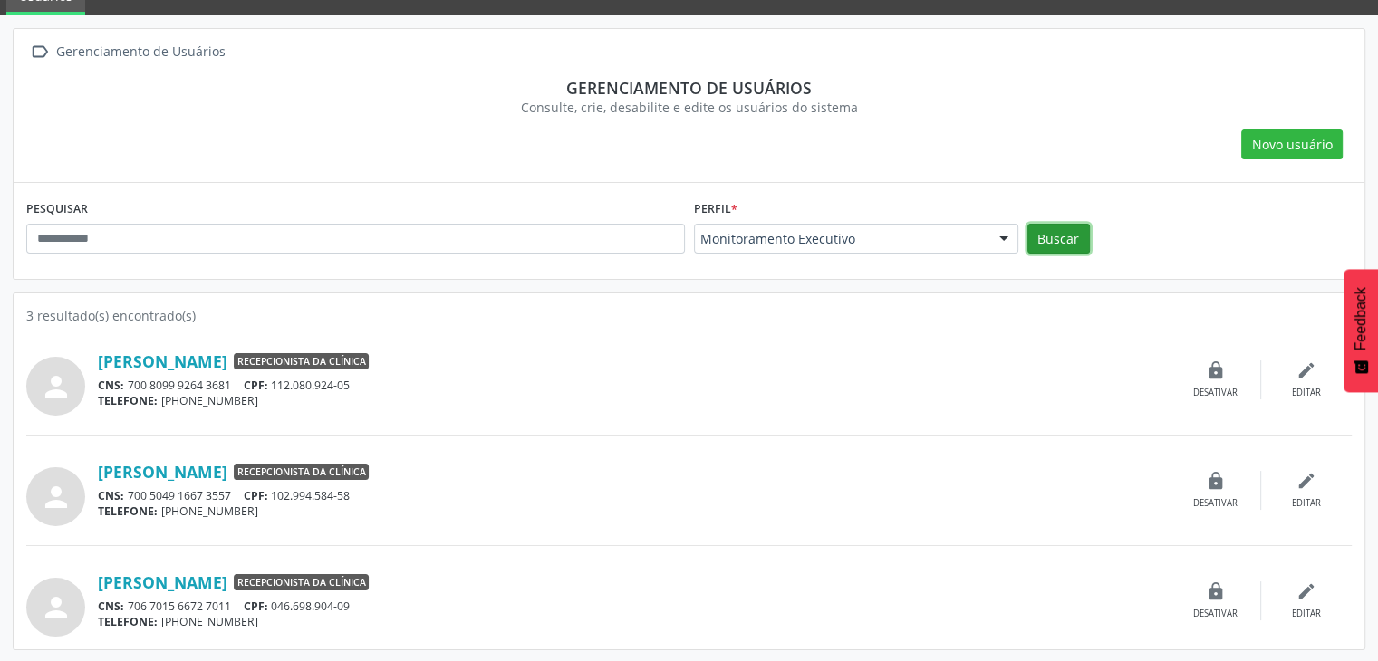
click at [1073, 241] on button "Buscar" at bounding box center [1058, 239] width 63 height 31
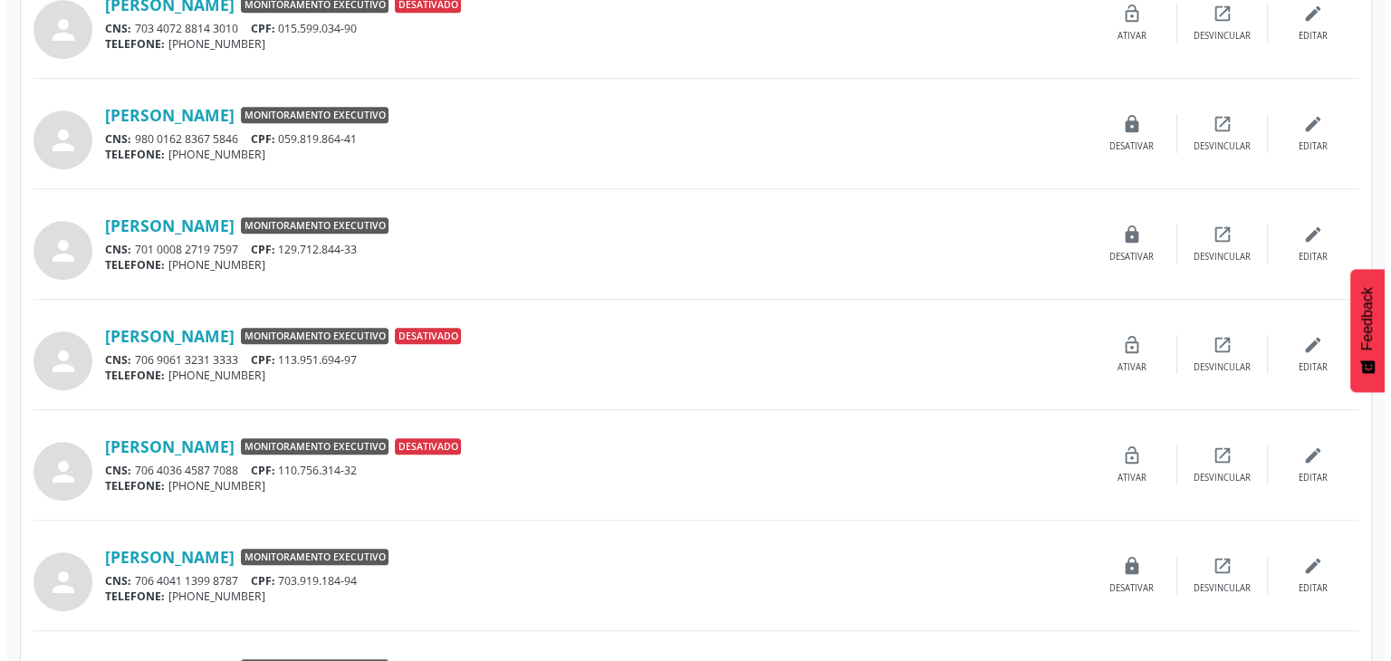
scroll to position [1313, 0]
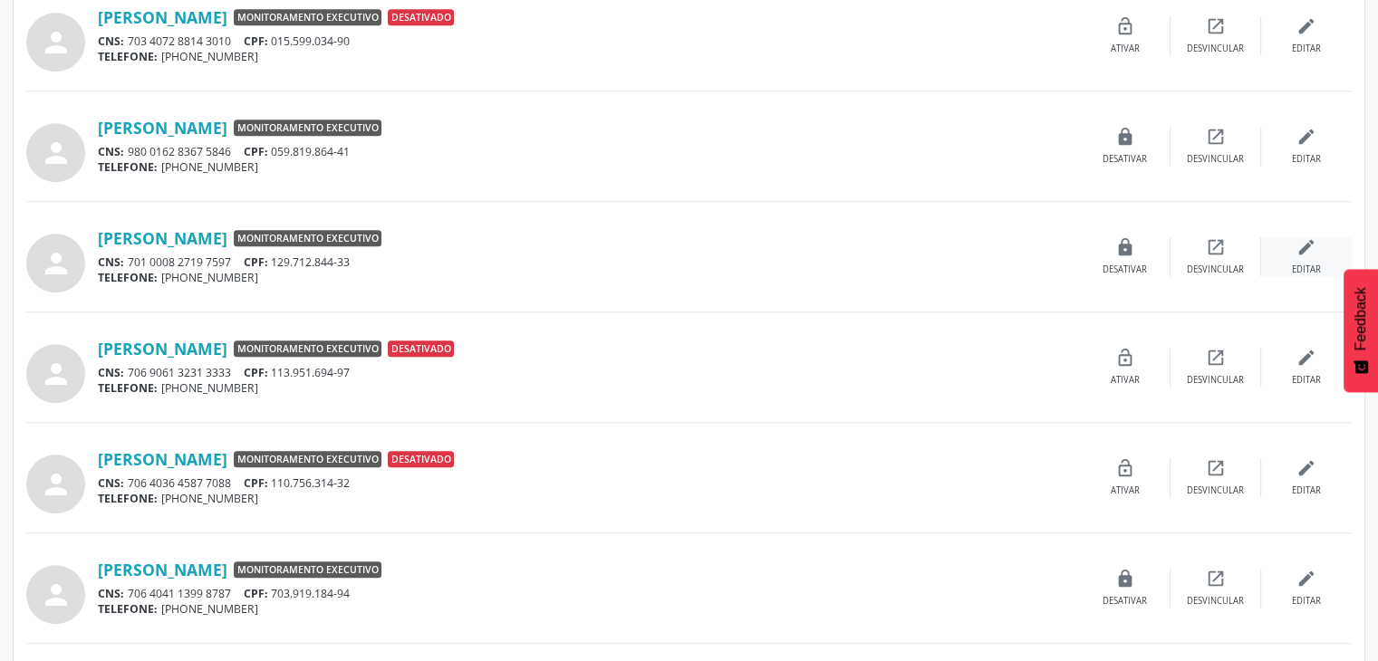
click at [1320, 245] on div "edit Editar" at bounding box center [1306, 256] width 91 height 39
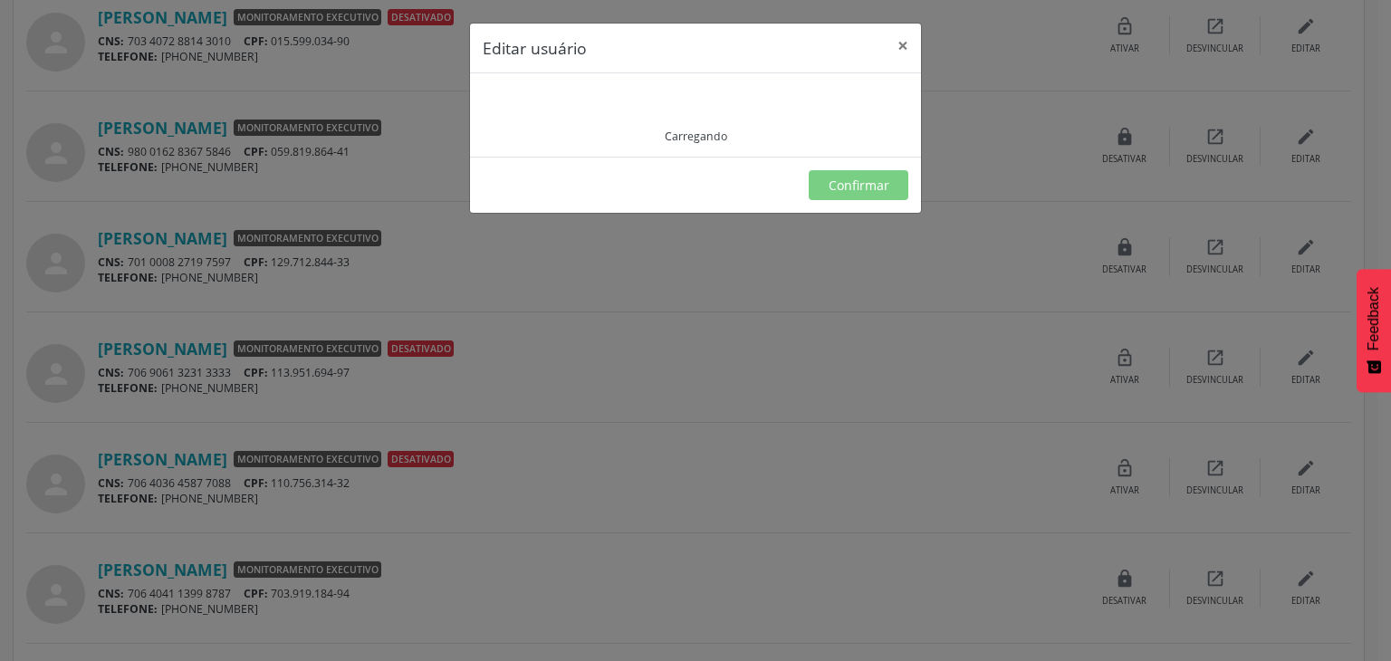
type input "**********"
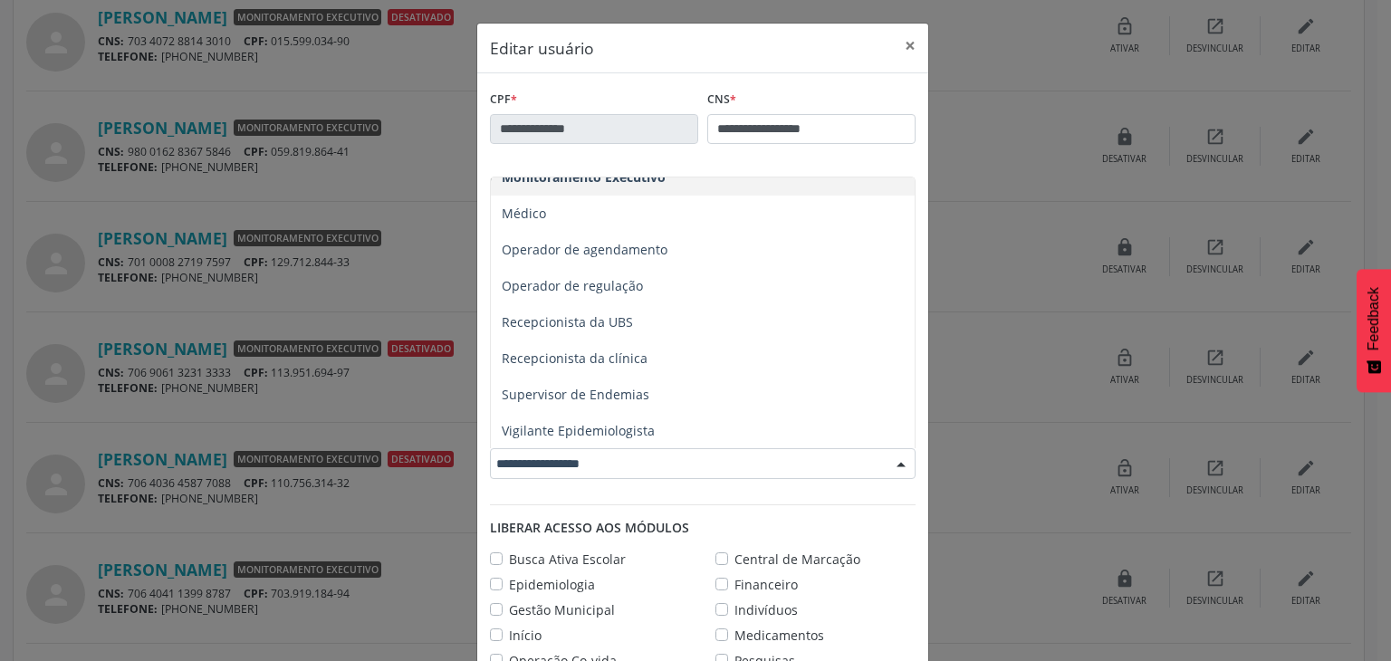
scroll to position [448, 0]
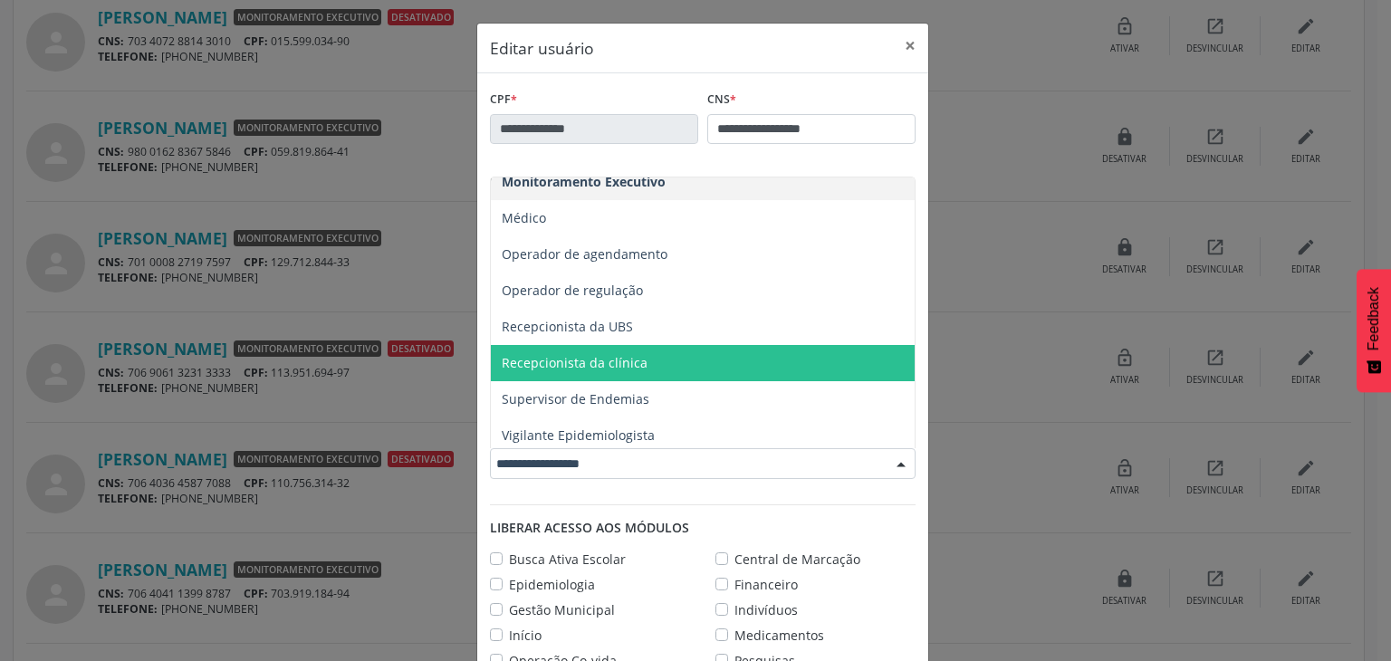
click at [718, 362] on span "Recepcionista da clínica" at bounding box center [703, 363] width 424 height 36
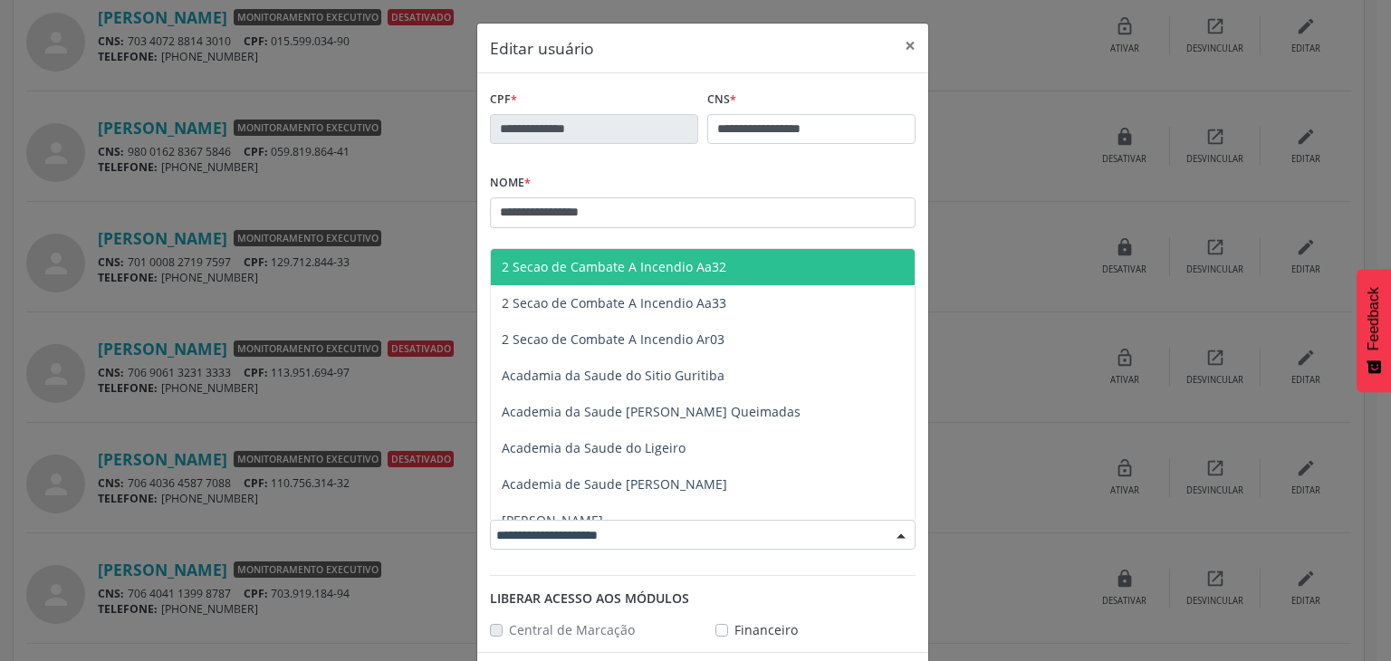
click at [888, 529] on div at bounding box center [901, 536] width 27 height 31
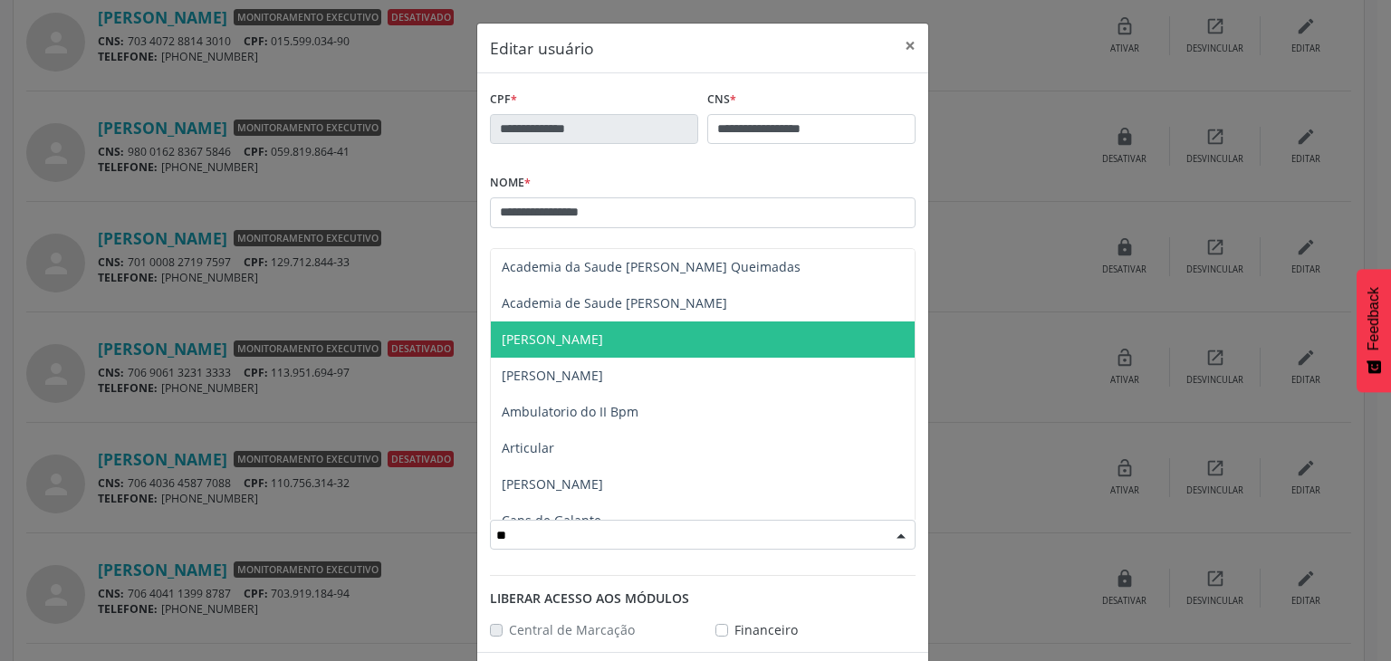
type input "***"
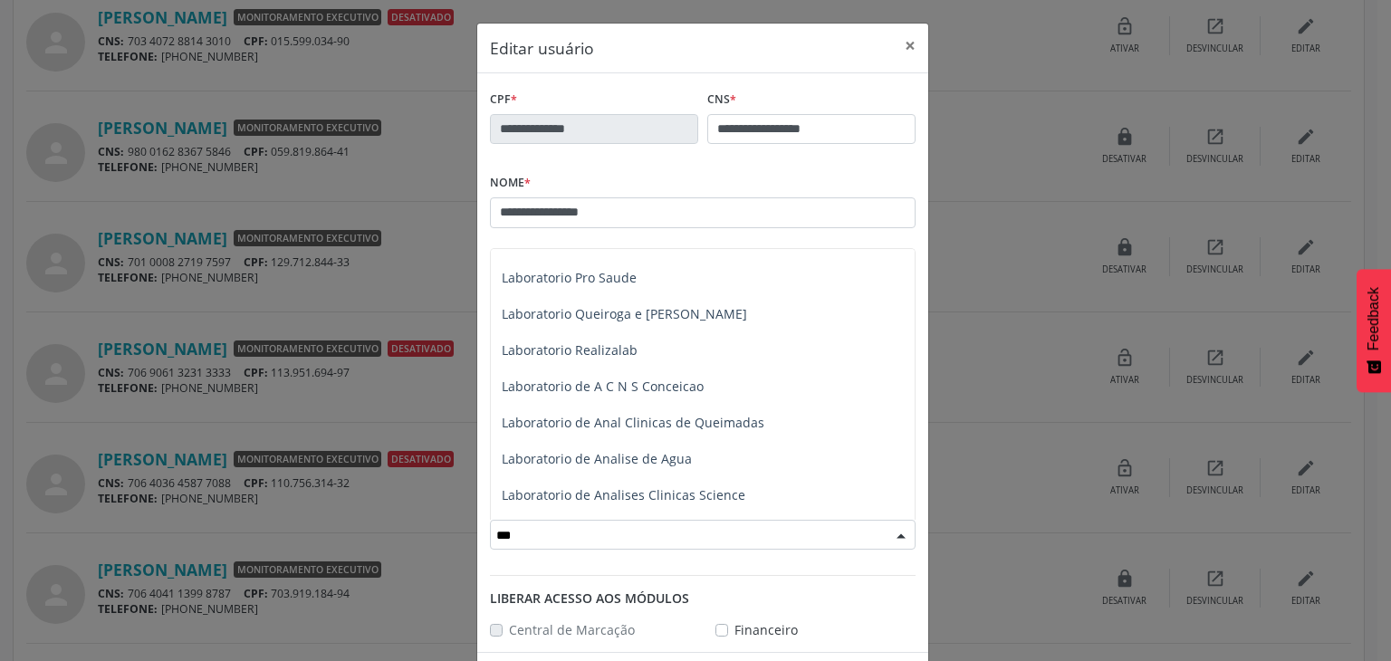
scroll to position [573, 0]
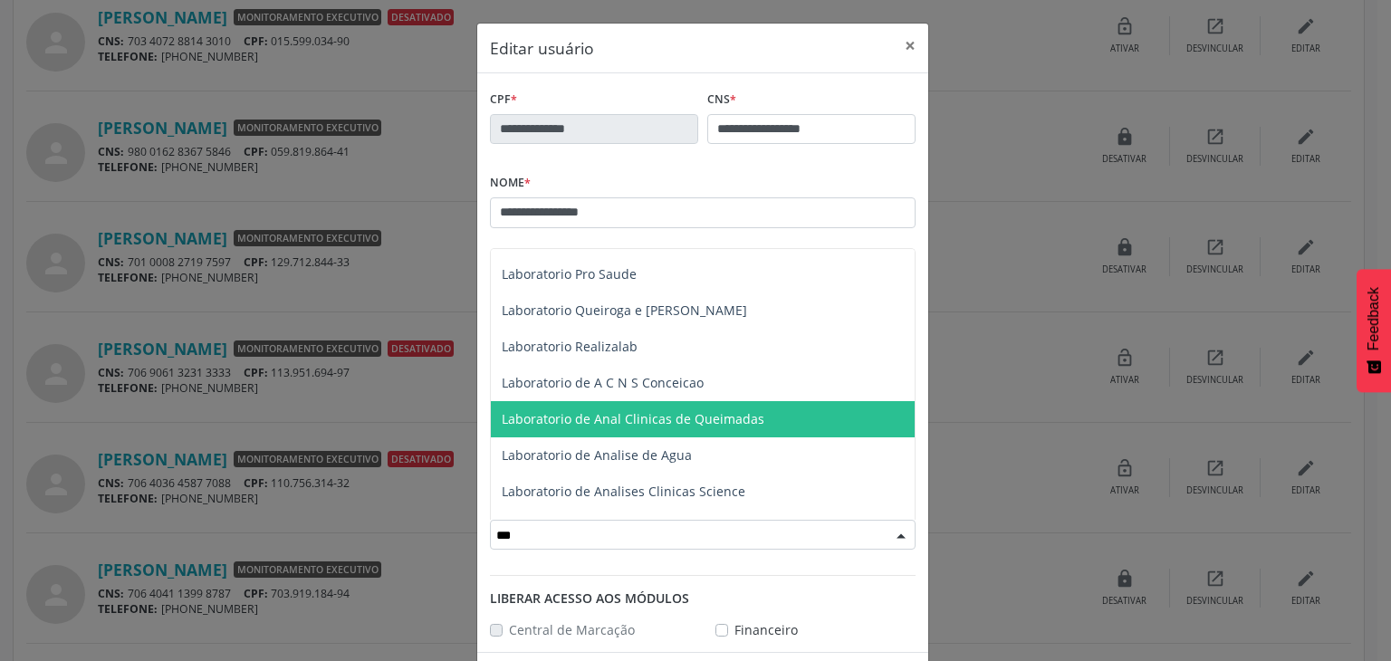
click at [787, 419] on span "Laboratorio de Anal Clinicas de Queimadas" at bounding box center [703, 419] width 424 height 36
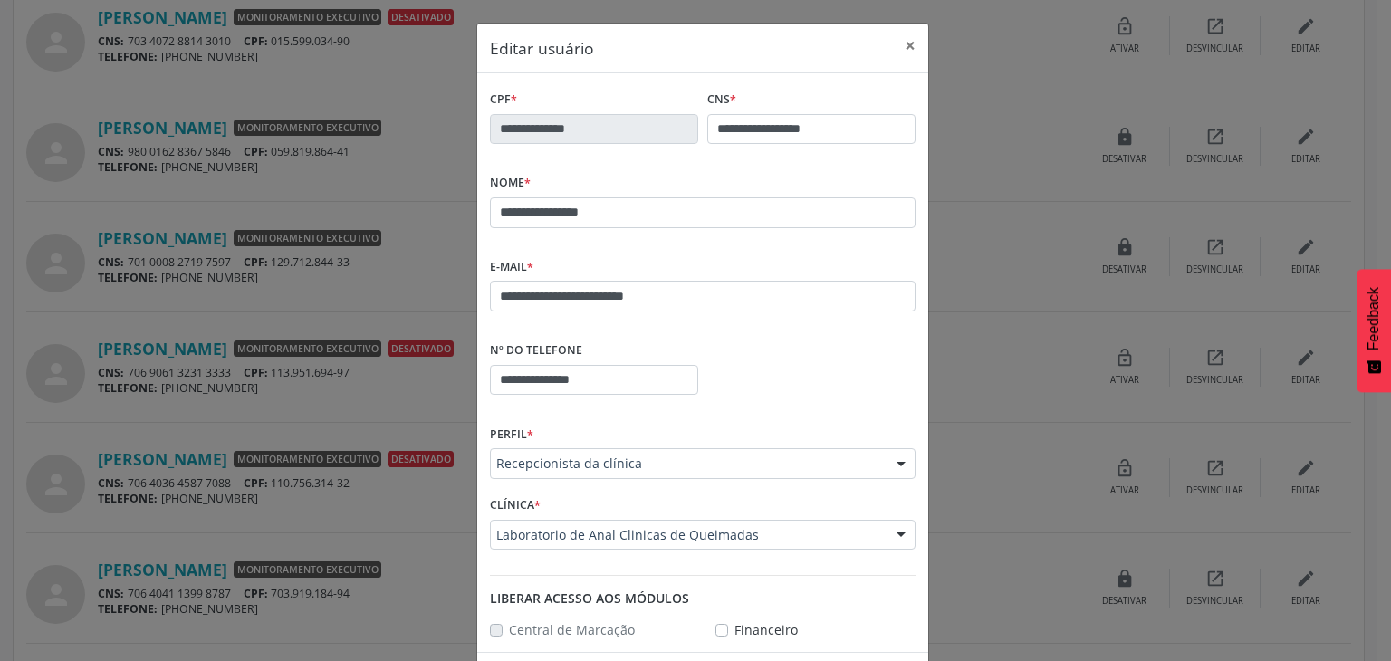
scroll to position [69, 0]
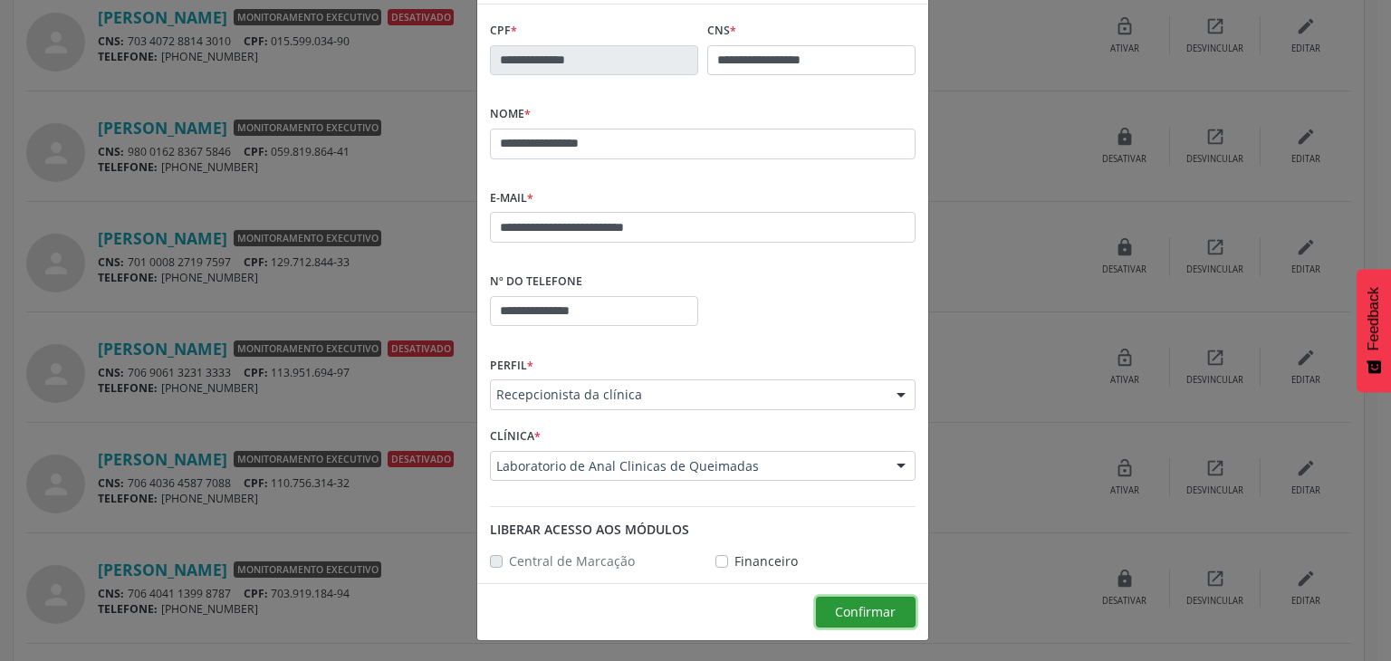
click at [855, 607] on span "Confirmar" at bounding box center [865, 611] width 61 height 17
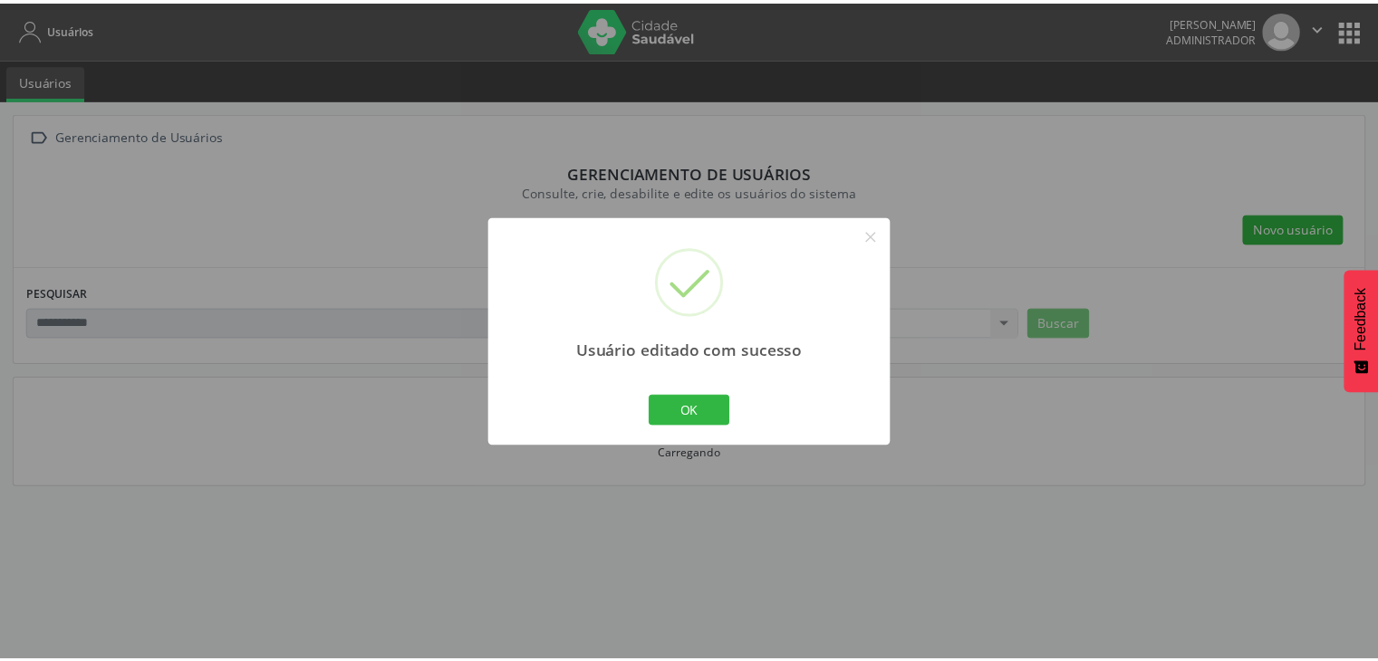
scroll to position [0, 0]
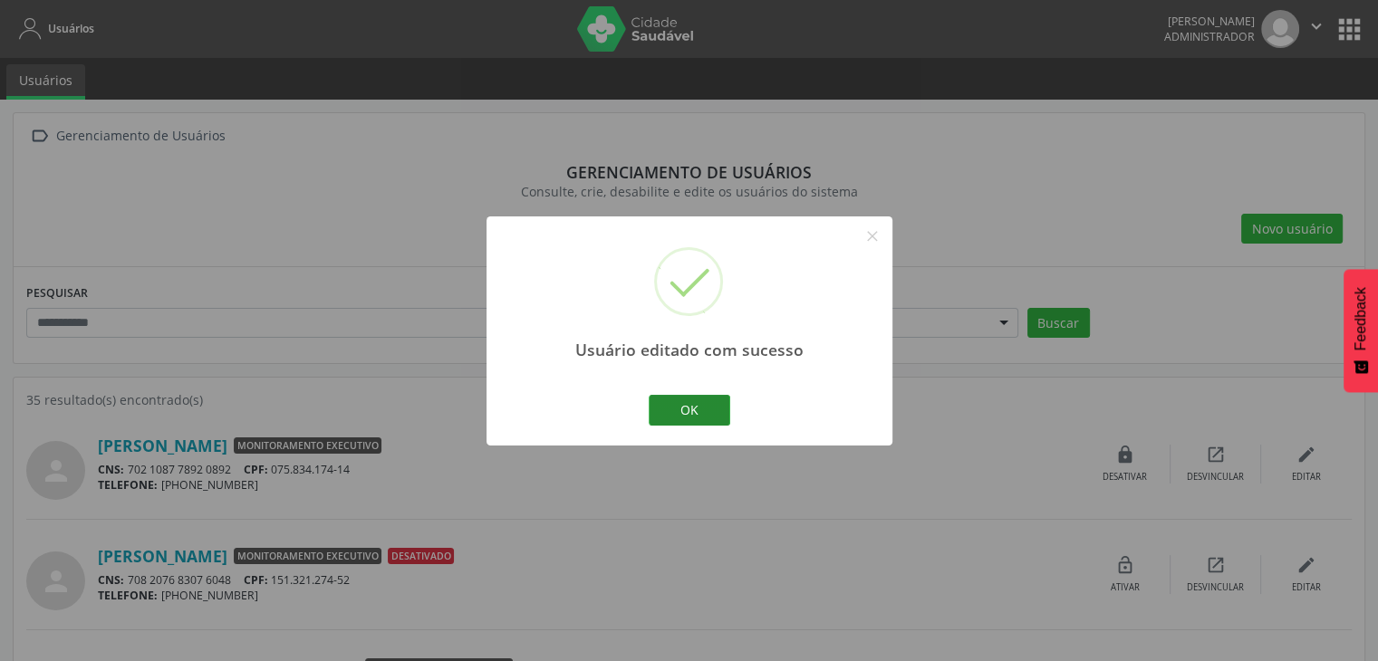
click at [726, 400] on button "OK" at bounding box center [690, 410] width 82 height 31
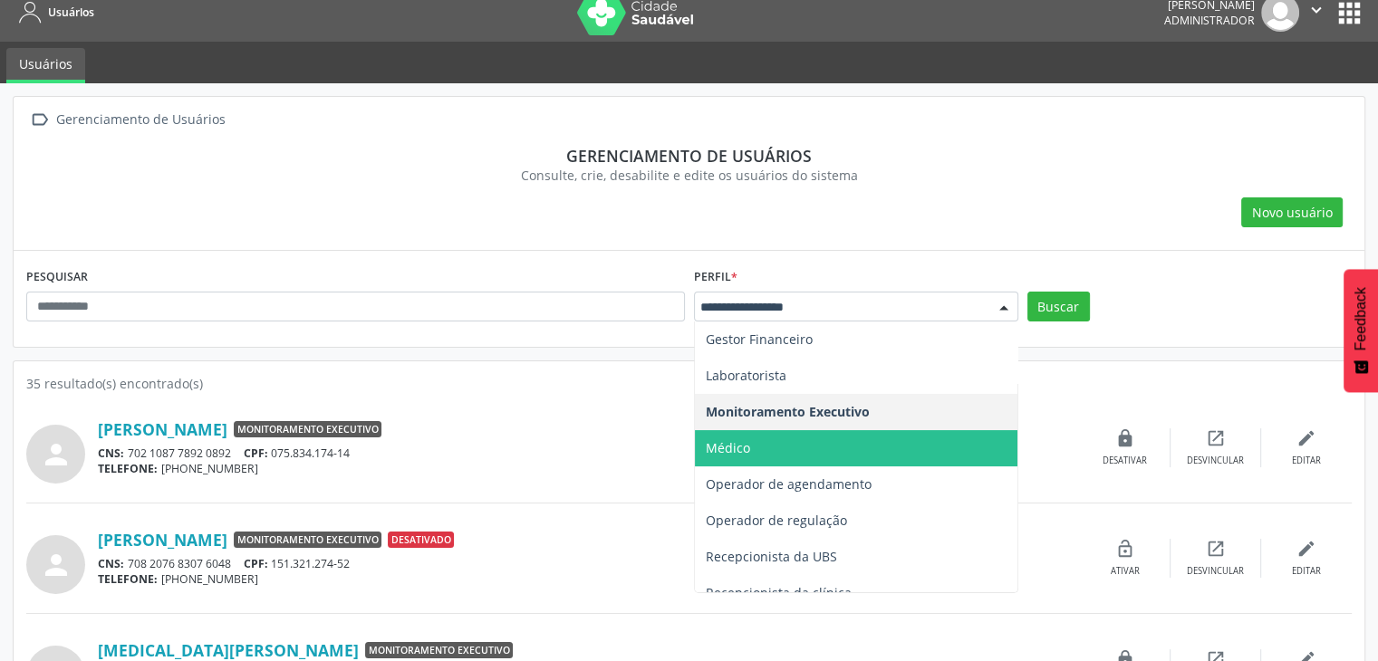
scroll to position [489, 0]
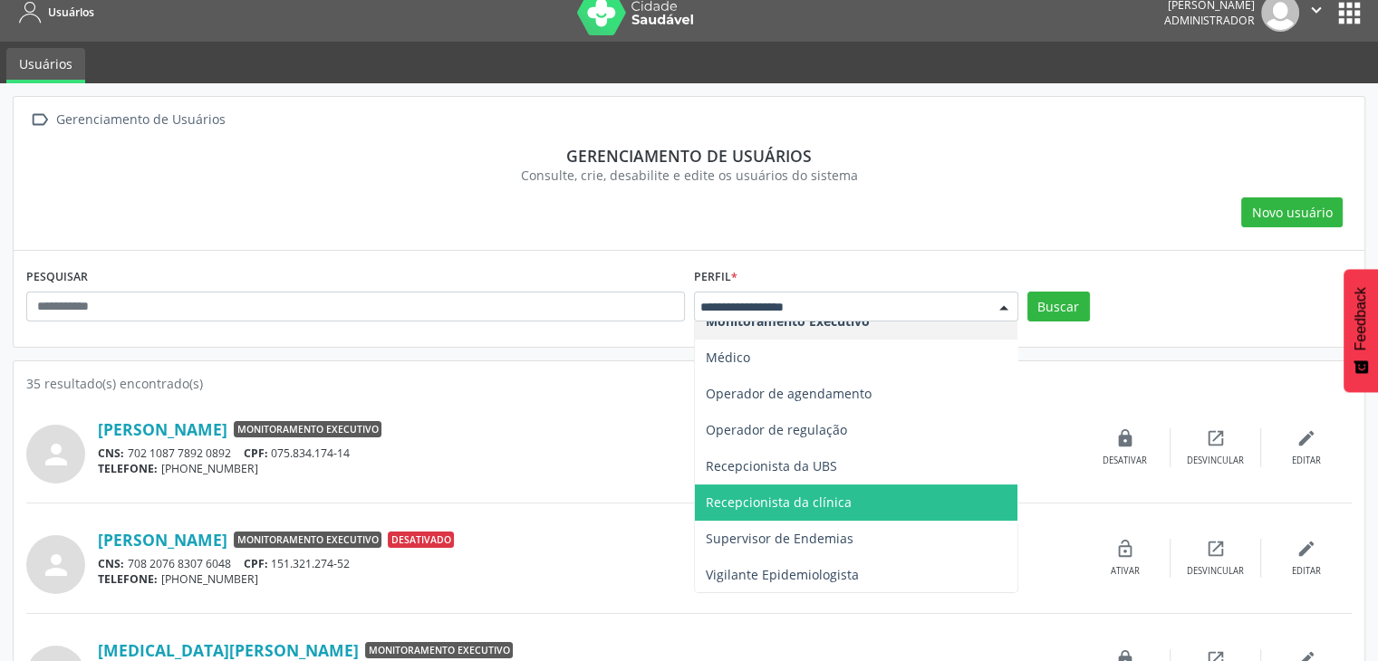
click at [868, 494] on span "Recepcionista da clínica" at bounding box center [856, 503] width 322 height 36
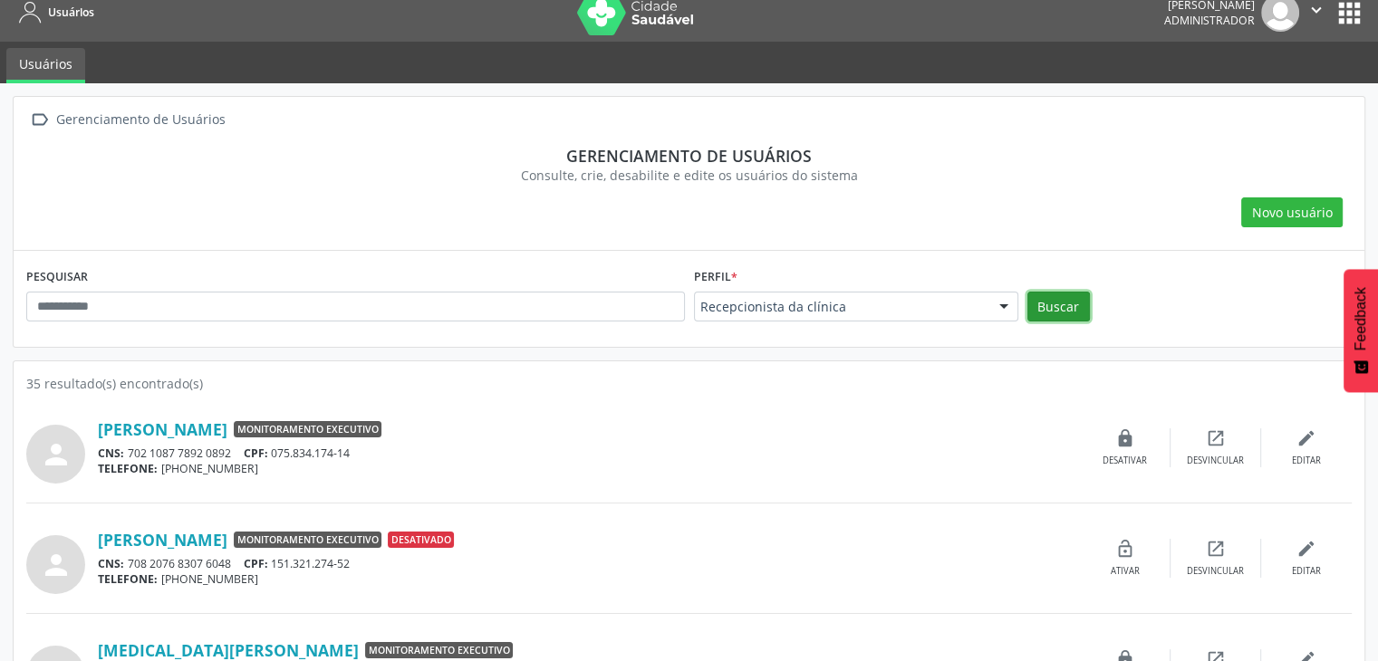
click at [1058, 303] on button "Buscar" at bounding box center [1058, 307] width 63 height 31
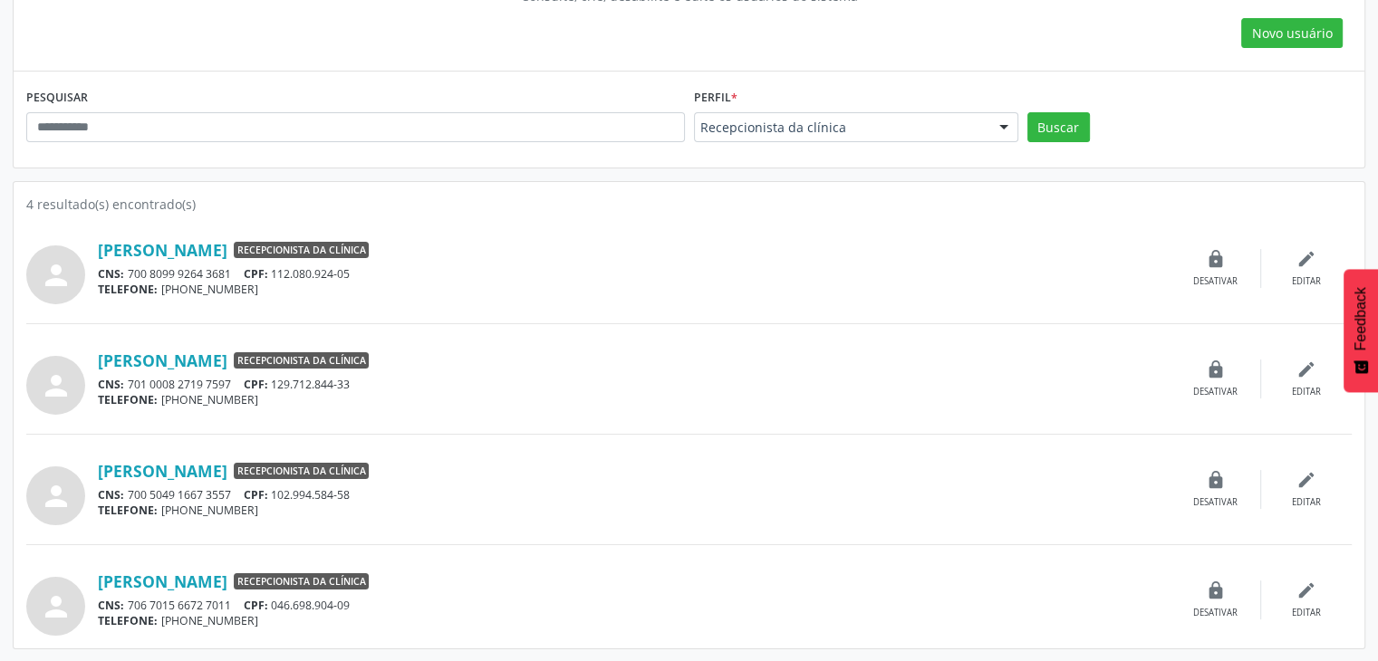
scroll to position [192, 0]
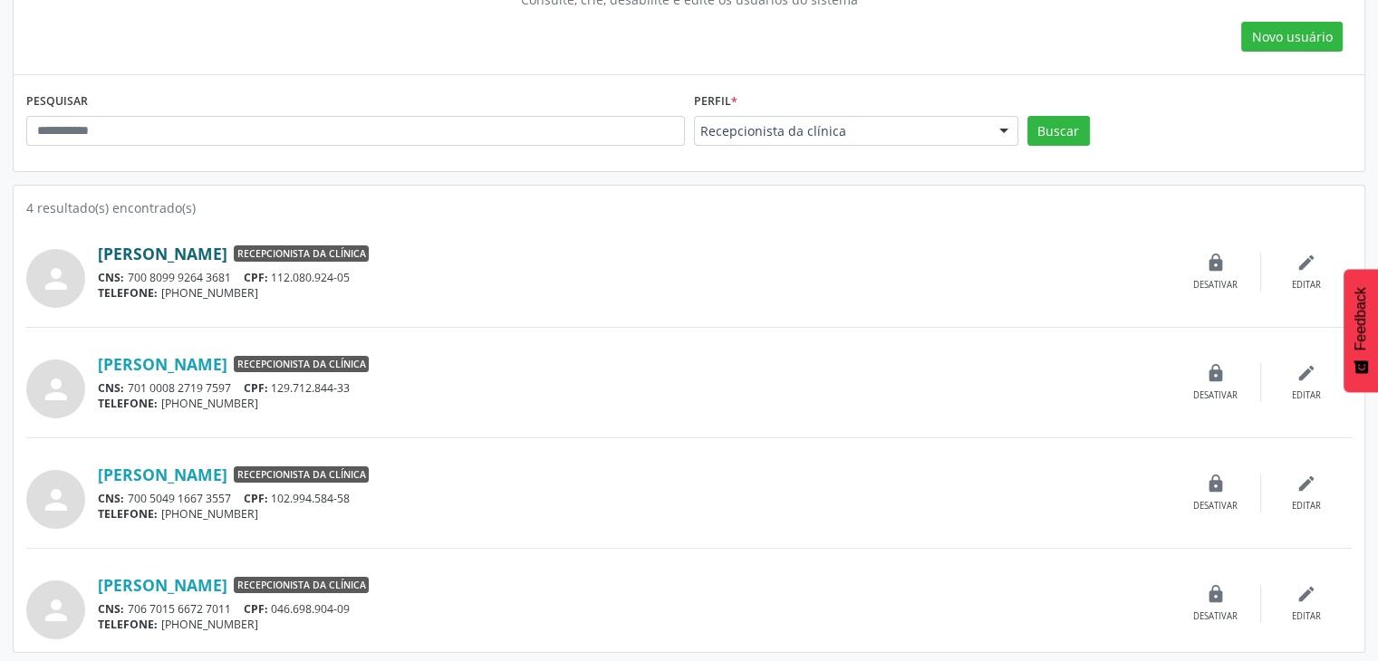
click at [154, 253] on link "[PERSON_NAME]" at bounding box center [163, 254] width 130 height 20
